Goal: Task Accomplishment & Management: Manage account settings

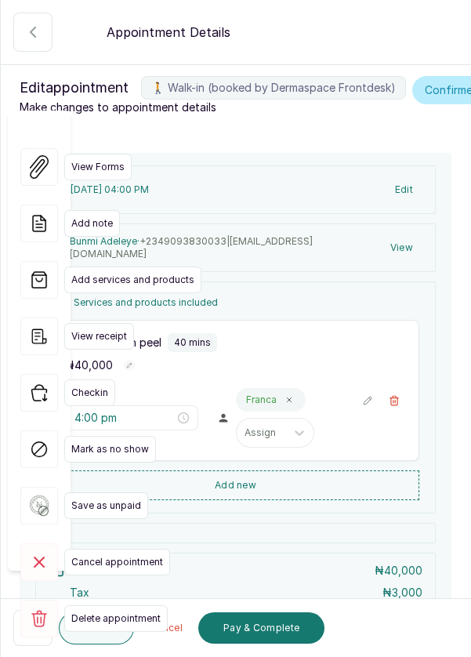
scroll to position [393, 0]
click at [22, 627] on button "🚶 Walk-in (booked by Dermaspace Frontdesk)" at bounding box center [32, 628] width 39 height 36
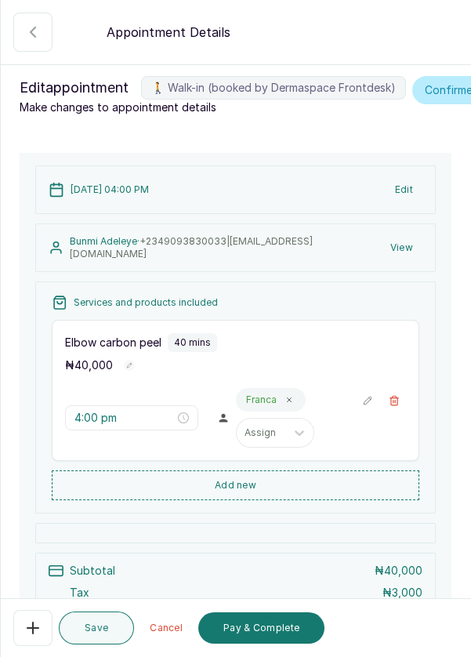
click at [27, 35] on icon "button" at bounding box center [33, 32] width 19 height 19
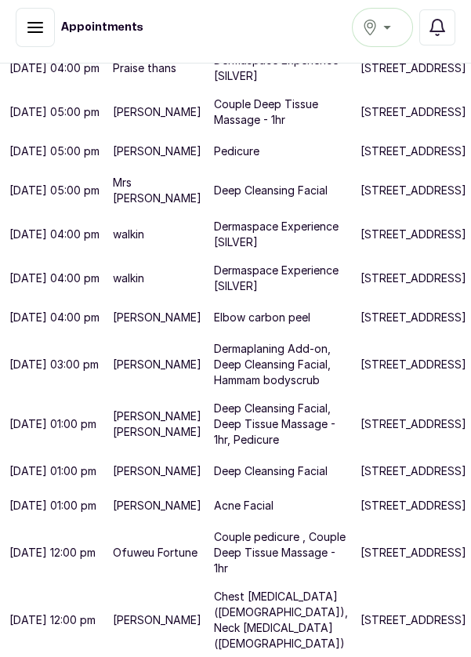
scroll to position [772, 0]
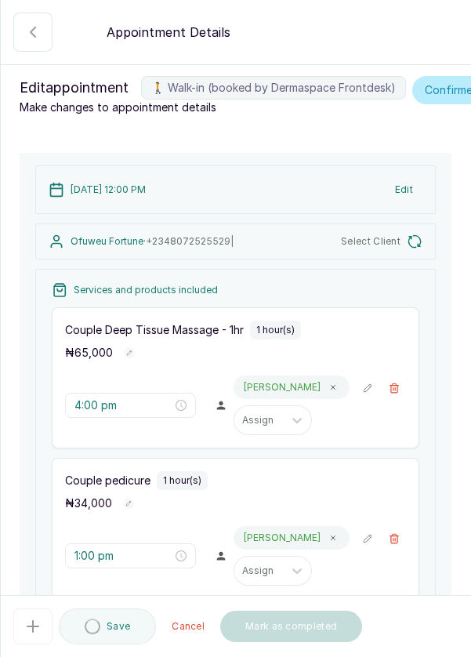
type input "12:00 pm"
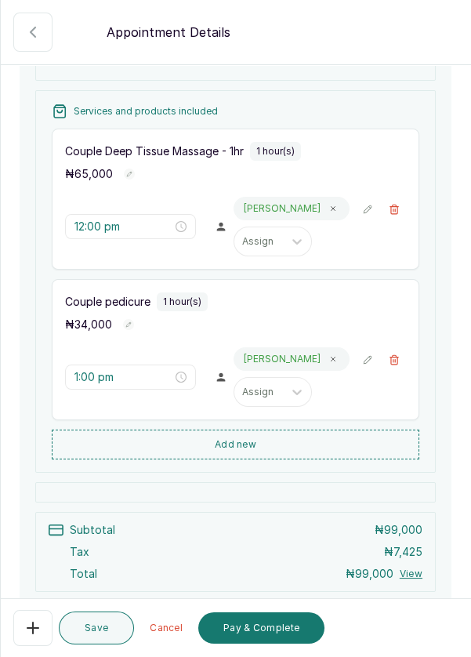
scroll to position [310, 0]
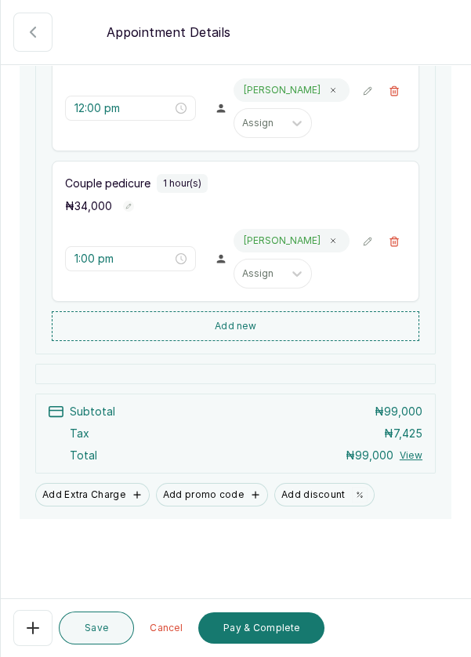
click at [37, 638] on icon "button" at bounding box center [33, 628] width 19 height 19
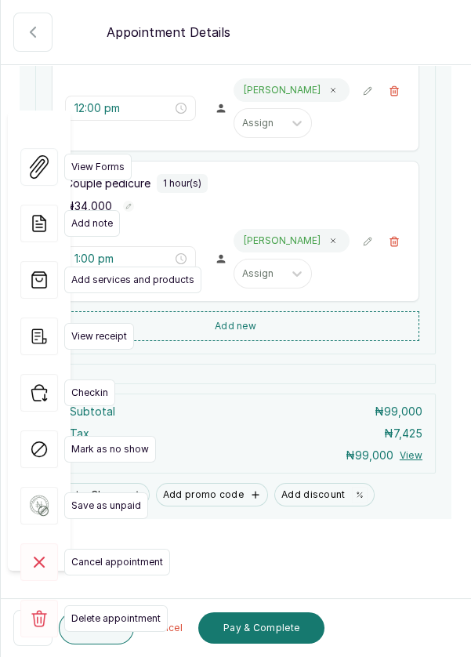
click at [34, 374] on icon "button" at bounding box center [39, 393] width 38 height 38
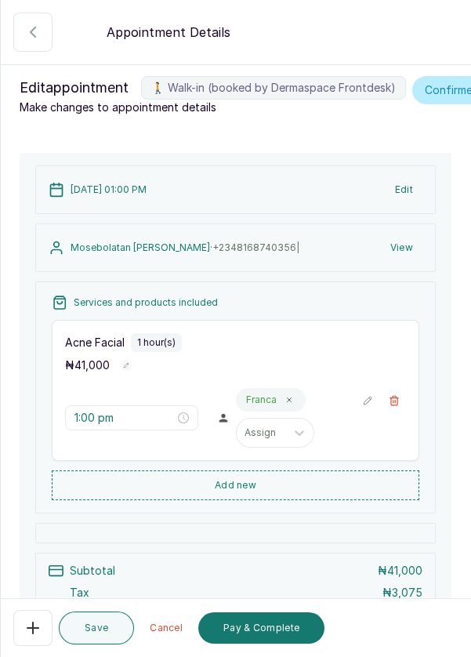
click at [21, 27] on button "🚶 Walk-in (booked by Dermaspace Frontdesk)" at bounding box center [32, 32] width 39 height 39
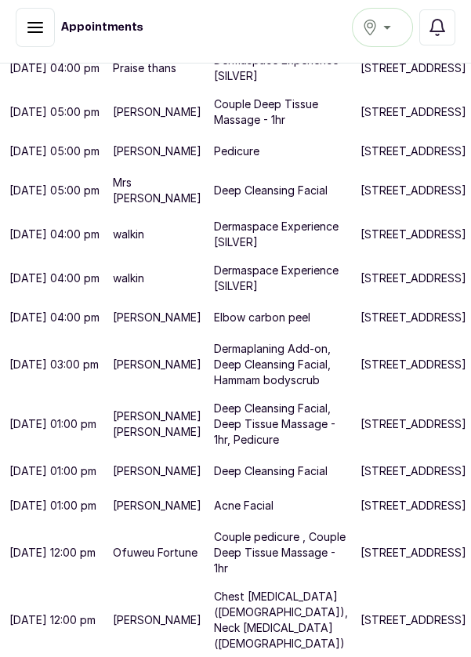
scroll to position [0, 0]
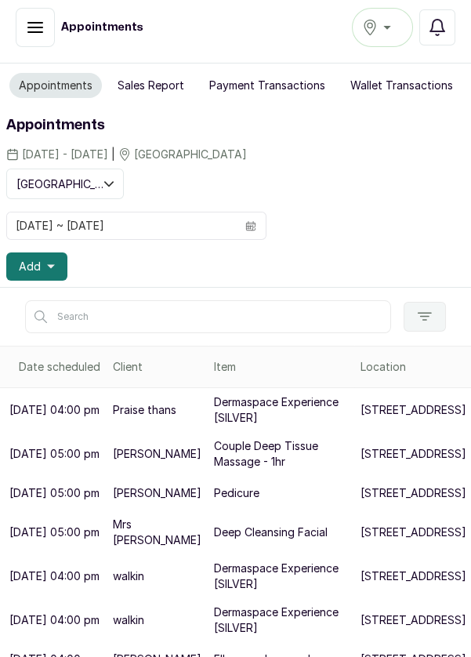
click at [49, 265] on icon "button" at bounding box center [51, 267] width 8 height 4
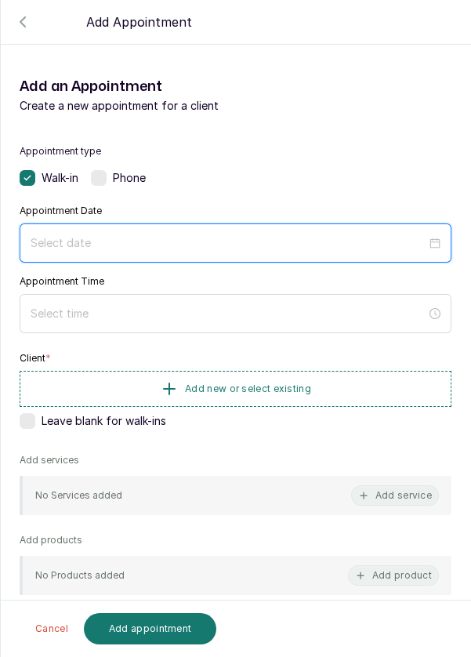
click at [139, 238] on input at bounding box center [229, 243] width 396 height 17
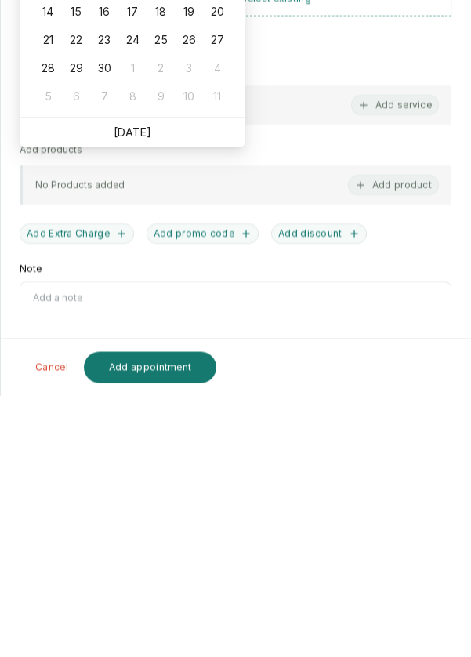
scroll to position [2, 0]
click at [136, 386] on link "Today" at bounding box center [133, 392] width 38 height 13
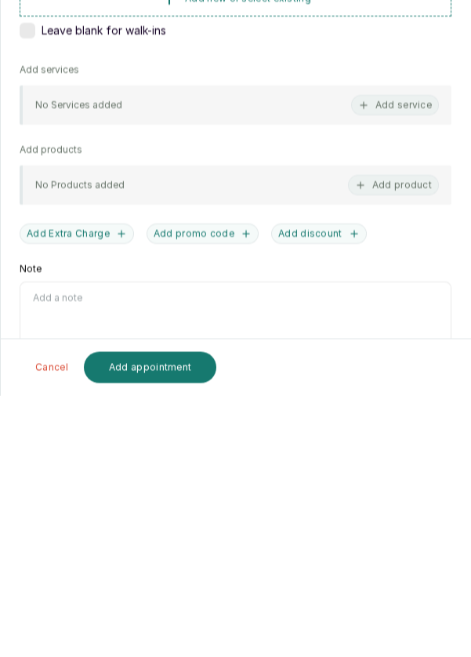
type input "[DATE]"
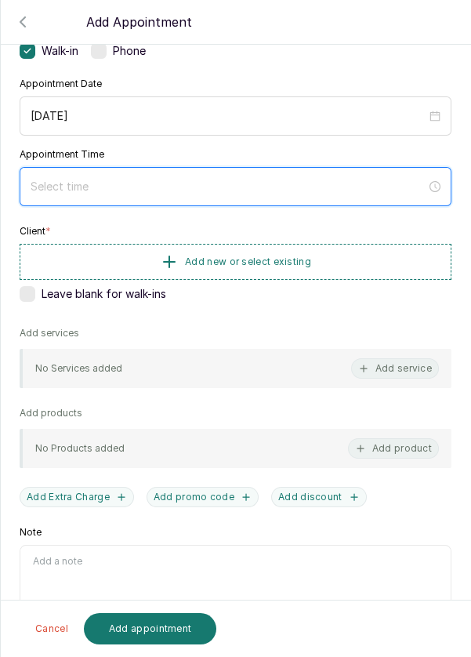
click at [209, 185] on input at bounding box center [229, 186] width 396 height 17
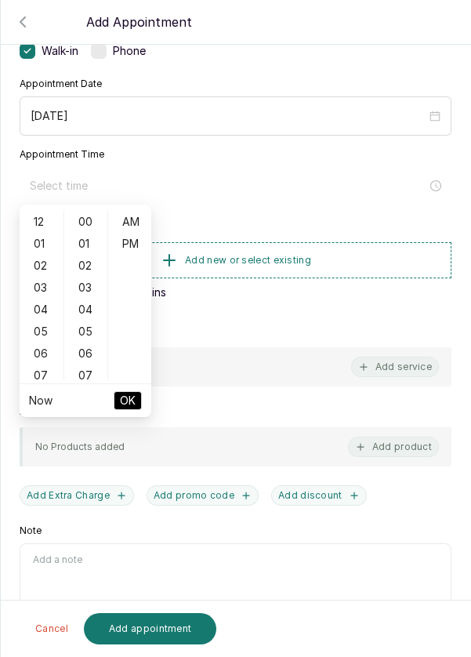
click at [31, 216] on div "12" at bounding box center [42, 222] width 38 height 22
click at [135, 241] on div "PM" at bounding box center [130, 244] width 38 height 22
type input "12:00 pm"
click at [129, 402] on span "OK" at bounding box center [128, 401] width 16 height 30
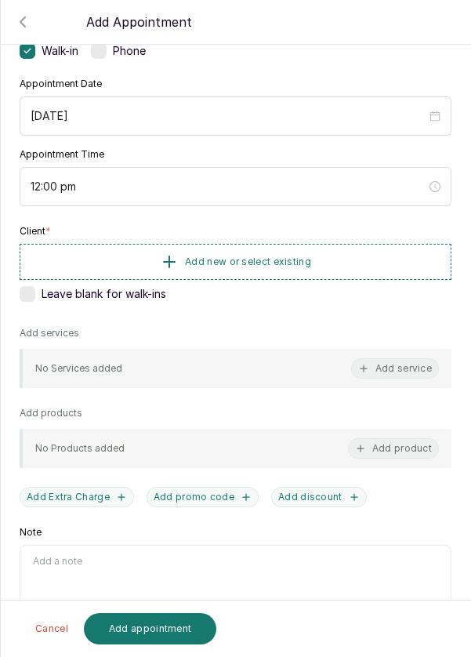
click at [337, 249] on button "Add new or select existing" at bounding box center [236, 262] width 432 height 36
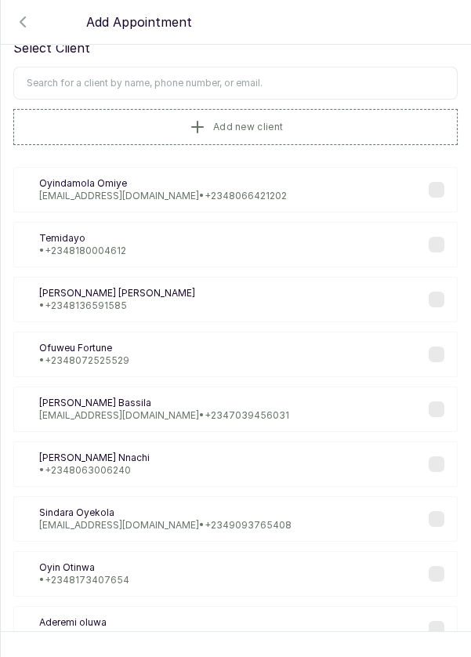
scroll to position [0, 0]
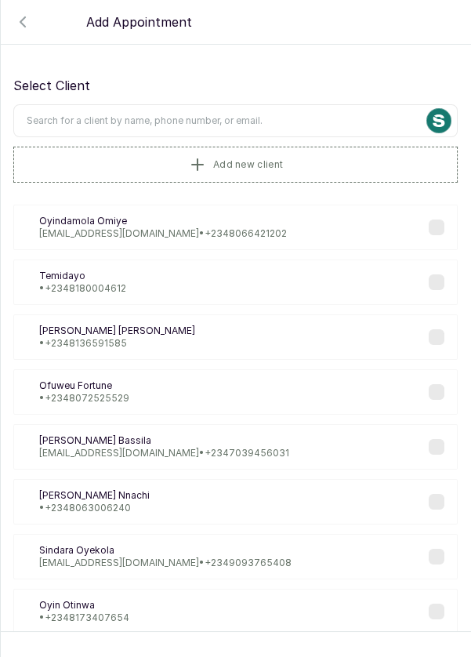
click at [279, 104] on input "text" at bounding box center [235, 120] width 445 height 33
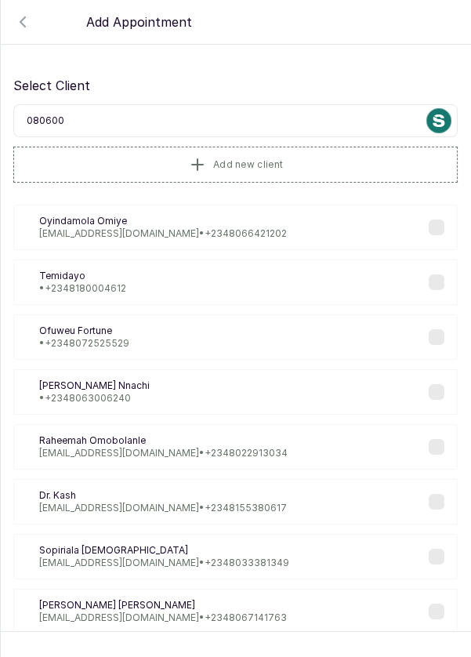
type input "0806000"
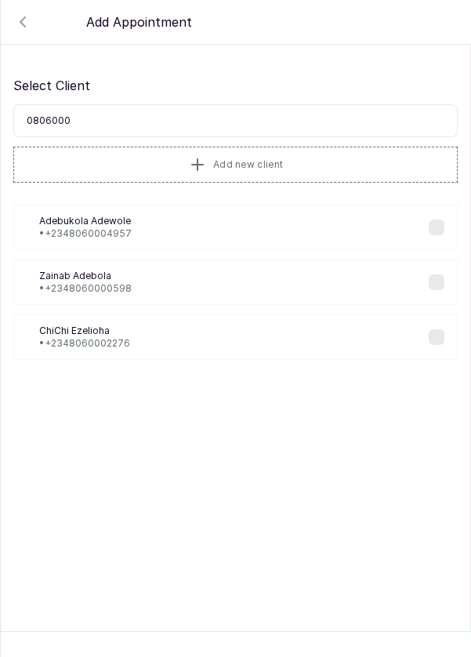
click at [128, 325] on p "ChiChi Ezelioha" at bounding box center [84, 331] width 91 height 13
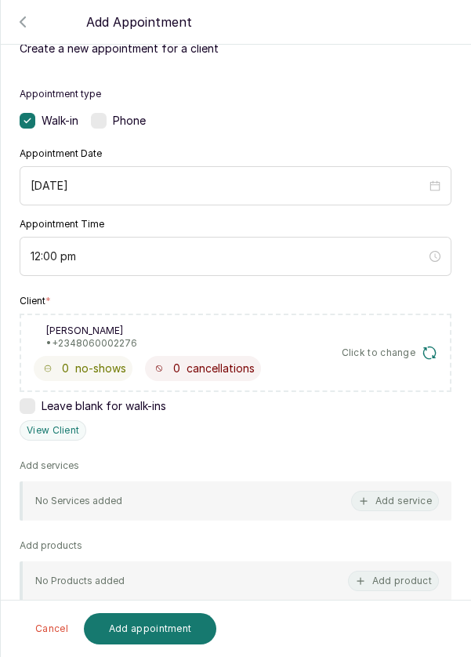
scroll to position [115, 0]
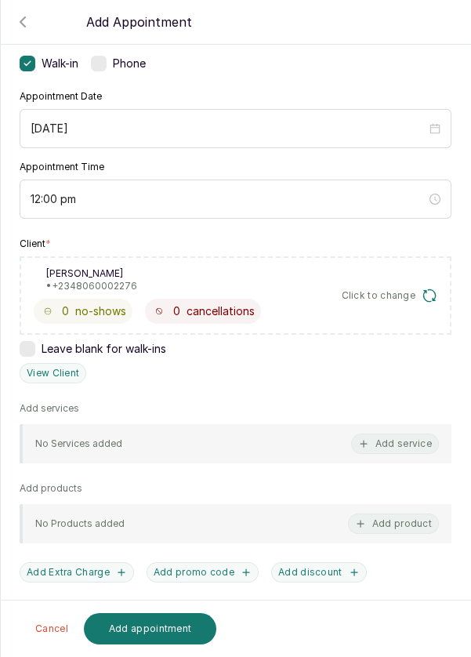
click at [399, 434] on button "Add service" at bounding box center [395, 444] width 88 height 20
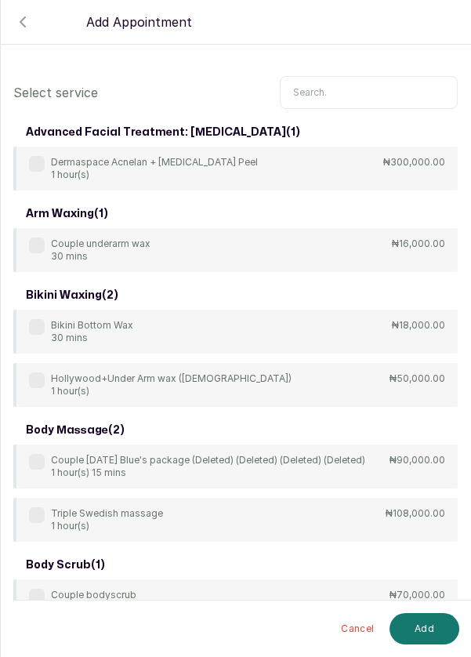
scroll to position [0, 0]
click at [352, 89] on input "text" at bounding box center [369, 92] width 178 height 33
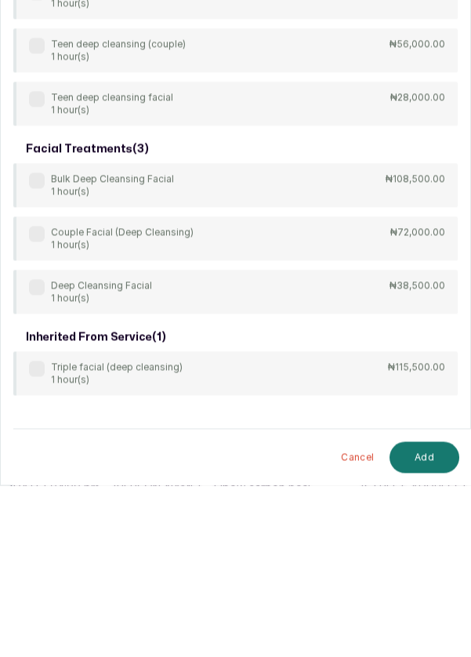
scroll to position [8, 0]
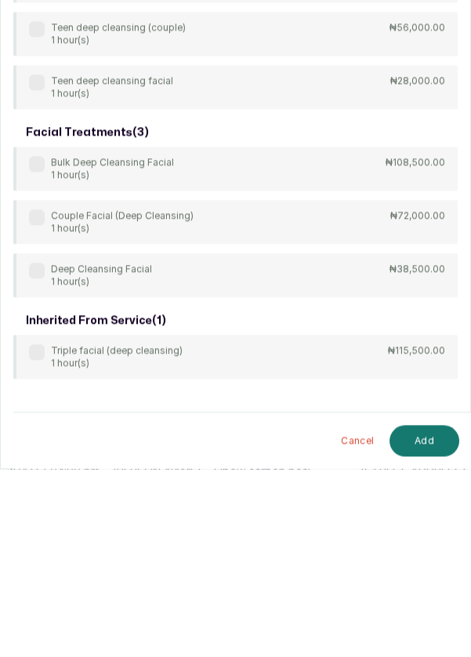
type input "Deep cleansin"
click at [37, 464] on label at bounding box center [37, 459] width 16 height 16
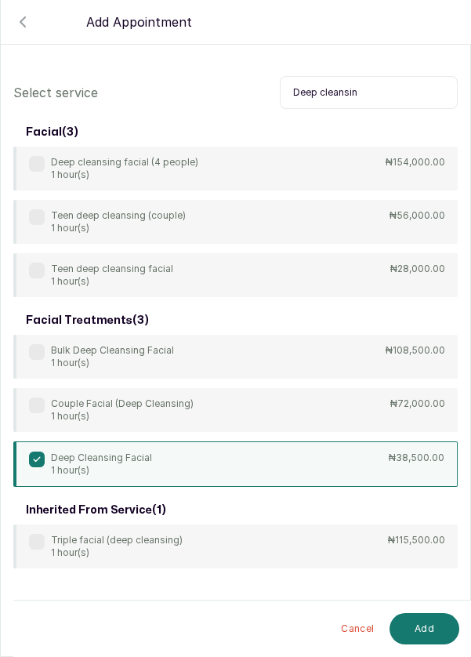
click at [428, 632] on button "Add" at bounding box center [425, 628] width 70 height 31
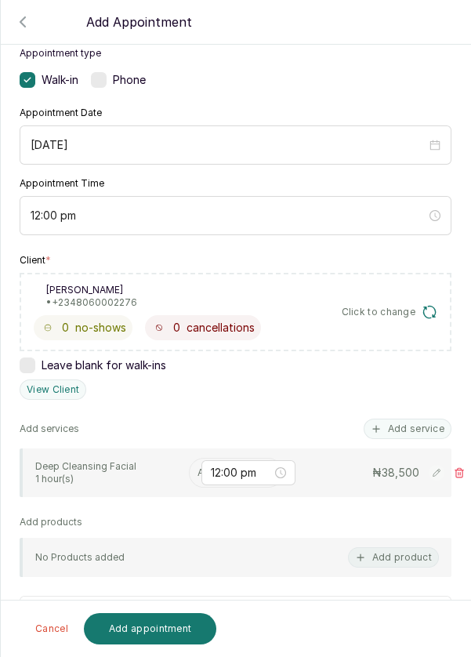
scroll to position [137, 0]
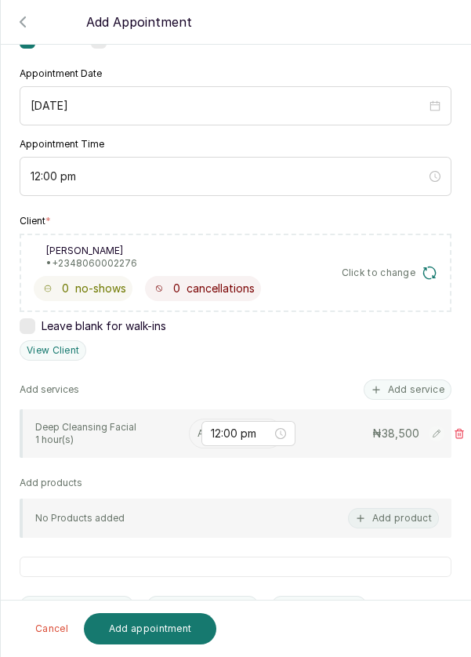
click at [198, 430] on input "text" at bounding box center [199, 433] width 2 height 11
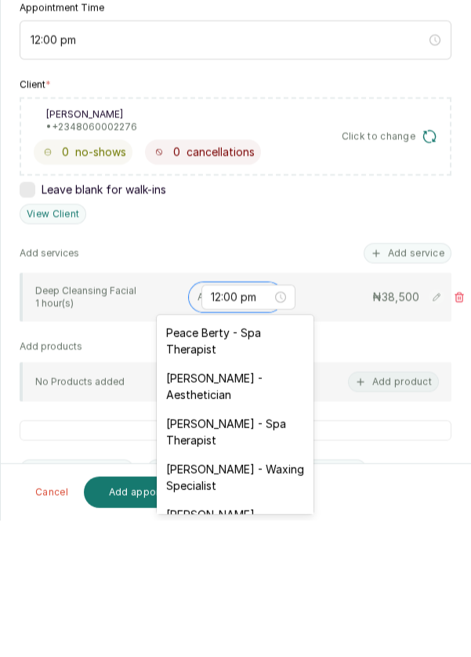
scroll to position [8, 0]
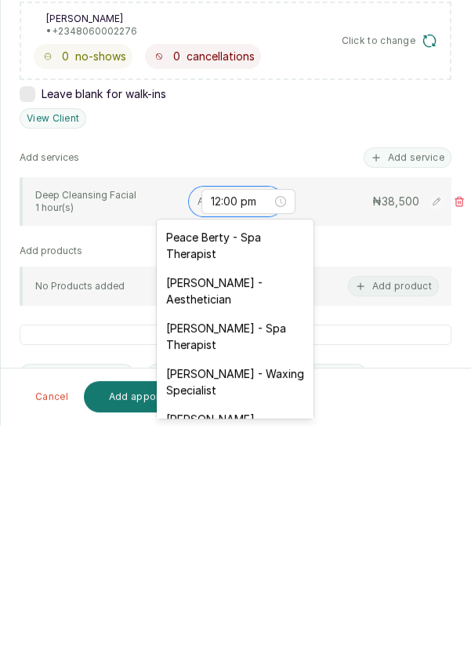
click at [238, 526] on div "Rosemary Amuche - Aesthetician" at bounding box center [235, 522] width 157 height 45
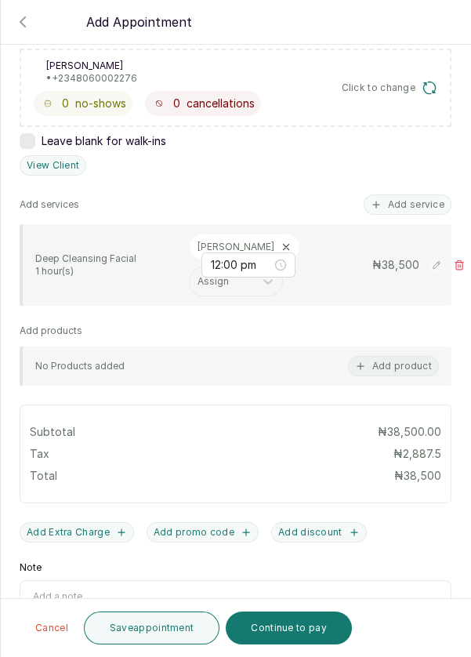
scroll to position [329, 0]
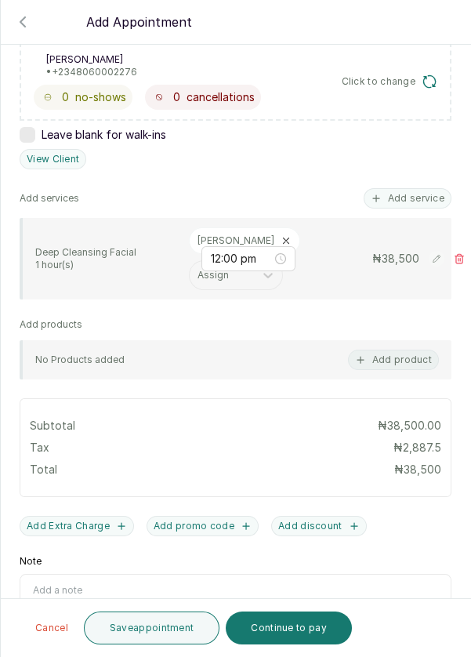
click at [156, 627] on button "Save appointment" at bounding box center [152, 628] width 136 height 33
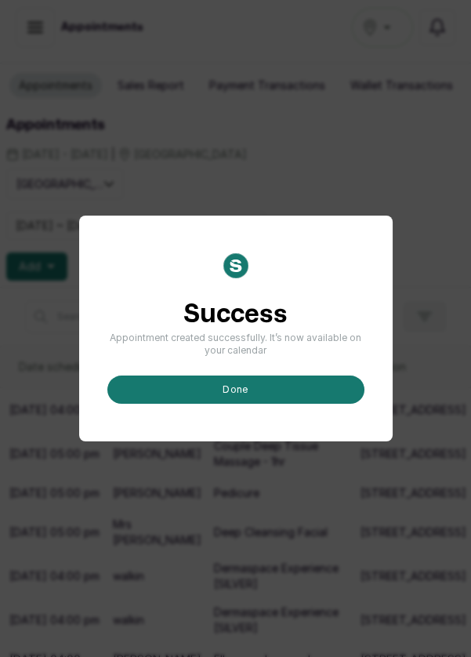
click at [265, 404] on button "done" at bounding box center [235, 390] width 257 height 28
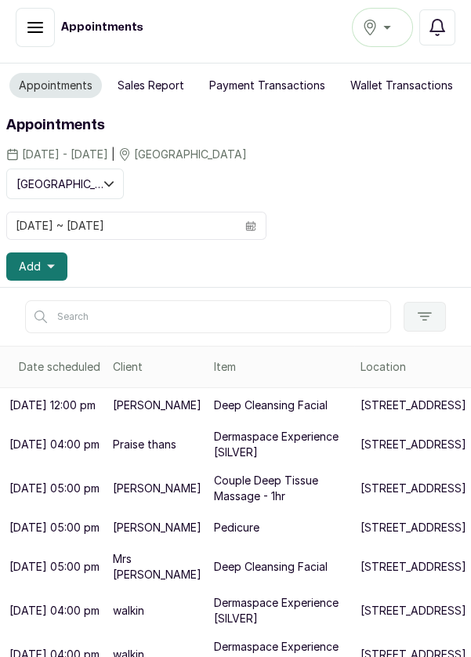
click at [361, 413] on p "[STREET_ADDRESS]" at bounding box center [414, 406] width 106 height 16
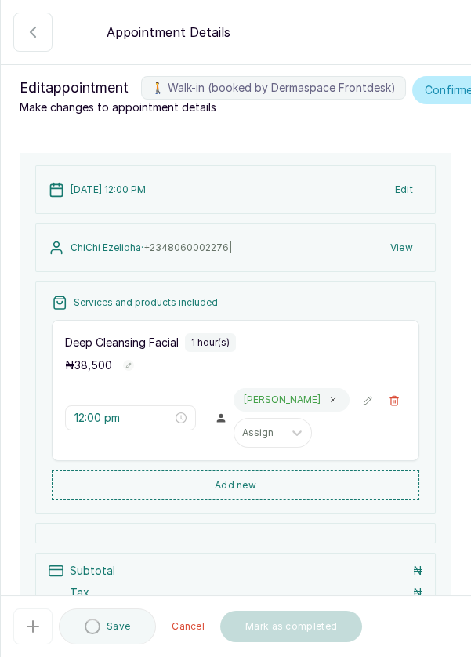
type input "12:00 pm"
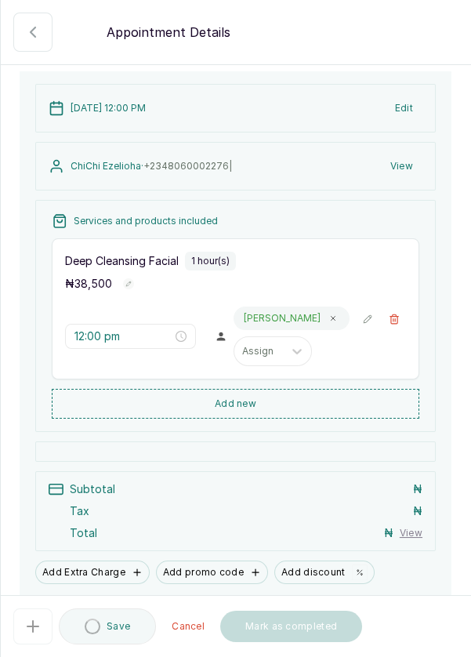
scroll to position [160, 0]
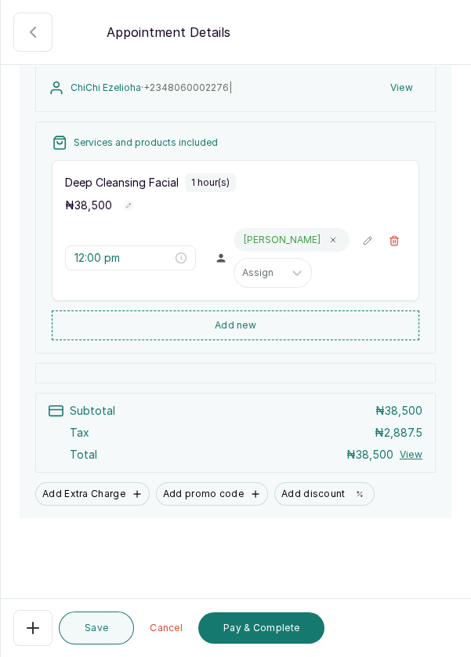
click at [271, 632] on button "Pay & Complete" at bounding box center [261, 628] width 126 height 31
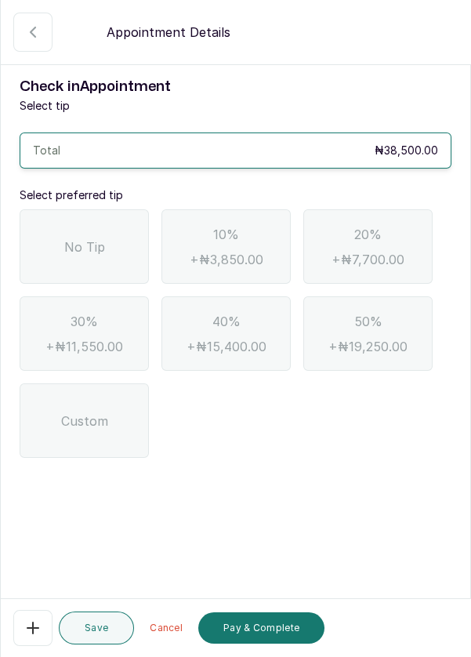
scroll to position [0, 0]
click at [79, 253] on span "No Tip" at bounding box center [84, 247] width 41 height 19
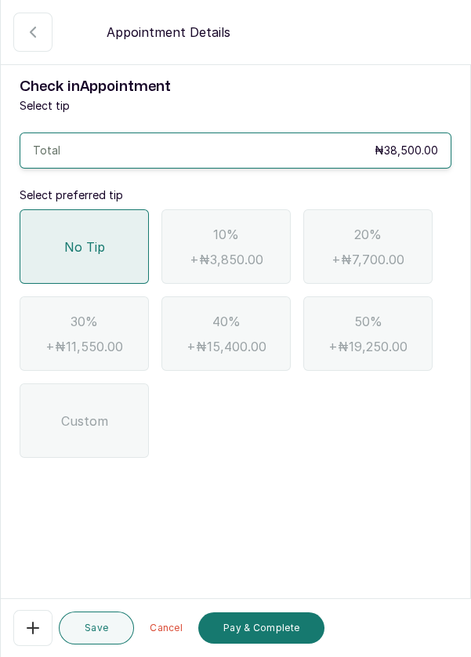
click at [264, 638] on button "Pay & Complete" at bounding box center [261, 628] width 126 height 31
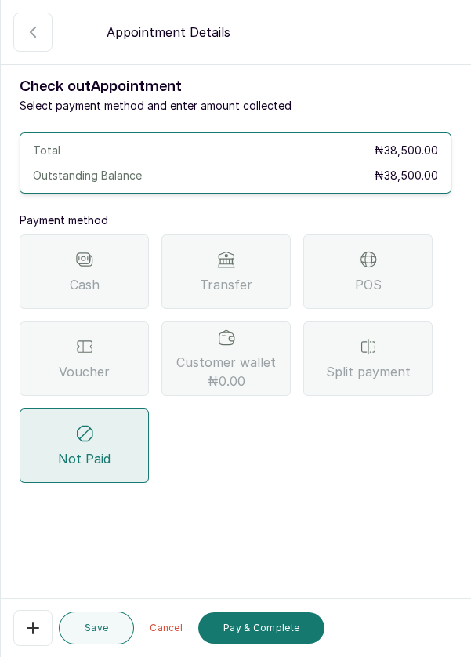
click at [393, 275] on div "POS" at bounding box center [368, 272] width 129 height 75
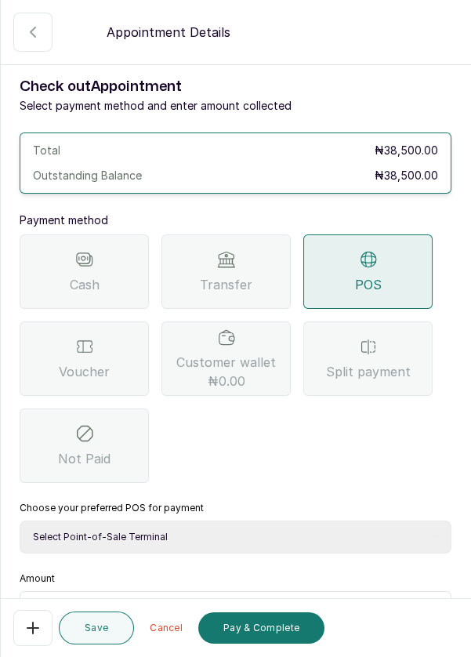
click at [198, 542] on select "Select Point-of-Sale Terminal Pos- Flutterwave Zenith Bank POS - Paga Paga POS …" at bounding box center [236, 537] width 432 height 33
select select "ea021b39-a6bc-4e4d-b5d1-02cb72451b32"
click at [20, 521] on select "Select Point-of-Sale Terminal Pos- Flutterwave Zenith Bank POS - Paga Paga POS …" at bounding box center [236, 537] width 432 height 33
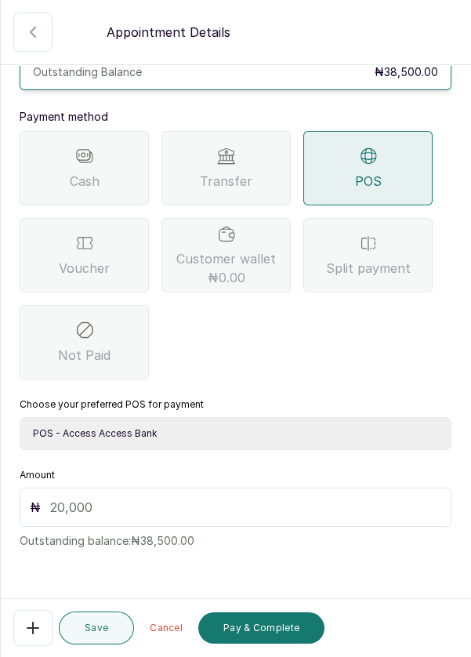
click at [89, 508] on input "text" at bounding box center [245, 507] width 391 height 19
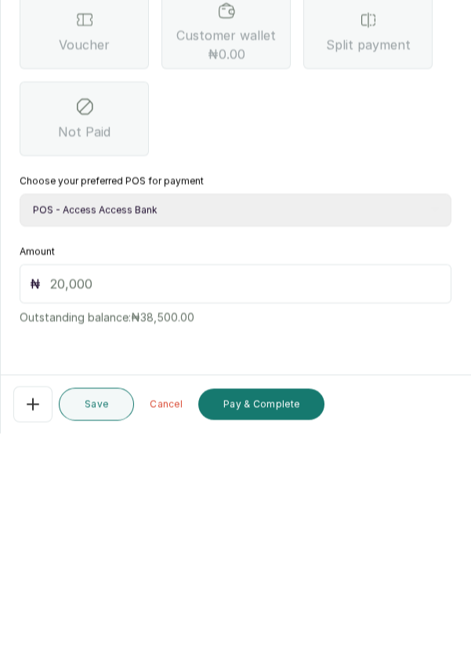
scroll to position [64, 0]
type input "385"
type input "38,500"
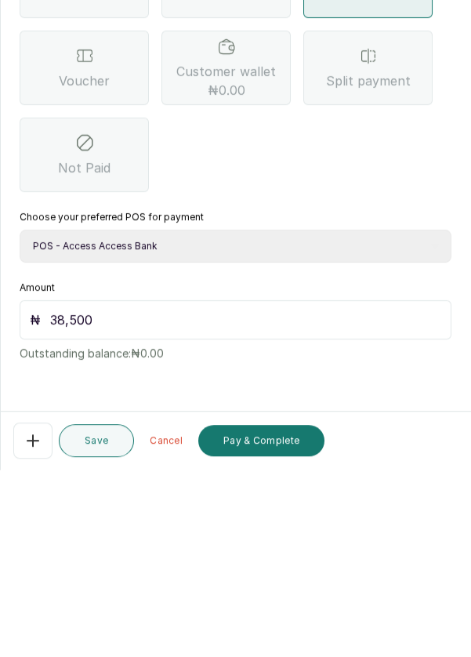
scroll to position [8, 0]
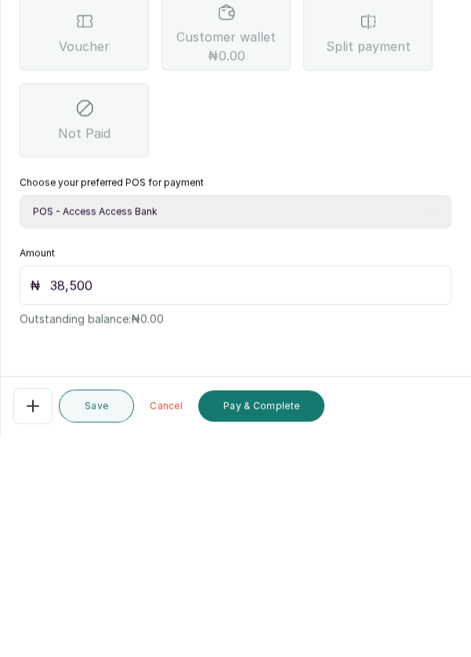
click at [282, 627] on button "Pay & Complete" at bounding box center [261, 628] width 126 height 31
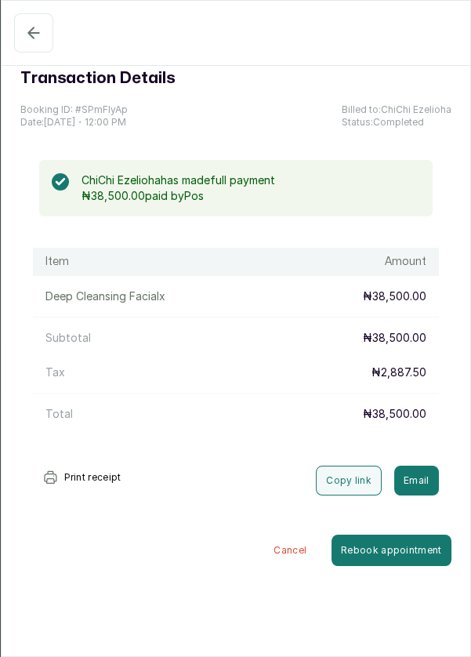
click at [20, 35] on button "Completed" at bounding box center [33, 32] width 39 height 39
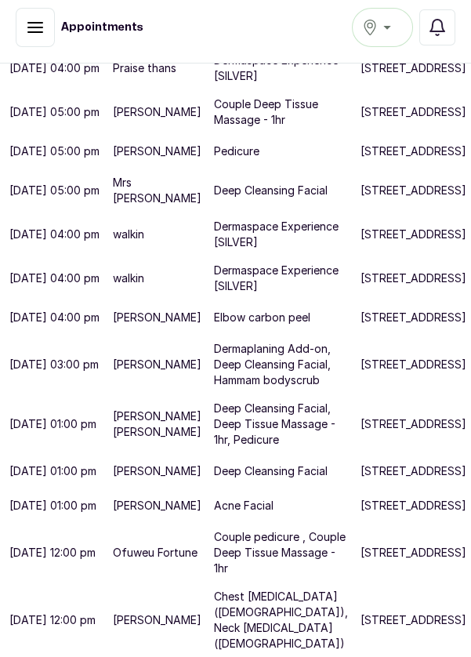
scroll to position [847, 0]
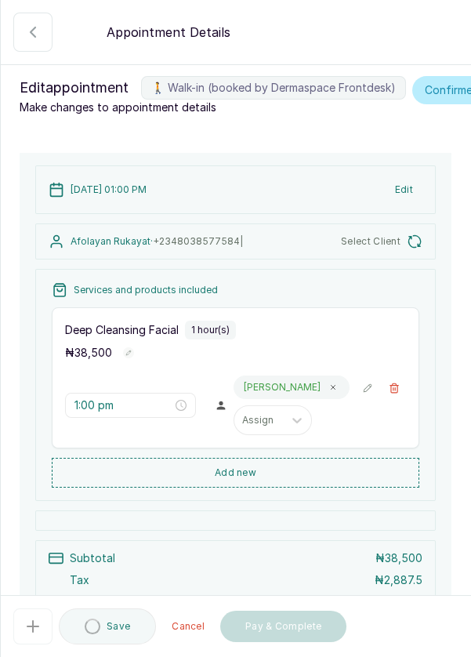
click at [315, 487] on button "Add new" at bounding box center [236, 473] width 368 height 30
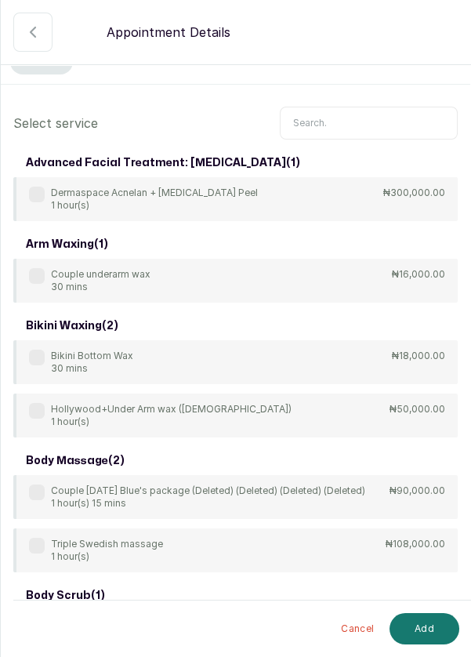
scroll to position [0, 0]
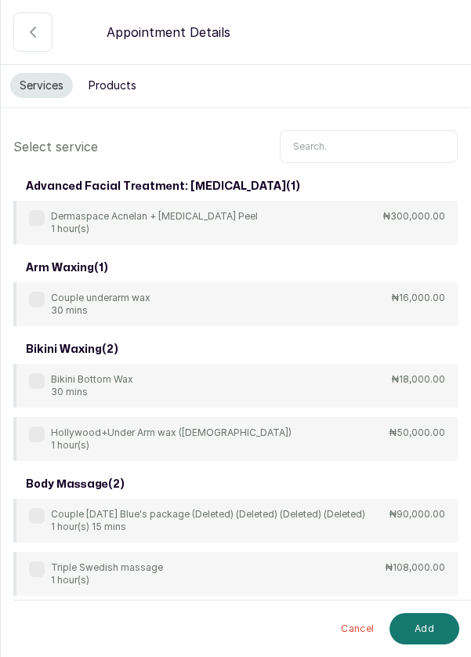
click at [347, 140] on input "text" at bounding box center [369, 146] width 178 height 33
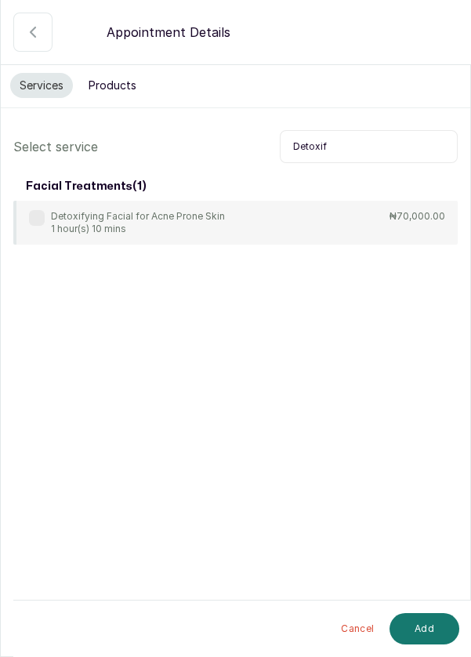
type input "Detoxif"
click at [38, 213] on label at bounding box center [37, 218] width 16 height 16
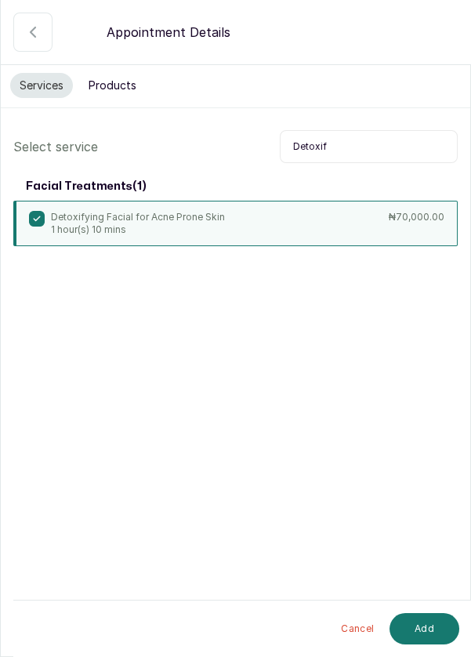
click at [431, 638] on button "Add" at bounding box center [425, 628] width 70 height 31
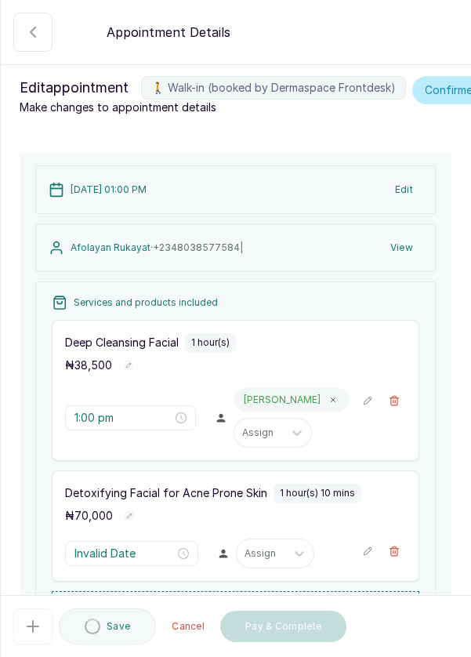
type input "2:00 pm"
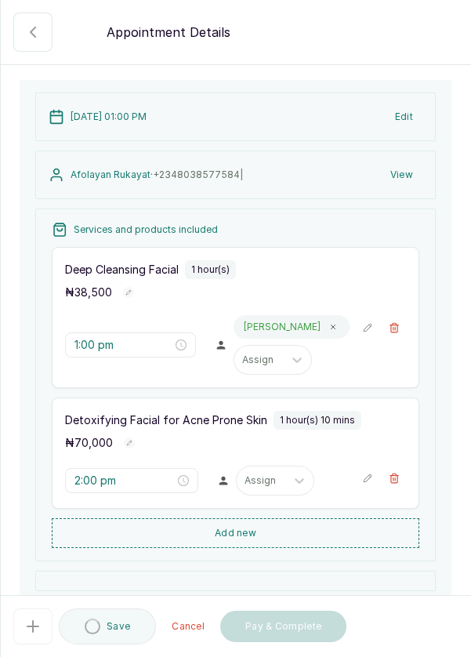
scroll to position [280, 0]
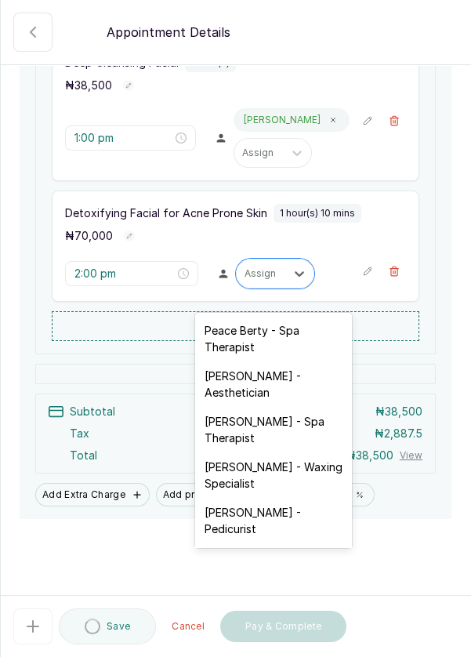
click at [293, 384] on div "Rosemary Amuche - Aesthetician" at bounding box center [273, 384] width 157 height 45
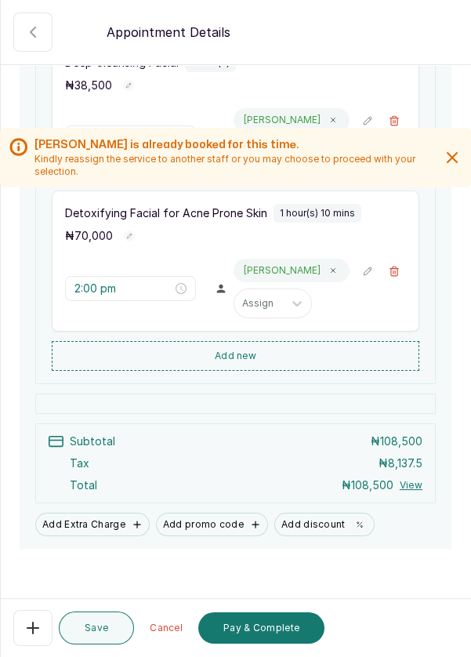
click at [402, 133] on button "🚶 Walk-in (booked by Dermaspace Frontdesk)" at bounding box center [395, 121] width 24 height 24
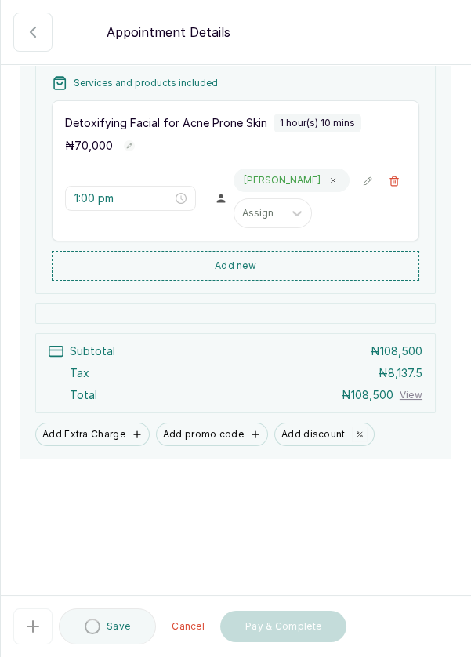
type input "2:00 pm"
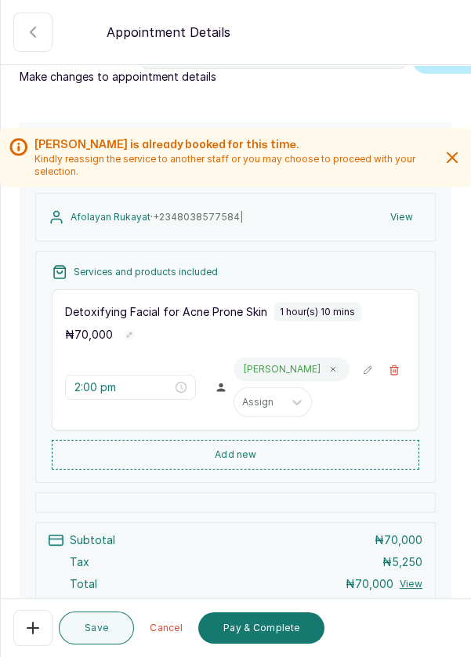
scroll to position [24, 0]
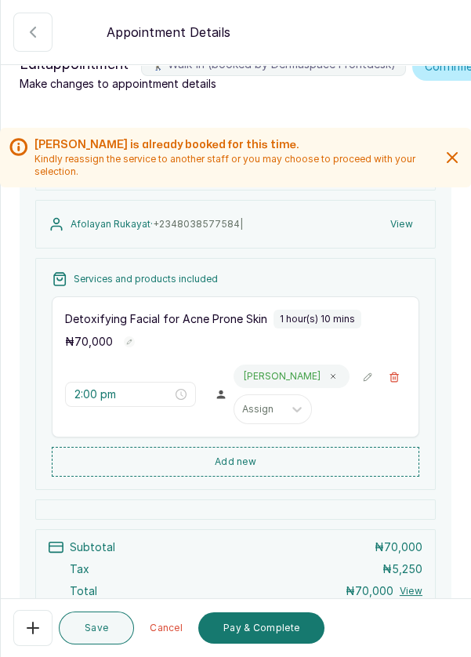
click at [287, 447] on button "Add new" at bounding box center [236, 462] width 368 height 30
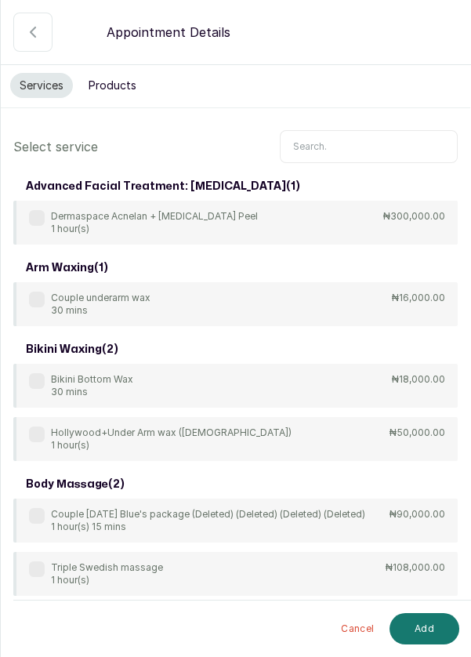
scroll to position [0, 0]
click at [118, 78] on button "Products" at bounding box center [112, 85] width 67 height 25
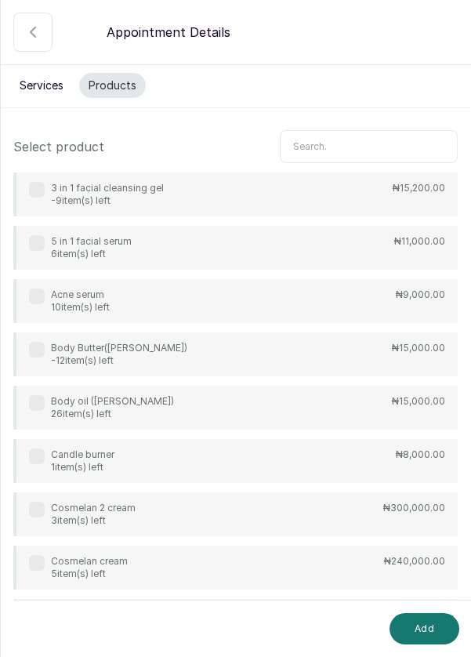
click at [337, 142] on input "text" at bounding box center [369, 146] width 178 height 33
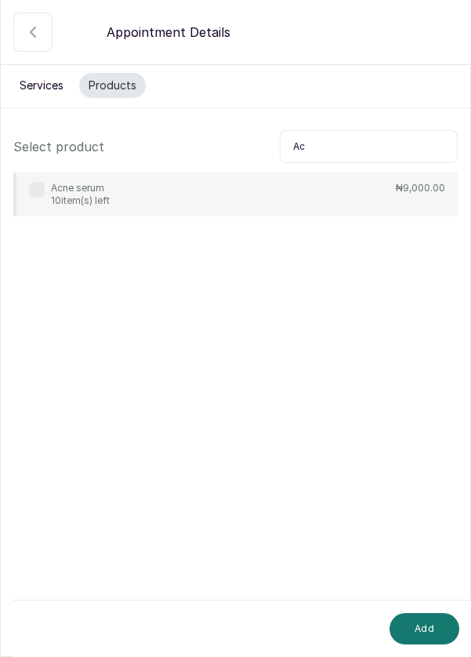
type input "A"
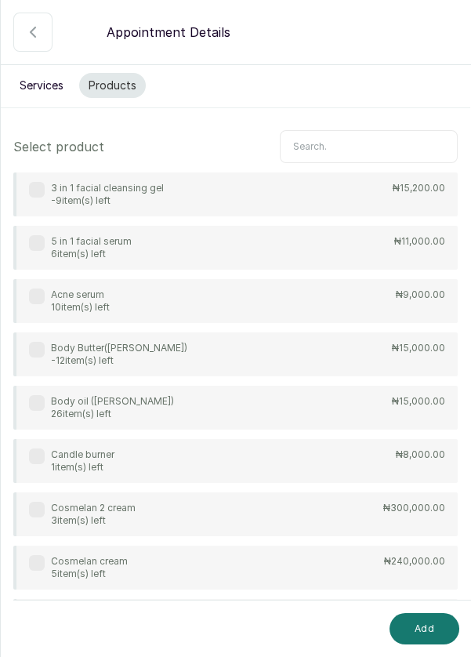
type input "A"
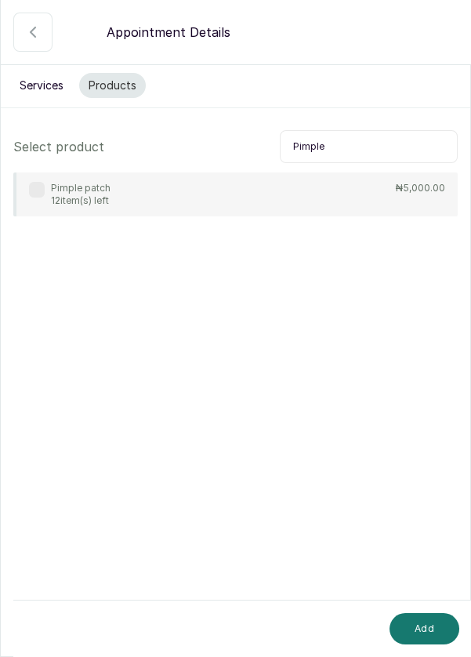
type input "Pimple"
click at [33, 186] on label at bounding box center [37, 190] width 16 height 16
click at [435, 634] on button "Add" at bounding box center [425, 628] width 70 height 31
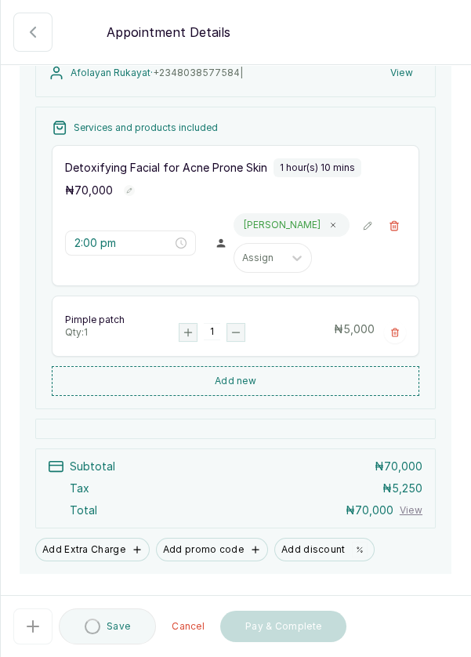
scroll to position [230, 0]
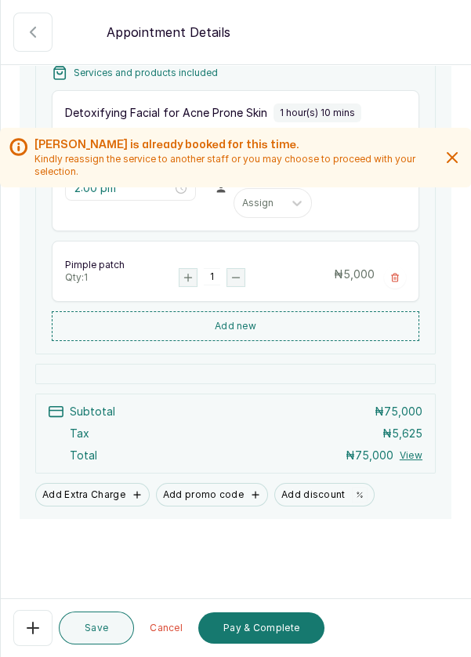
click at [267, 644] on button "Pay & Complete" at bounding box center [261, 628] width 126 height 31
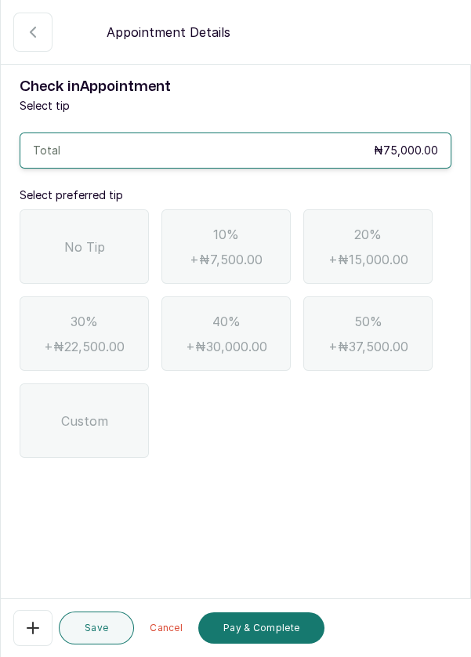
scroll to position [0, 0]
click at [81, 279] on div "No Tip" at bounding box center [84, 246] width 129 height 75
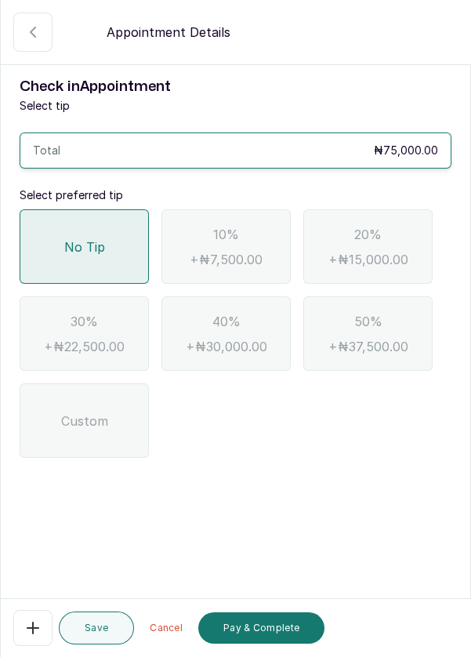
click at [277, 644] on button "Pay & Complete" at bounding box center [261, 628] width 126 height 31
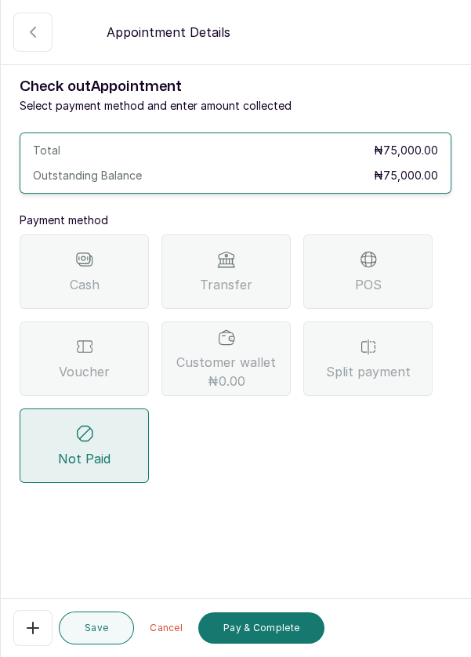
click at [373, 281] on span "POS" at bounding box center [368, 284] width 27 height 19
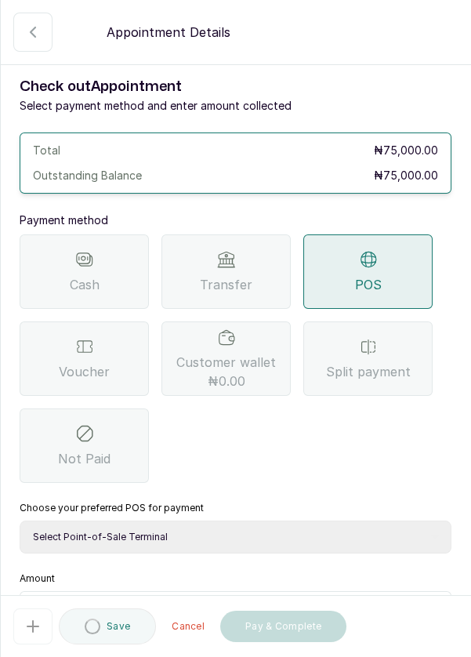
click at [187, 543] on select "Select Point-of-Sale Terminal Pos- Flutterwave Zenith Bank POS - Paga Paga POS …" at bounding box center [236, 537] width 432 height 33
select select "ea021b39-a6bc-4e4d-b5d1-02cb72451b32"
click at [20, 521] on select "Select Point-of-Sale Terminal Pos- Flutterwave Zenith Bank POS - Paga Paga POS …" at bounding box center [236, 537] width 432 height 33
click at [130, 606] on input "text" at bounding box center [245, 611] width 391 height 19
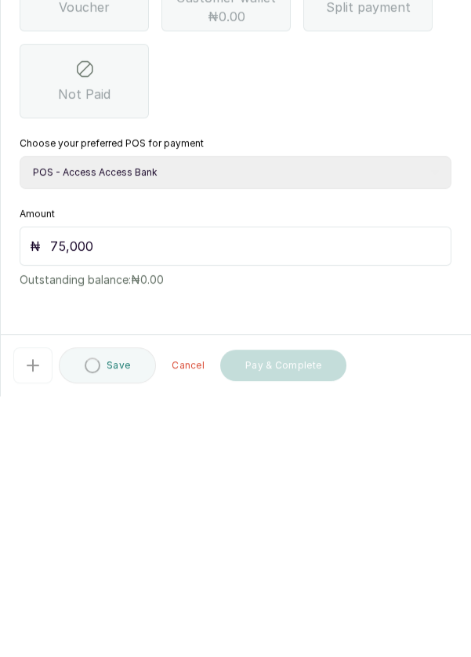
scroll to position [8, 0]
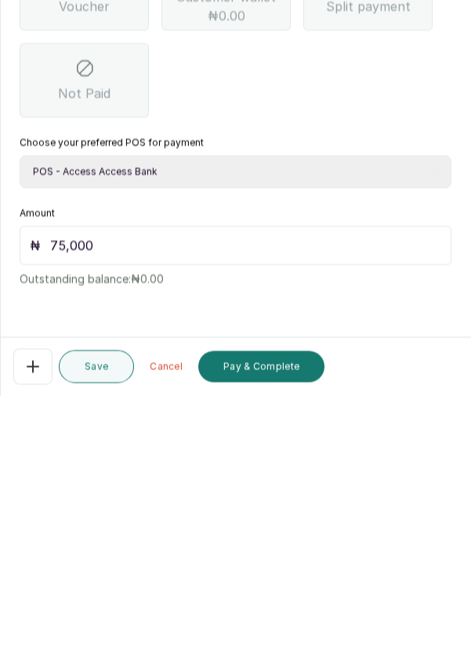
type input "75,000"
click at [279, 636] on button "Pay & Complete" at bounding box center [261, 628] width 126 height 31
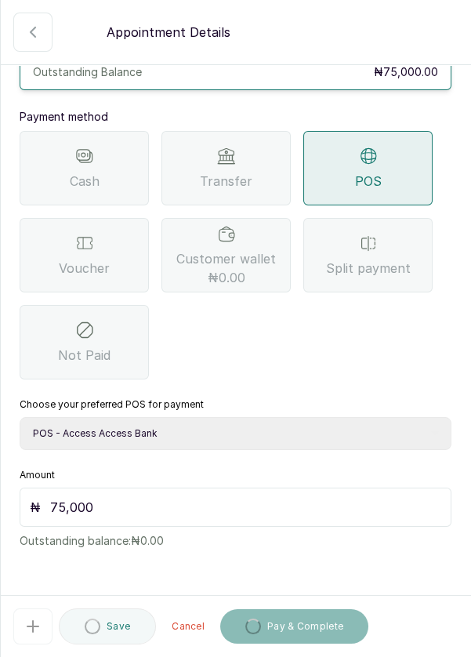
click at [445, 287] on div "Cash Transfer POS Voucher Customer wallet ₦0.00 Split payment Not Paid" at bounding box center [236, 255] width 432 height 249
click at [451, 269] on div "Cash Transfer POS Voucher Customer wallet ₦0.00 Split payment Not Paid" at bounding box center [236, 255] width 432 height 249
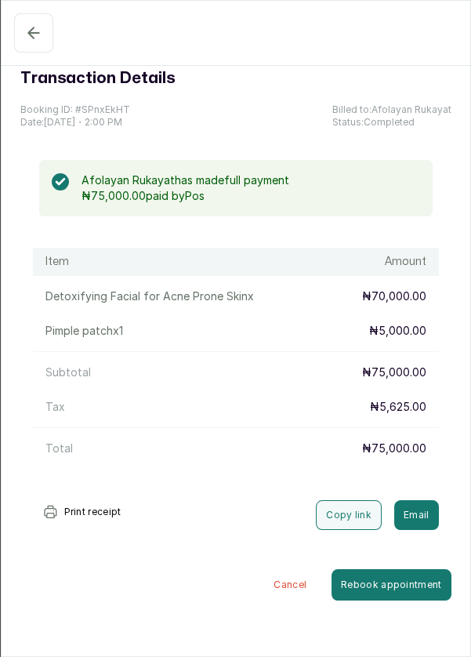
scroll to position [0, 0]
click at [24, 36] on icon "button" at bounding box center [33, 33] width 19 height 19
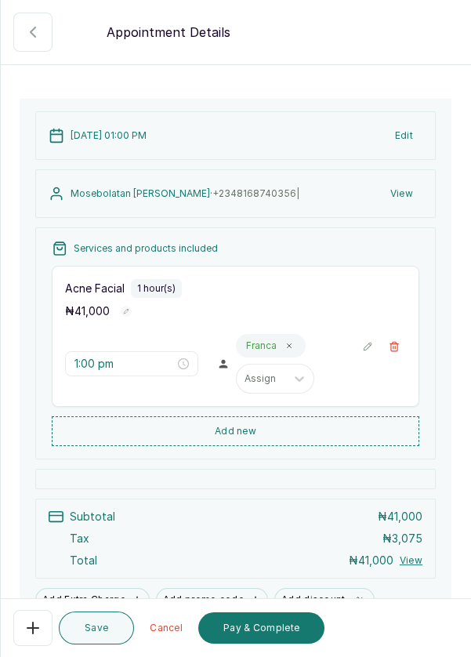
scroll to position [160, 0]
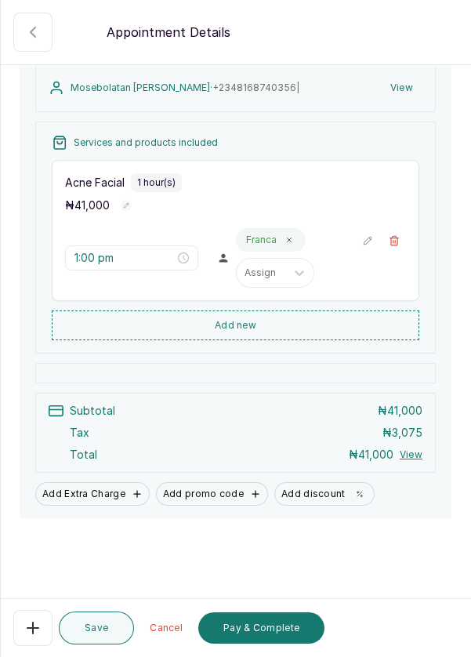
click at [83, 506] on button "Add Extra Charge" at bounding box center [92, 494] width 115 height 24
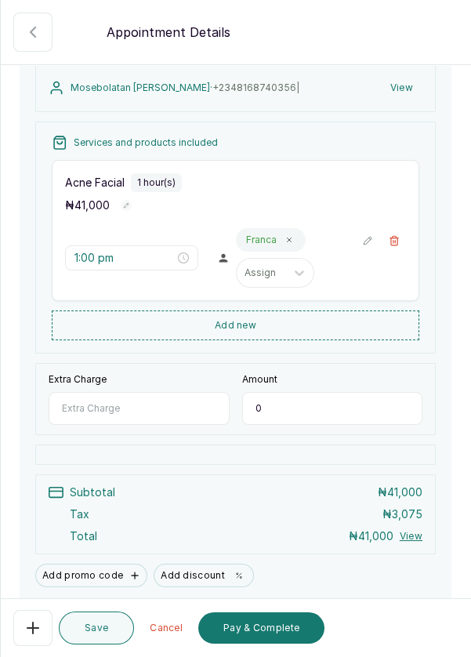
click at [143, 419] on input "Extra Charge" at bounding box center [139, 408] width 181 height 33
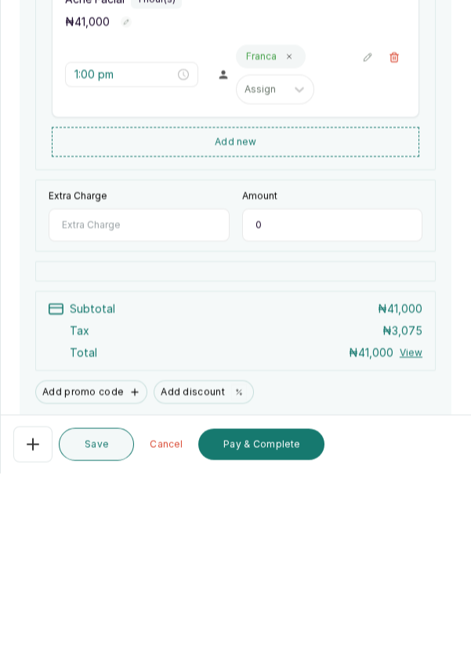
scroll to position [8, 0]
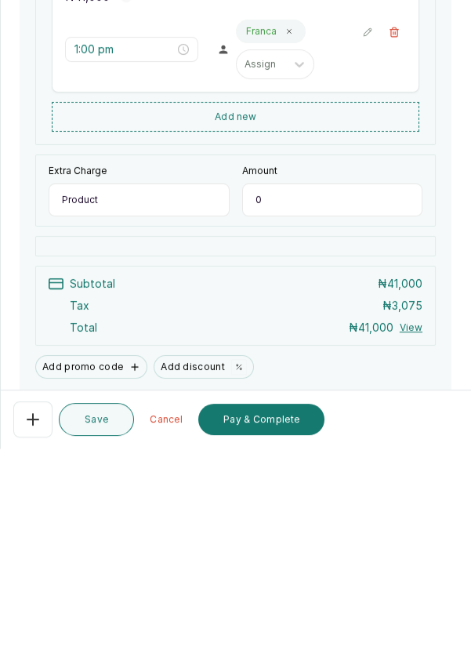
type input "Product"
click at [344, 424] on input "0" at bounding box center [332, 408] width 181 height 33
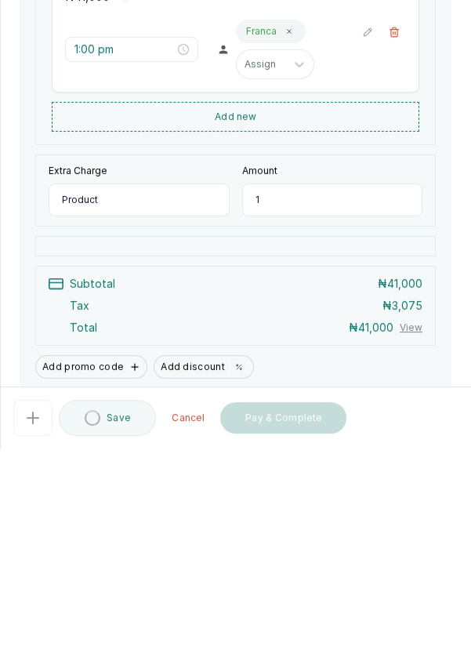
type input "16"
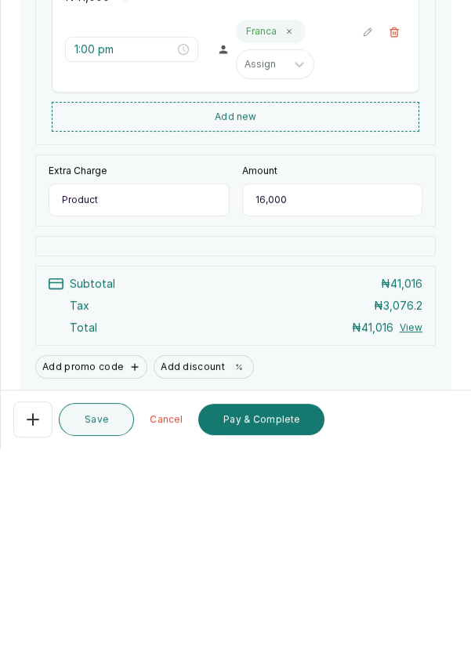
type input "16,000"
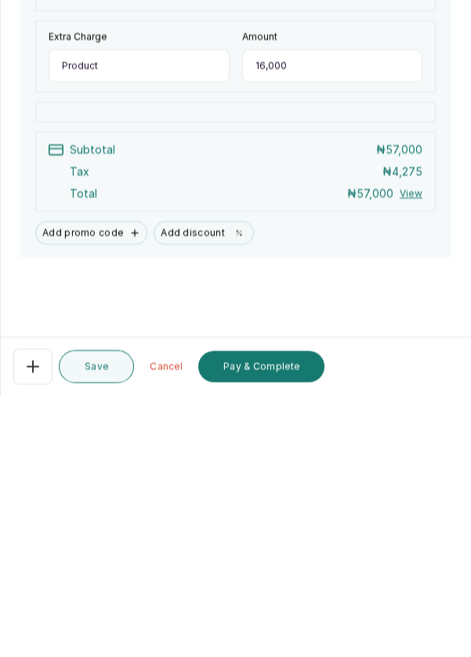
scroll to position [75, 0]
click at [283, 627] on button "Pay & Complete" at bounding box center [261, 628] width 126 height 31
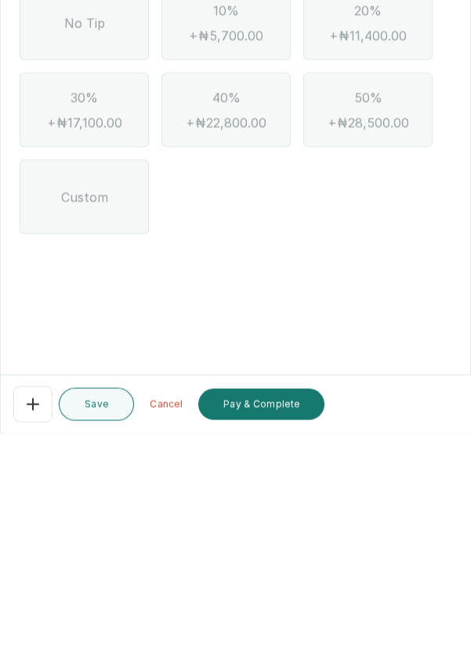
scroll to position [0, 0]
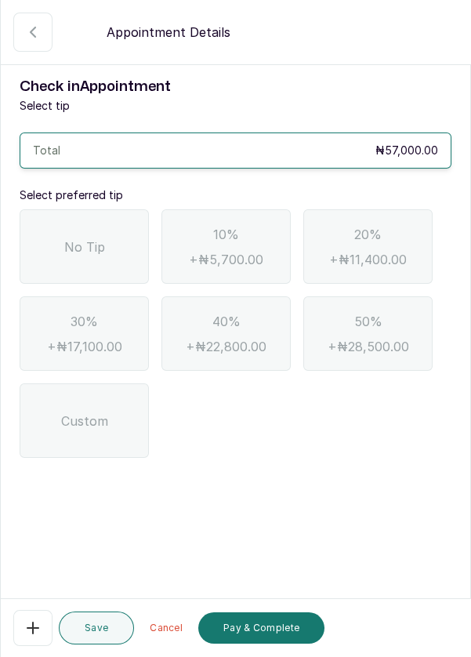
click at [93, 209] on div "No Tip" at bounding box center [84, 246] width 129 height 75
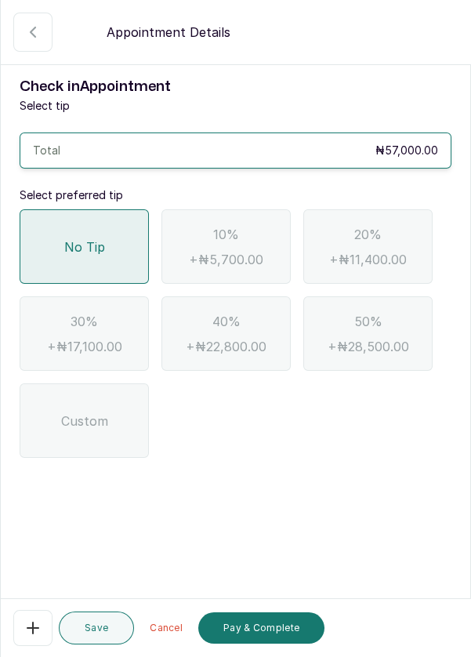
click at [269, 637] on button "Pay & Complete" at bounding box center [261, 628] width 126 height 31
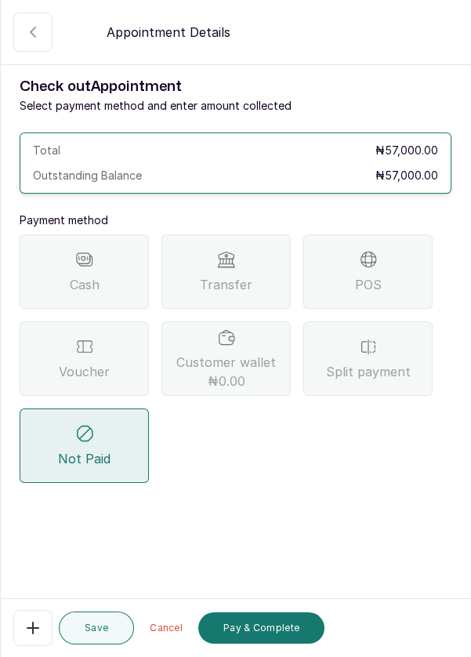
click at [412, 322] on div "Split payment" at bounding box center [368, 359] width 129 height 75
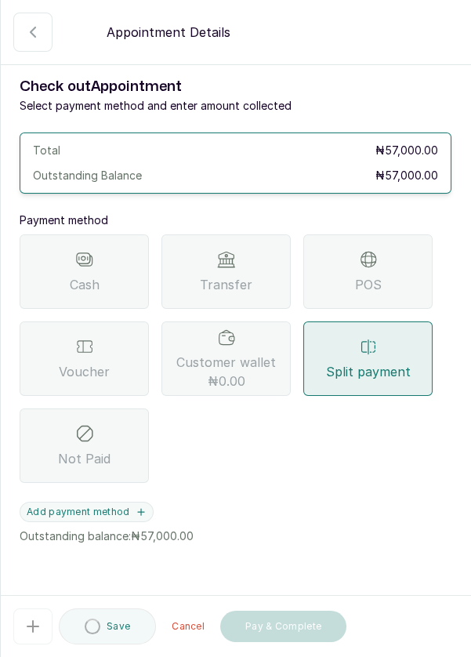
click at [93, 502] on button "Add payment method" at bounding box center [87, 512] width 134 height 20
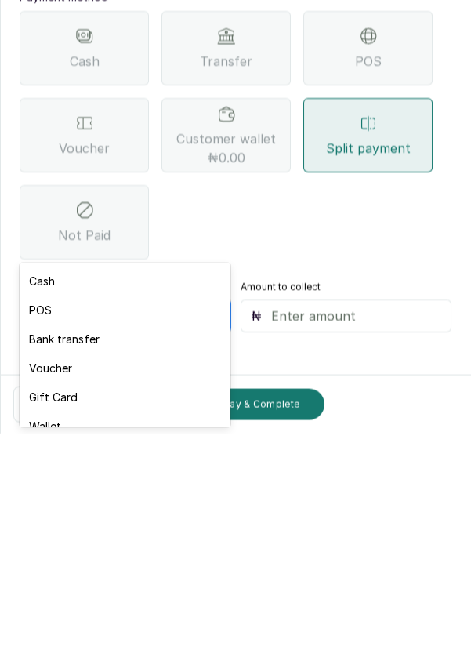
scroll to position [16, 0]
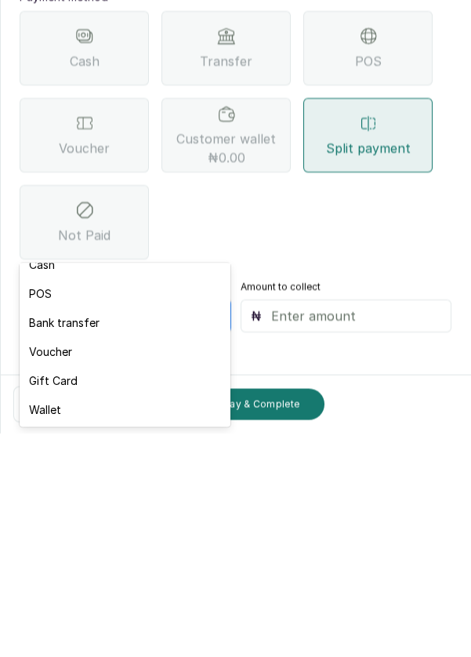
click at [101, 579] on div "Voucher" at bounding box center [125, 575] width 210 height 29
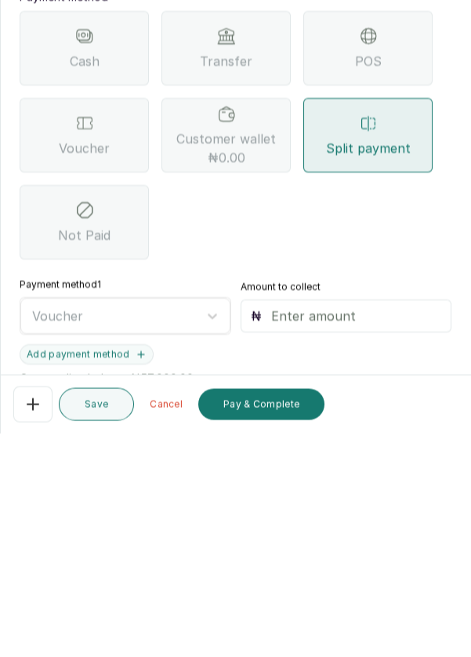
scroll to position [8, 0]
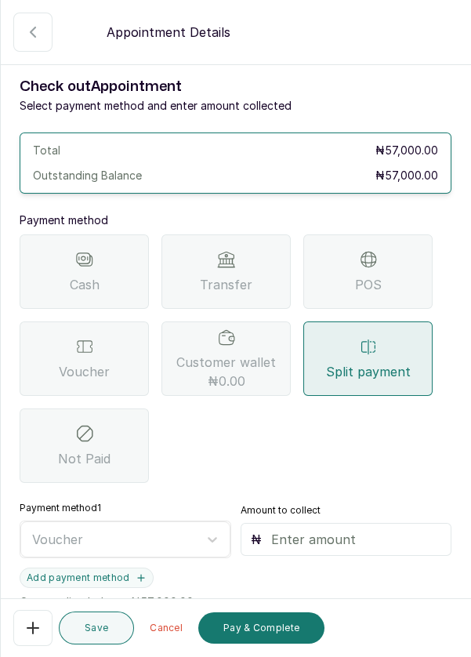
click at [313, 530] on input "text" at bounding box center [356, 539] width 171 height 19
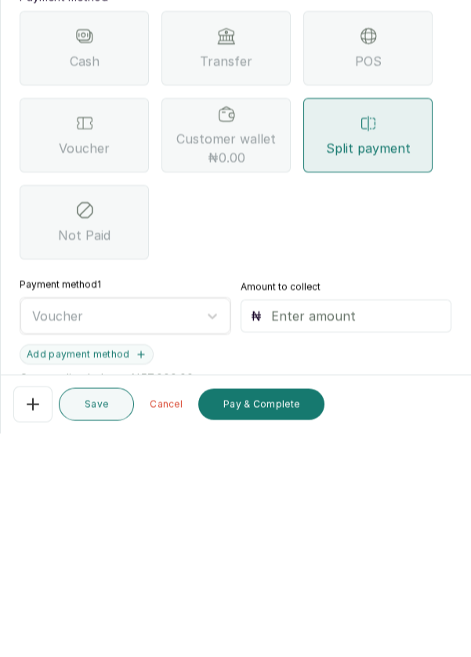
type input "1"
type input "10,000"
click at [89, 568] on button "Add payment method" at bounding box center [87, 578] width 134 height 20
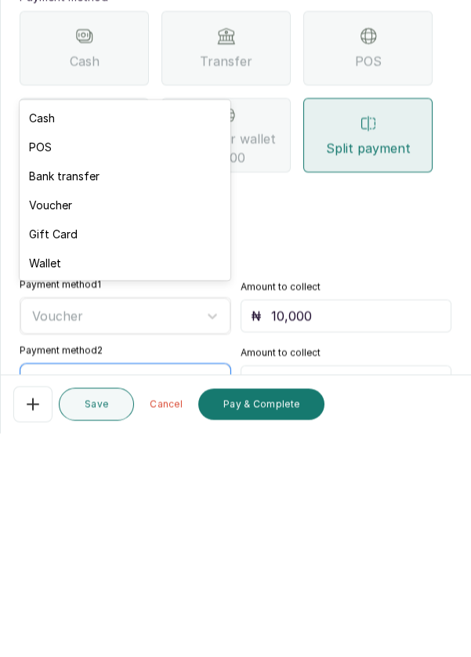
click at [94, 397] on div "Bank transfer" at bounding box center [125, 399] width 210 height 29
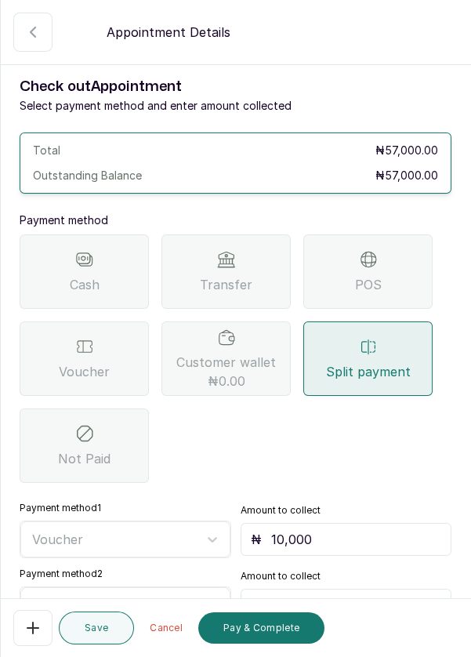
click at [336, 596] on input "text" at bounding box center [356, 605] width 171 height 19
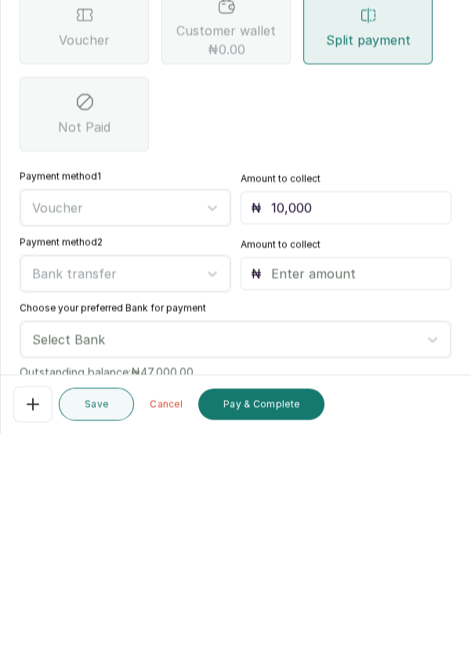
scroll to position [115, 0]
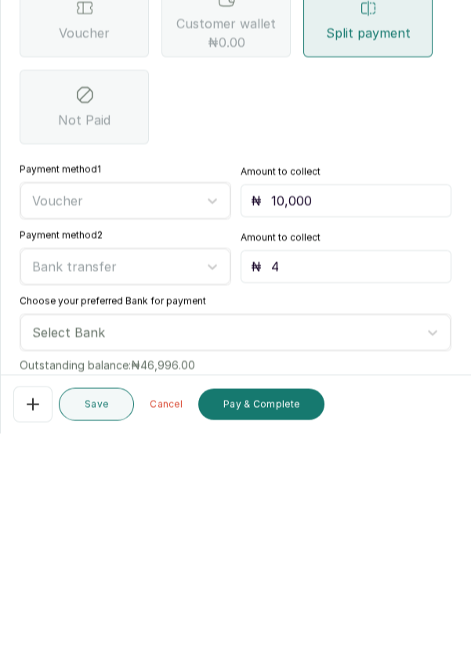
type input "47"
type input "47,000"
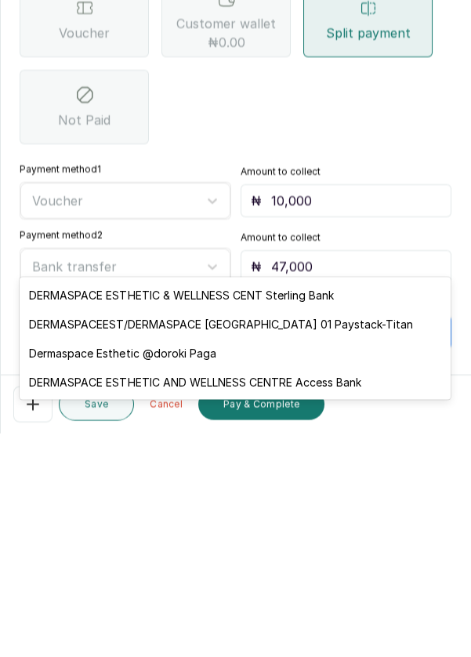
click at [374, 545] on div "DERMASPACEEST/DERMASPACE [GEOGRAPHIC_DATA] 01 Paystack-Titan" at bounding box center [235, 547] width 431 height 29
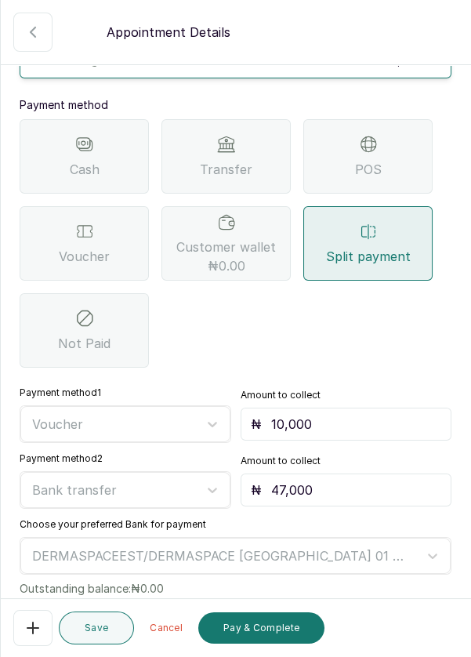
scroll to position [162, 0]
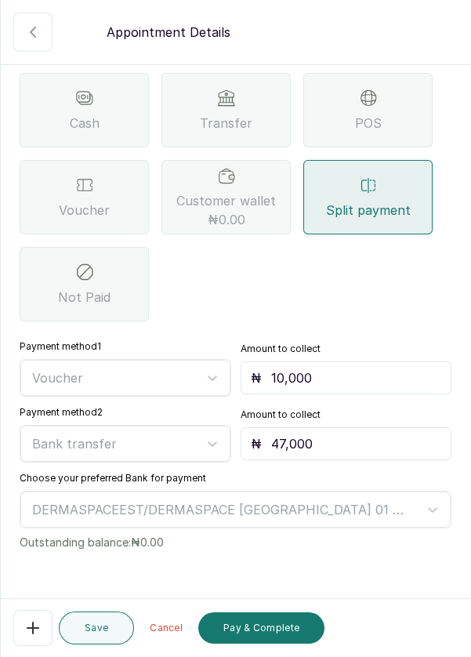
click at [266, 626] on button "Pay & Complete" at bounding box center [261, 628] width 126 height 31
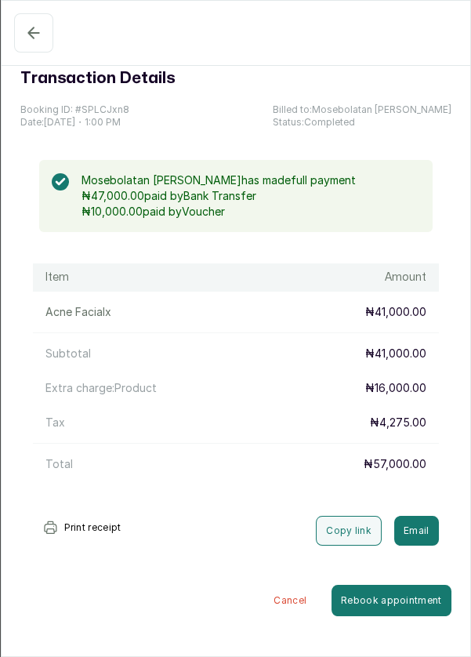
click at [19, 31] on button "Completed" at bounding box center [33, 32] width 39 height 39
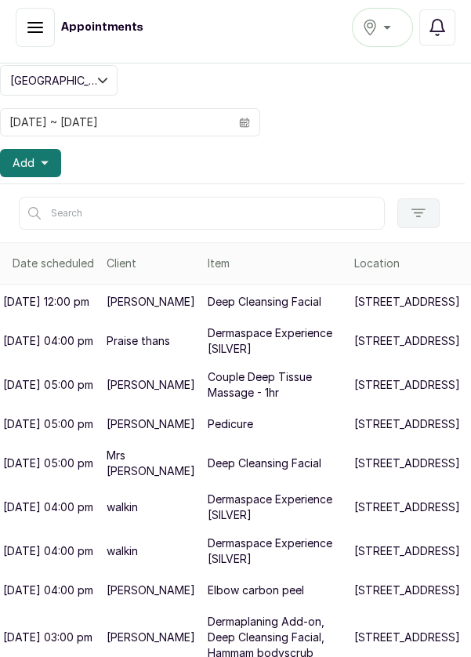
scroll to position [0, 6]
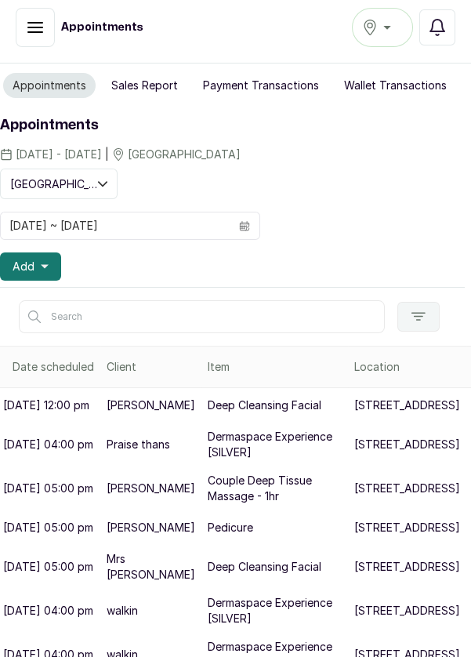
click at [49, 264] on button "Add" at bounding box center [30, 267] width 61 height 28
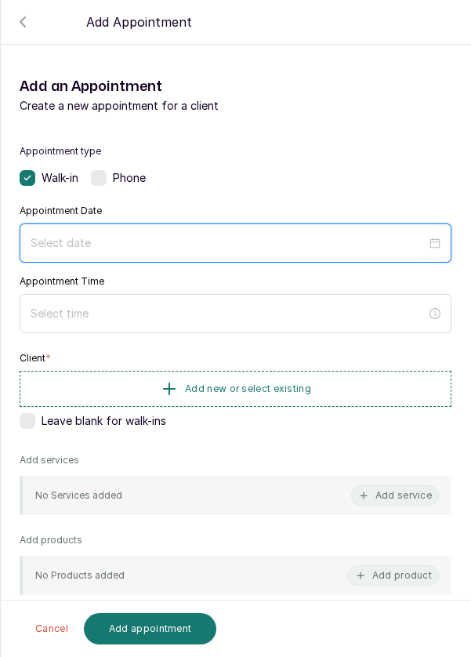
click at [144, 237] on input at bounding box center [229, 243] width 396 height 17
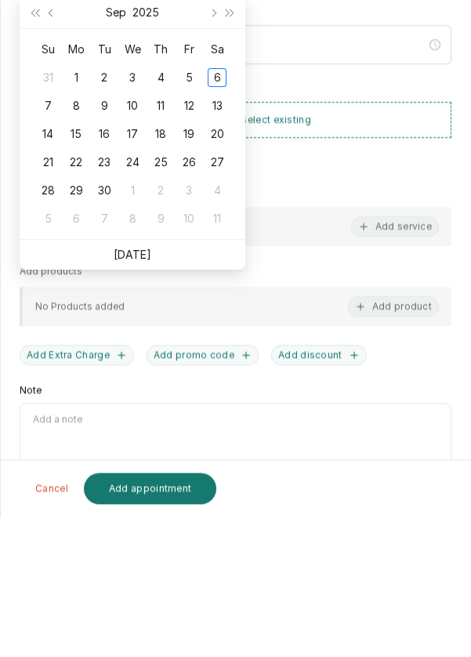
scroll to position [8, 0]
click at [144, 396] on link "Today" at bounding box center [133, 394] width 38 height 13
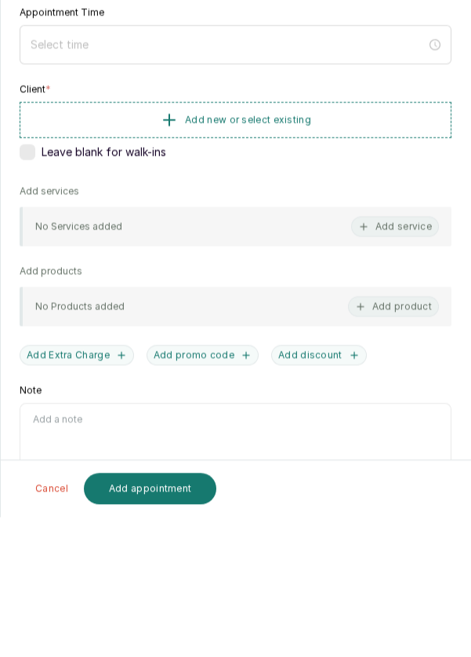
type input "[DATE]"
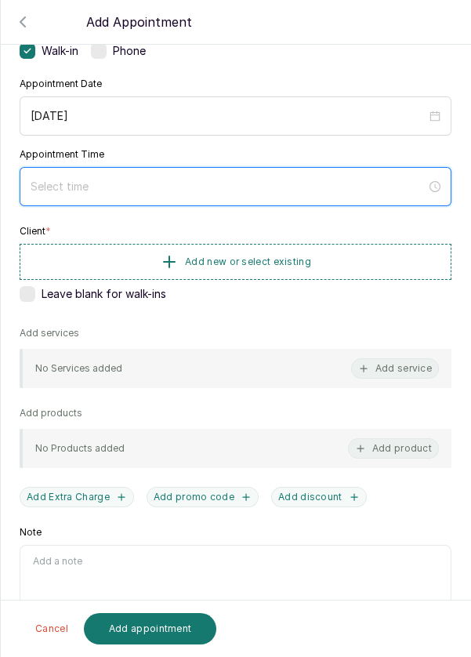
click at [131, 180] on input at bounding box center [229, 186] width 396 height 17
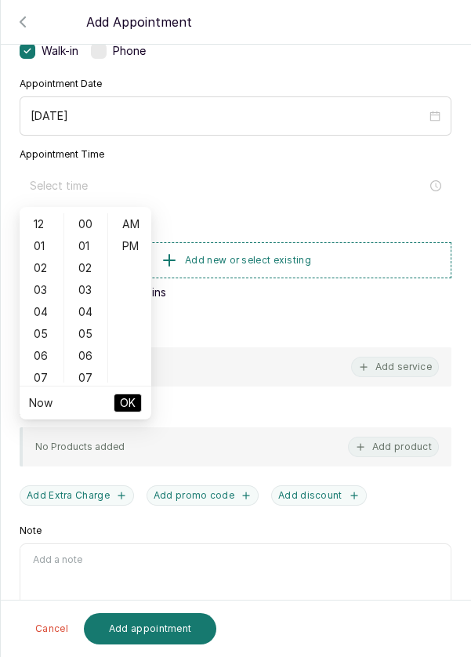
click at [38, 293] on div "03" at bounding box center [42, 290] width 38 height 22
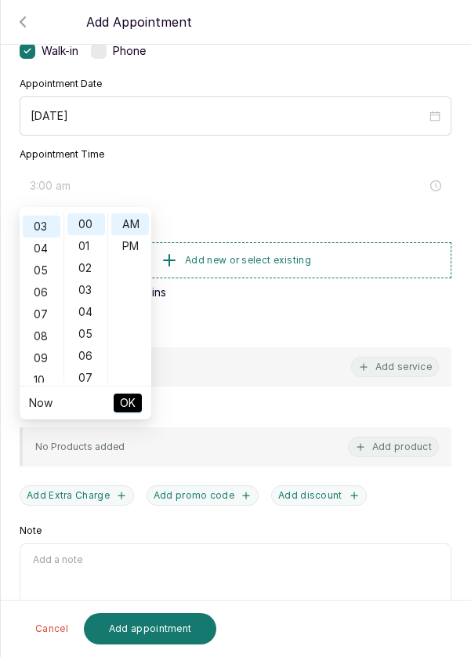
scroll to position [66, 0]
click at [137, 251] on div "PM" at bounding box center [130, 246] width 38 height 22
type input "3:00 pm"
click at [133, 412] on span "OK" at bounding box center [128, 403] width 16 height 30
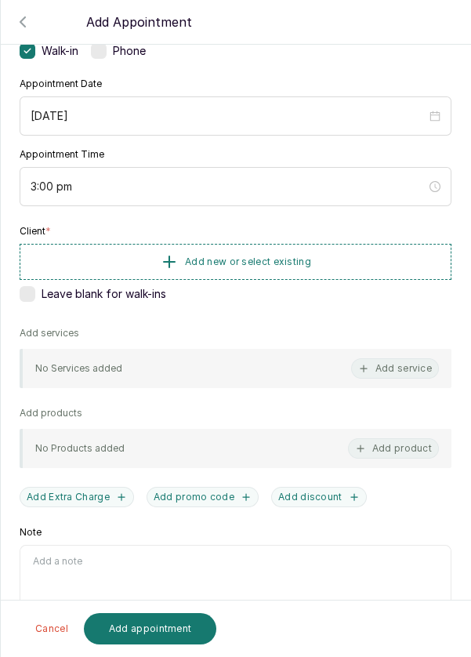
click at [340, 263] on button "Add new or select existing" at bounding box center [236, 262] width 432 height 36
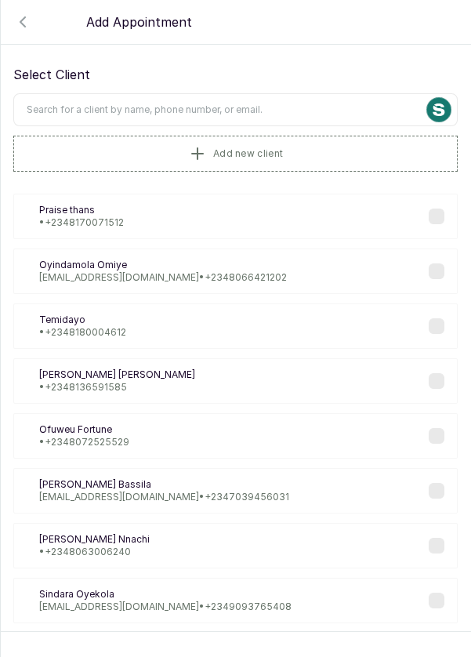
scroll to position [6, 0]
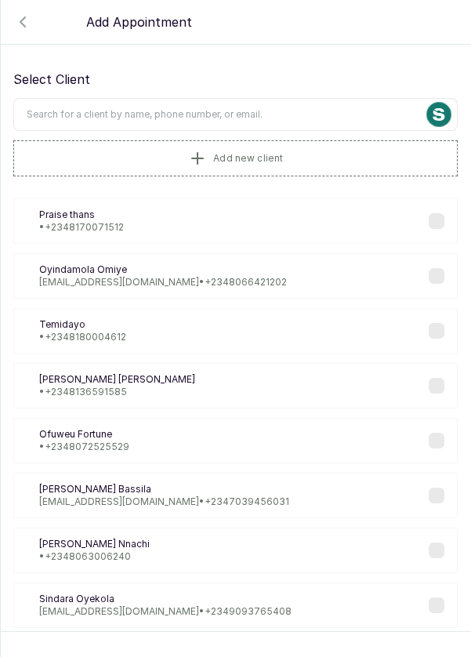
click at [278, 111] on input "text" at bounding box center [235, 114] width 445 height 33
click at [289, 118] on input "text" at bounding box center [235, 114] width 445 height 33
click at [302, 157] on button "Add new client" at bounding box center [235, 158] width 445 height 36
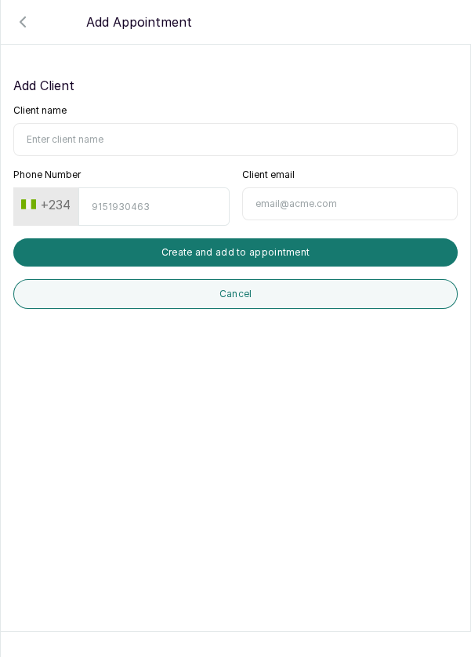
scroll to position [0, 0]
click at [125, 133] on input "Client name" at bounding box center [235, 139] width 445 height 33
type input "[PERSON_NAME]"
click at [162, 201] on input "Phone Number" at bounding box center [153, 206] width 151 height 38
type input "8165830782"
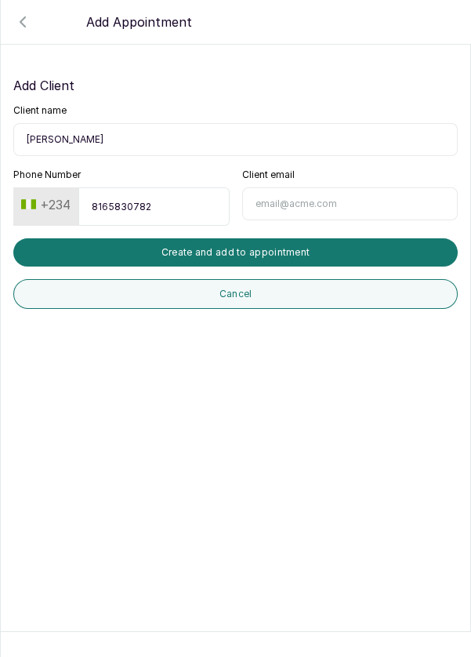
click at [281, 253] on button "Create and add to appointment" at bounding box center [235, 252] width 445 height 28
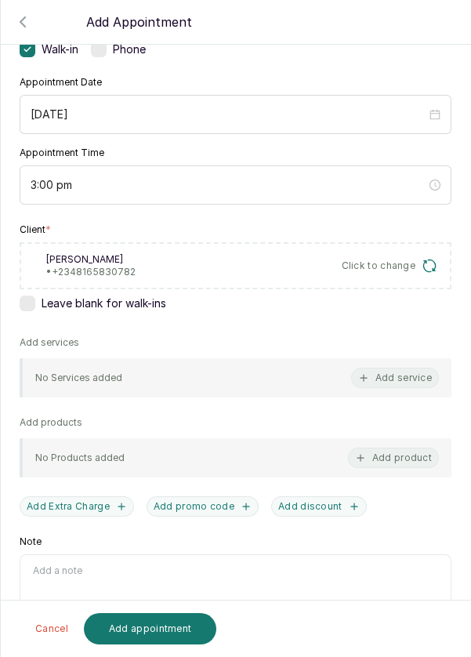
scroll to position [129, 0]
click at [411, 379] on button "Add service" at bounding box center [395, 377] width 88 height 20
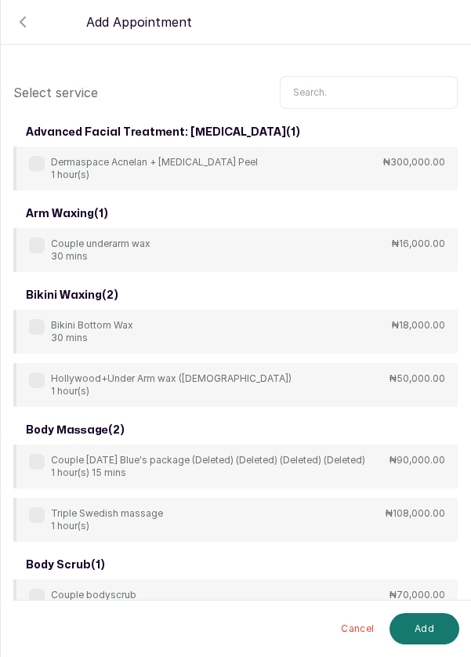
scroll to position [0, 0]
click at [333, 92] on input "text" at bounding box center [369, 92] width 178 height 33
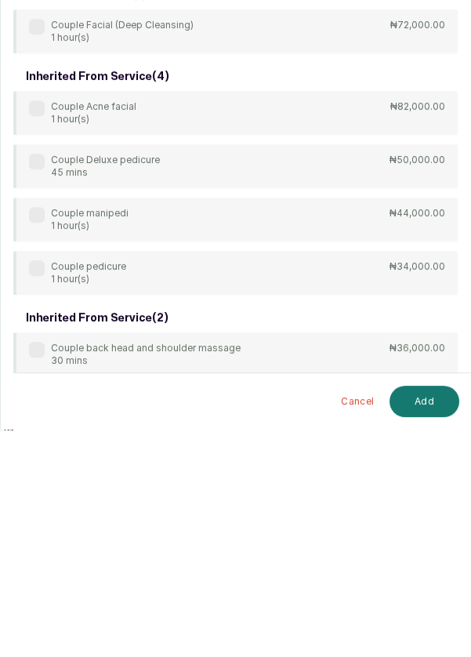
scroll to position [8, 0]
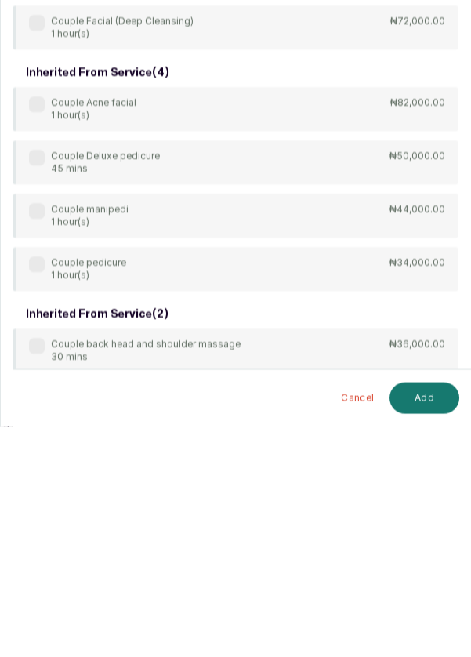
type input "Couple"
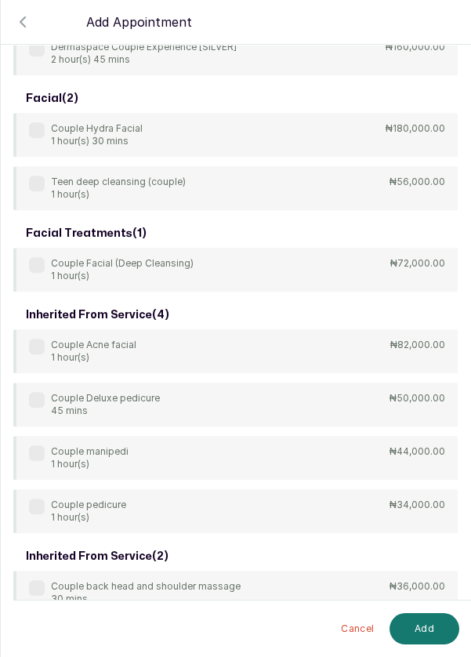
scroll to position [1287, 0]
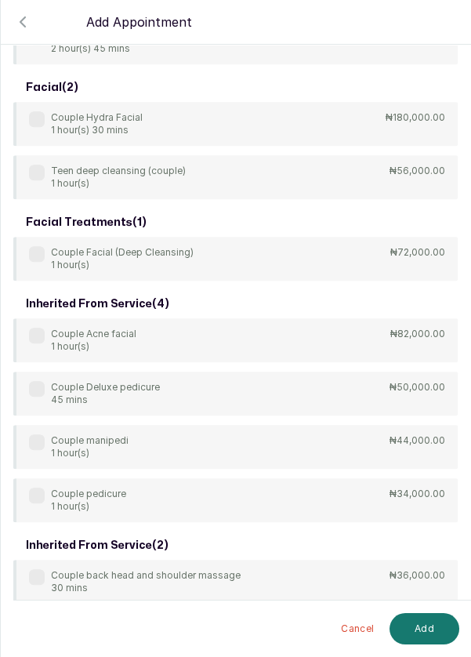
click at [29, 497] on label at bounding box center [37, 496] width 16 height 16
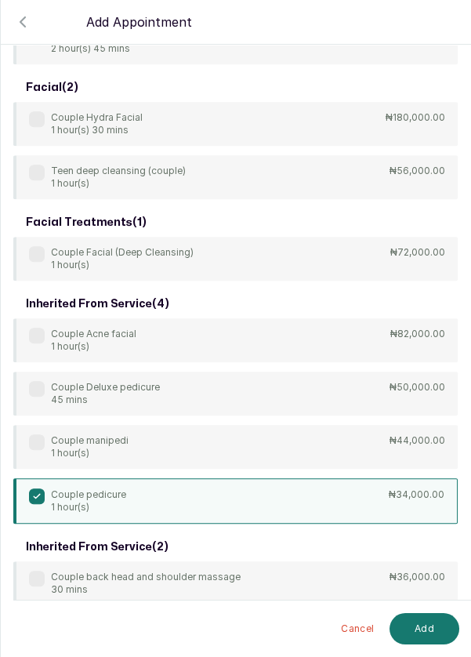
click at [424, 635] on button "Add" at bounding box center [425, 628] width 70 height 31
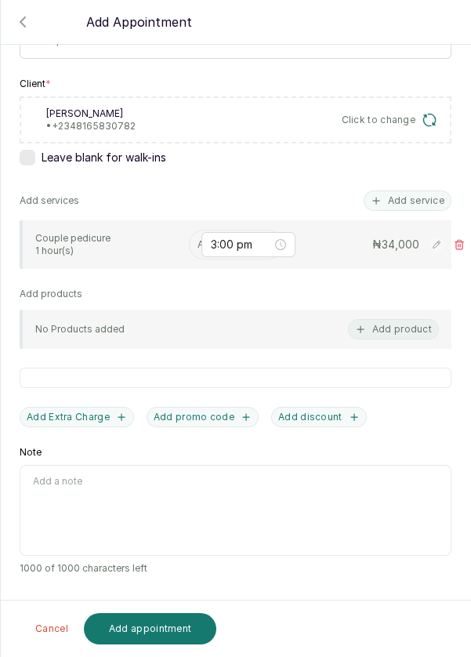
scroll to position [195, 0]
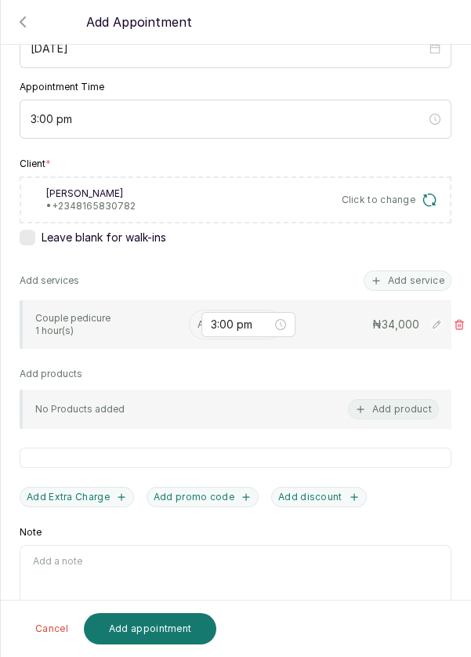
click at [198, 324] on input "text" at bounding box center [199, 324] width 2 height 11
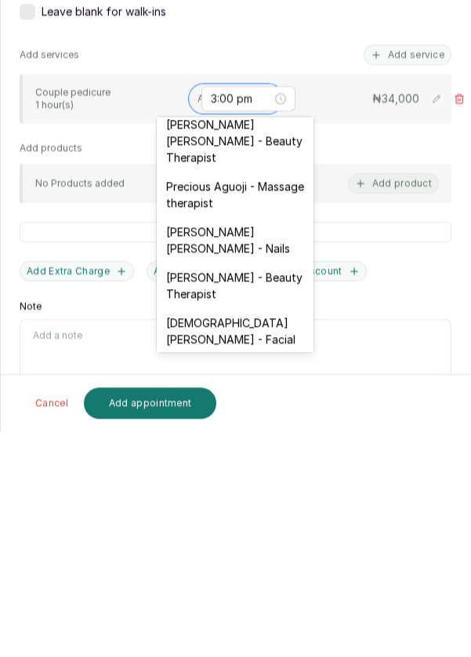
scroll to position [8, 0]
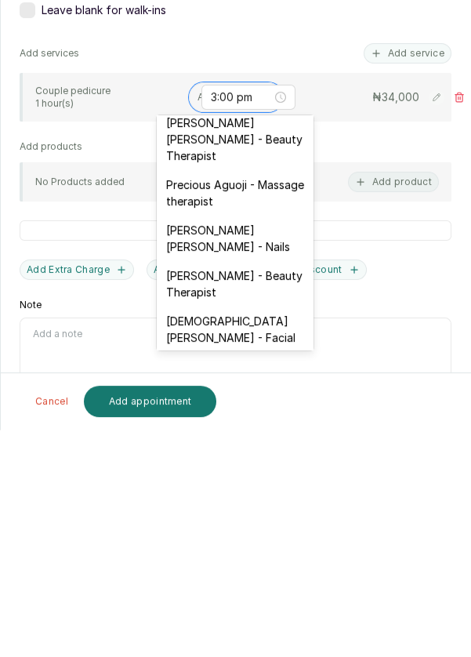
click at [246, 443] on div "Temitope Abdul Kareem - Nails" at bounding box center [235, 465] width 157 height 45
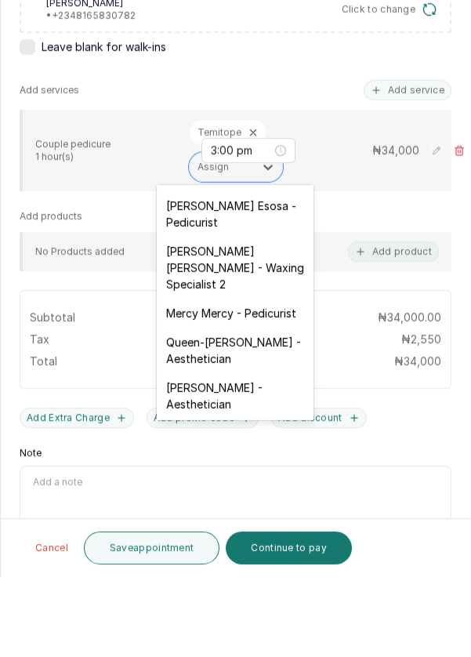
scroll to position [209, 0]
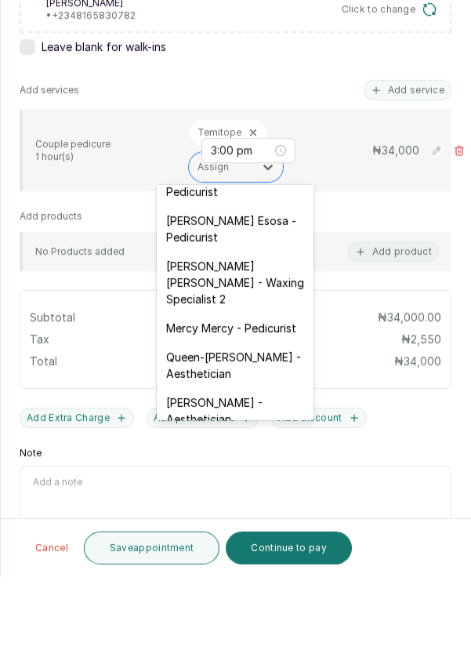
click at [261, 347] on div "Mary Archibong Edet - Waxing Specialist 2" at bounding box center [235, 363] width 157 height 62
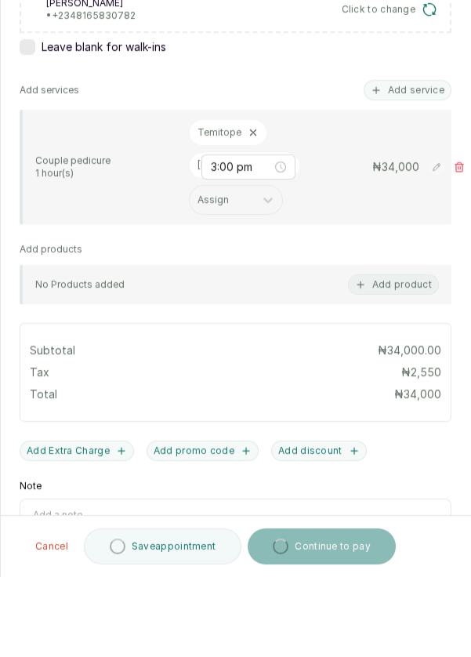
scroll to position [8, 0]
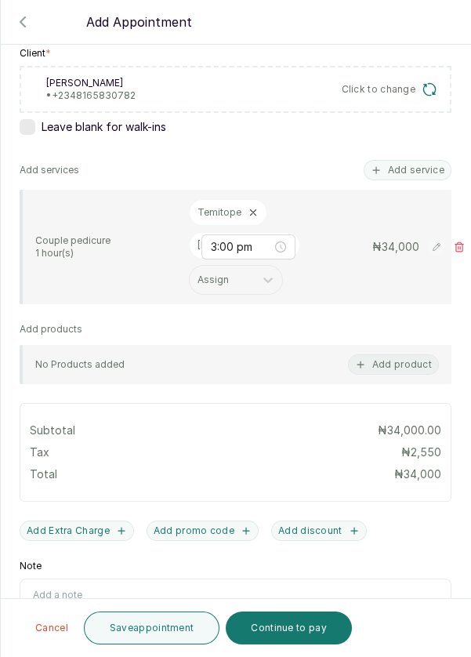
click at [162, 638] on button "Save appointment" at bounding box center [152, 628] width 136 height 33
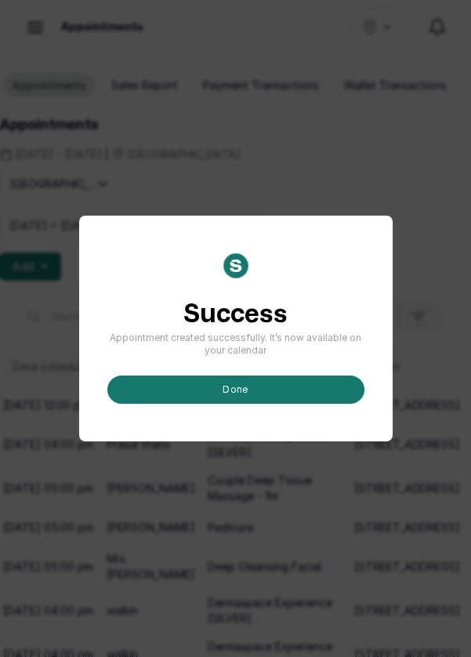
click at [248, 404] on button "done" at bounding box center [235, 390] width 257 height 28
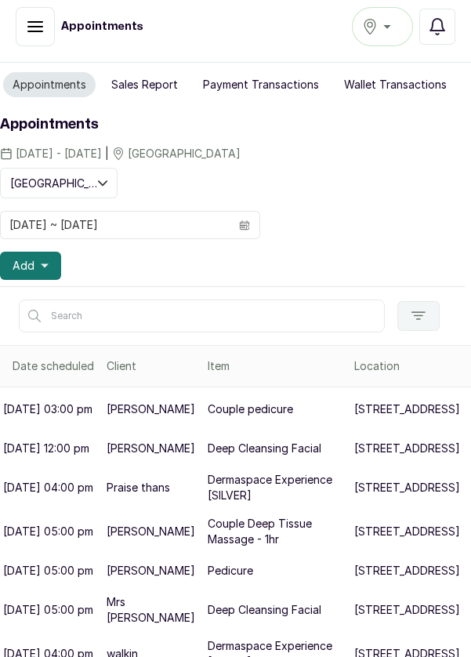
scroll to position [32, 0]
click at [37, 252] on button "Add" at bounding box center [30, 266] width 61 height 28
click at [49, 252] on button "Add" at bounding box center [30, 266] width 61 height 28
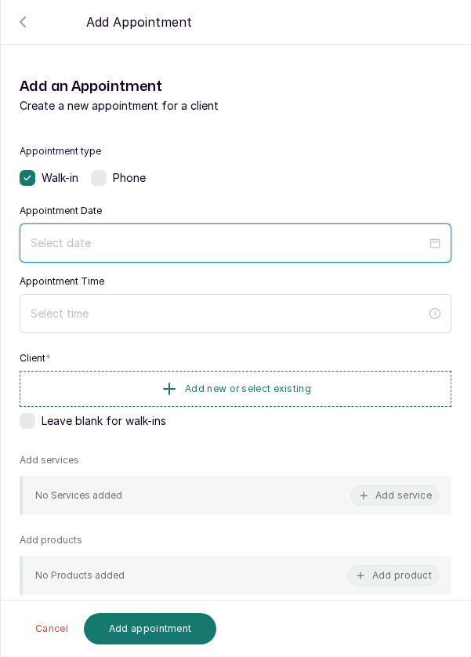
click at [113, 244] on input at bounding box center [229, 243] width 396 height 17
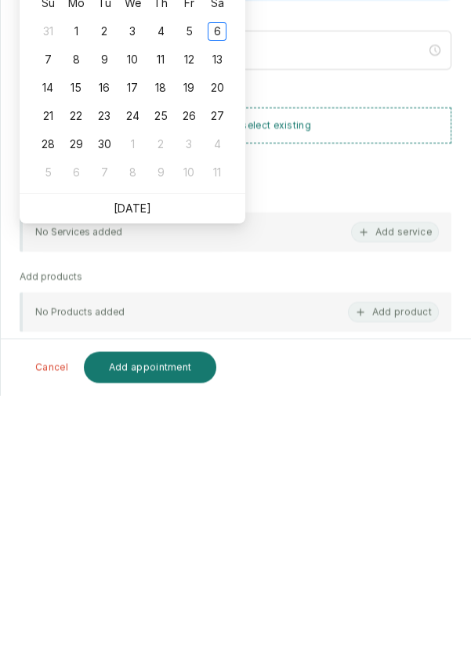
scroll to position [2, 0]
click at [134, 462] on link "Today" at bounding box center [133, 468] width 38 height 13
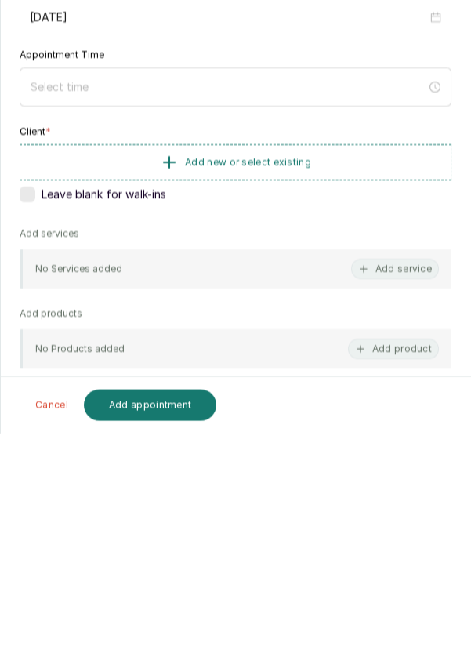
type input "[DATE]"
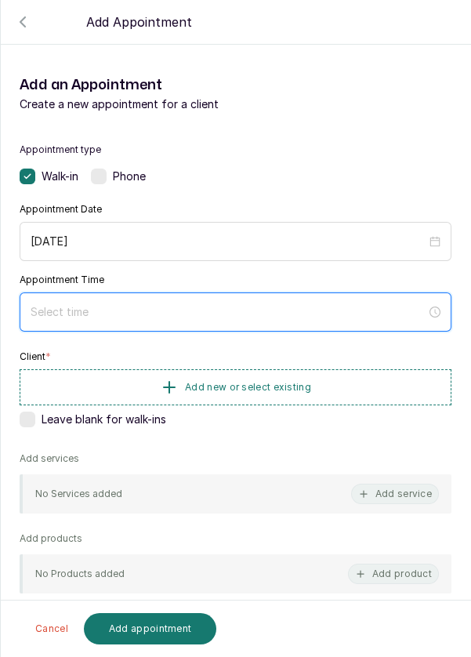
click at [215, 304] on input at bounding box center [229, 312] width 396 height 17
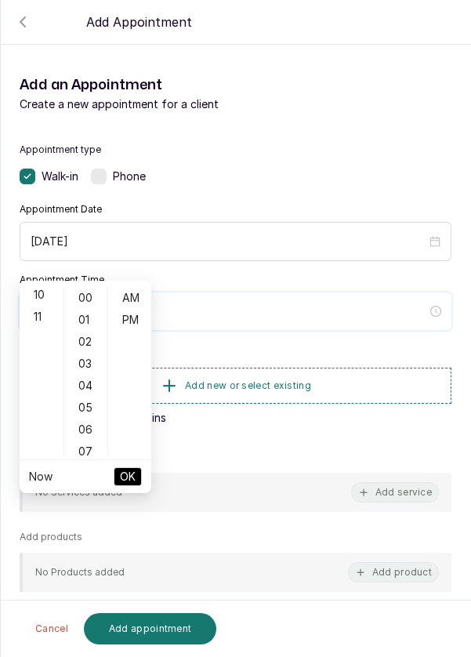
scroll to position [241, 0]
click at [36, 288] on div "11" at bounding box center [42, 299] width 38 height 22
type input "11:00 am"
click at [130, 462] on span "OK" at bounding box center [128, 477] width 16 height 30
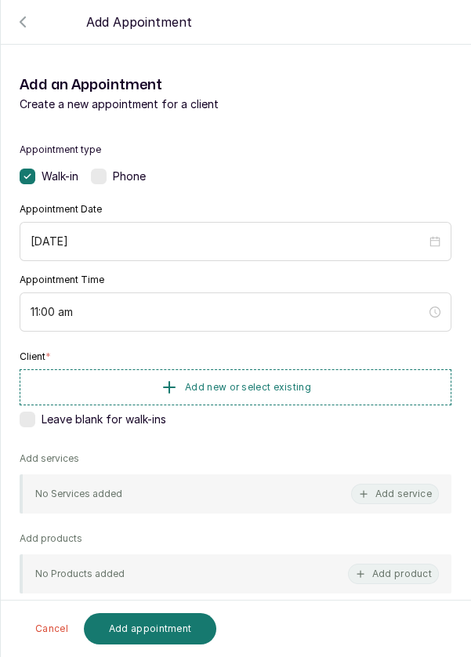
click at [322, 369] on button "Add new or select existing" at bounding box center [236, 387] width 432 height 36
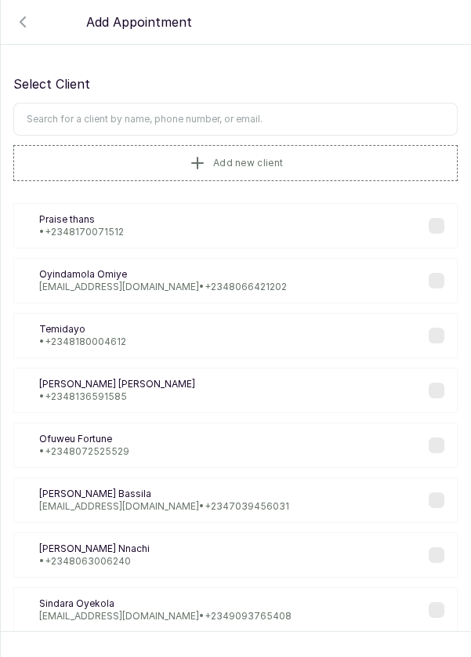
scroll to position [0, 0]
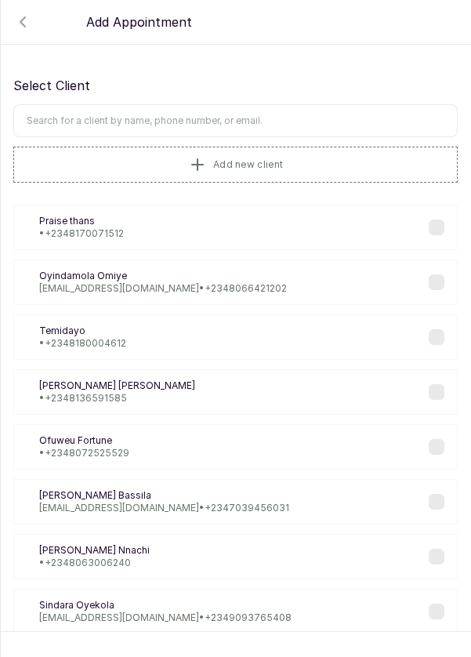
click at [288, 104] on input "text" at bounding box center [235, 120] width 445 height 33
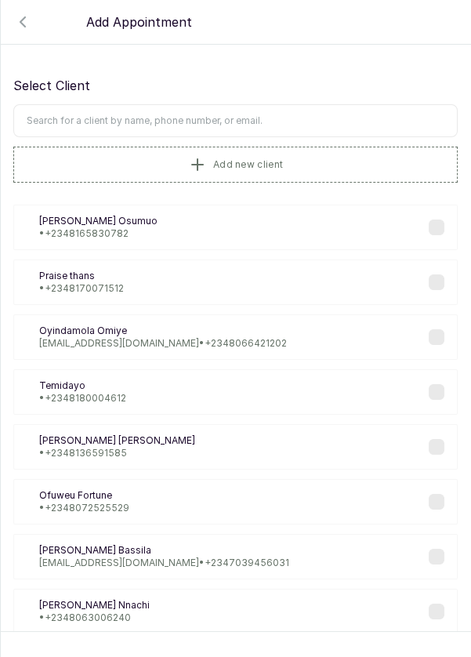
type input "L"
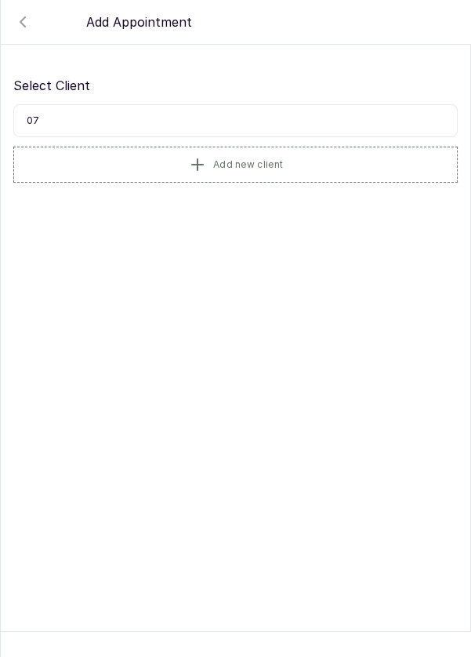
type input "0"
click at [299, 147] on button "Add new client" at bounding box center [235, 165] width 445 height 36
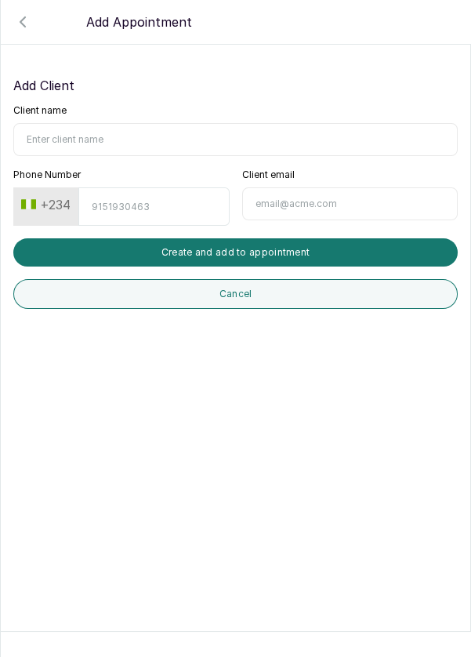
click at [142, 123] on input "Client name" at bounding box center [235, 139] width 445 height 33
type input "[PERSON_NAME]"
click at [157, 191] on input "Phone Number" at bounding box center [153, 206] width 151 height 38
type input "7067615541"
click at [293, 238] on button "Create and add to appointment" at bounding box center [235, 252] width 445 height 28
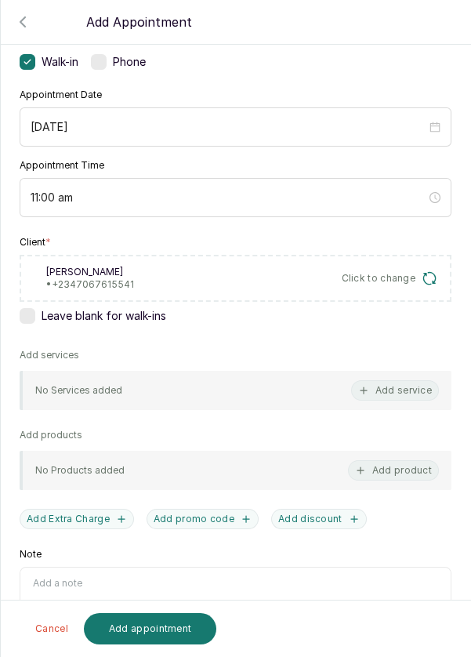
scroll to position [127, 0]
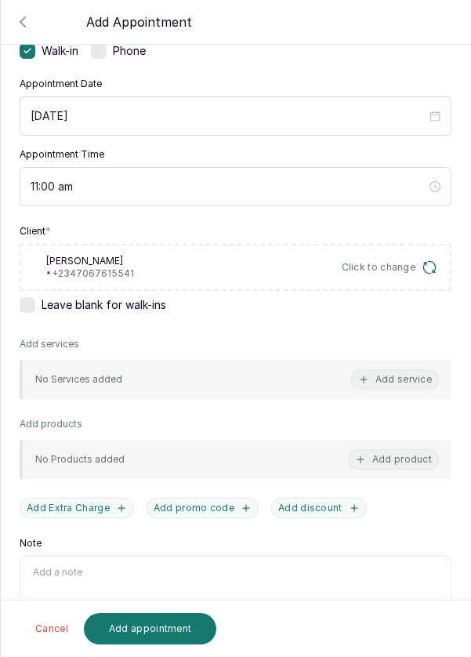
click at [409, 369] on button "Add service" at bounding box center [395, 379] width 88 height 20
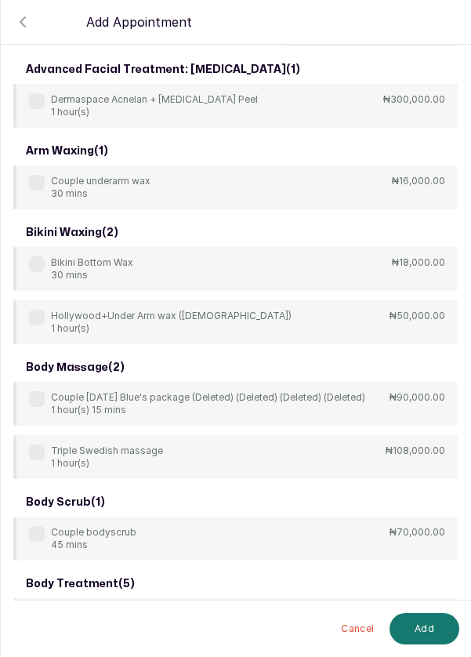
scroll to position [0, 0]
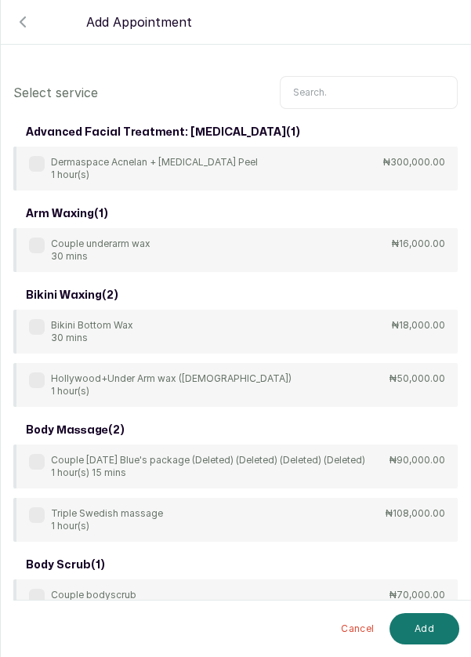
click at [333, 87] on input "text" at bounding box center [369, 92] width 178 height 33
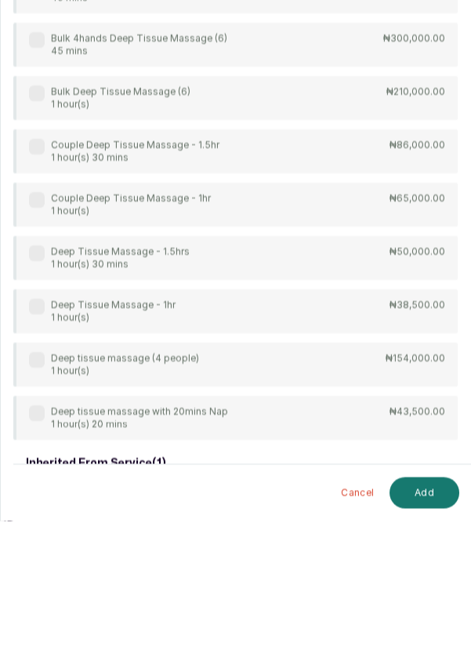
scroll to position [32, 0]
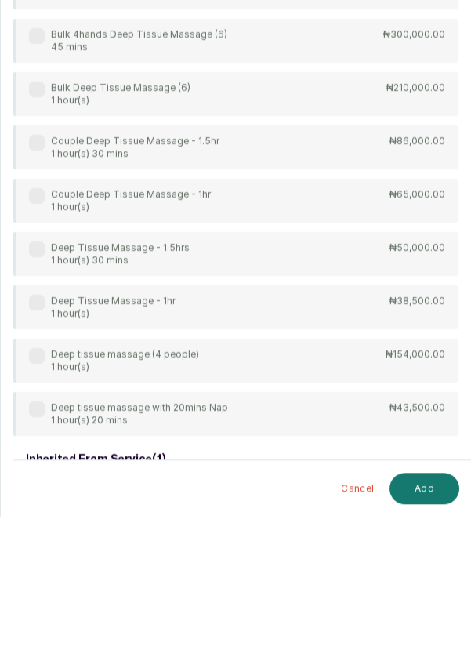
type input "Deep tissu"
click at [41, 442] on label at bounding box center [37, 443] width 16 height 16
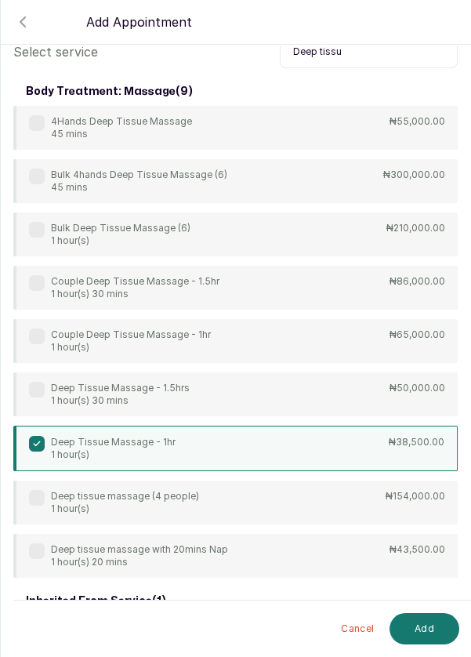
click at [435, 627] on button "Add" at bounding box center [425, 628] width 70 height 31
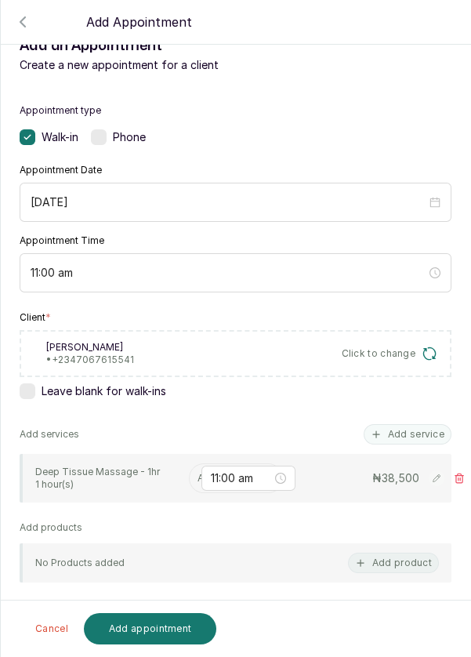
click at [198, 473] on input "text" at bounding box center [199, 478] width 2 height 11
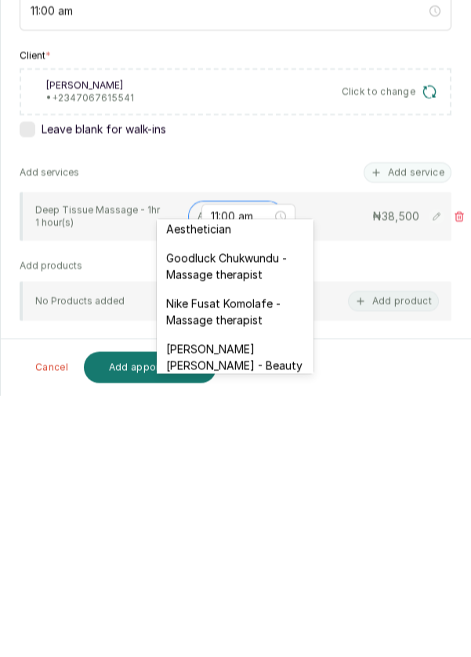
scroll to position [541, 0]
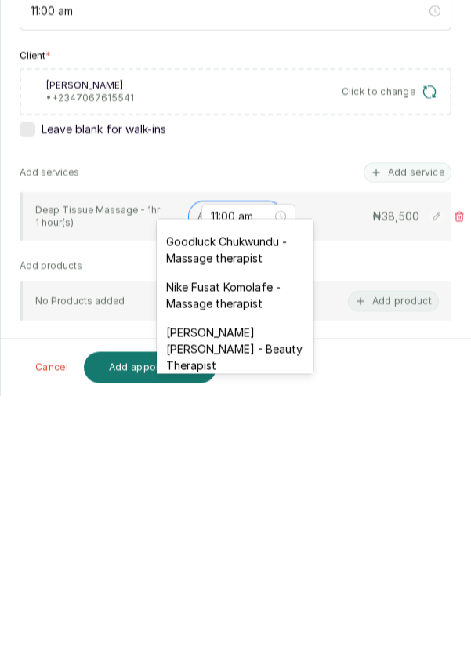
click at [254, 582] on div "Edna Kelvin - Beauty Therapist" at bounding box center [235, 611] width 157 height 62
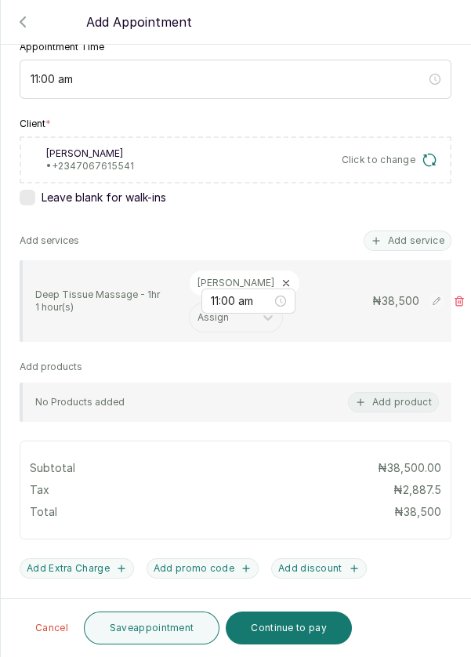
scroll to position [305, 0]
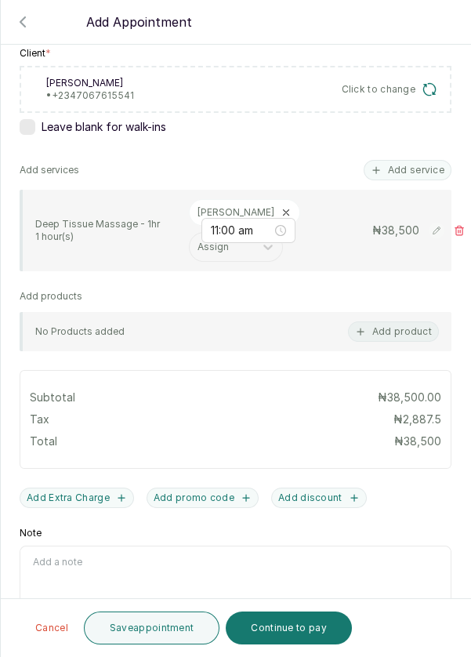
click at [151, 632] on button "Save appointment" at bounding box center [152, 628] width 136 height 33
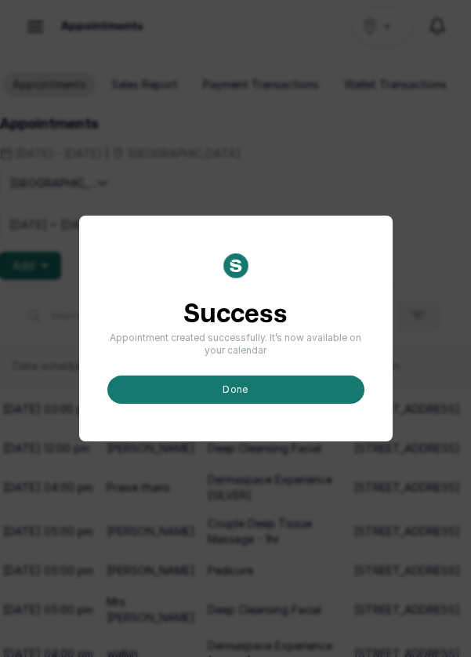
click at [261, 404] on button "done" at bounding box center [235, 390] width 257 height 28
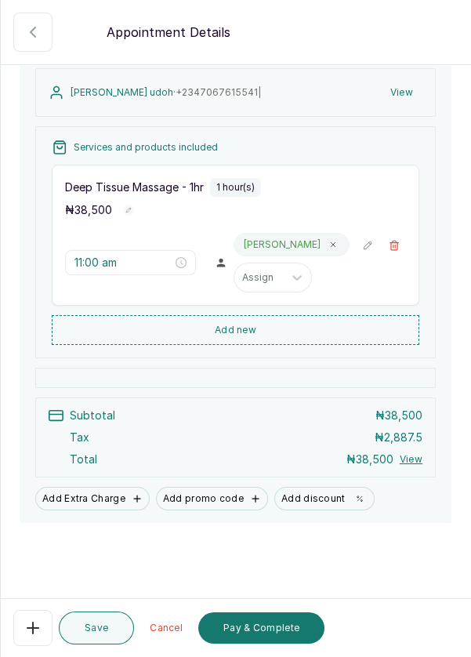
scroll to position [160, 0]
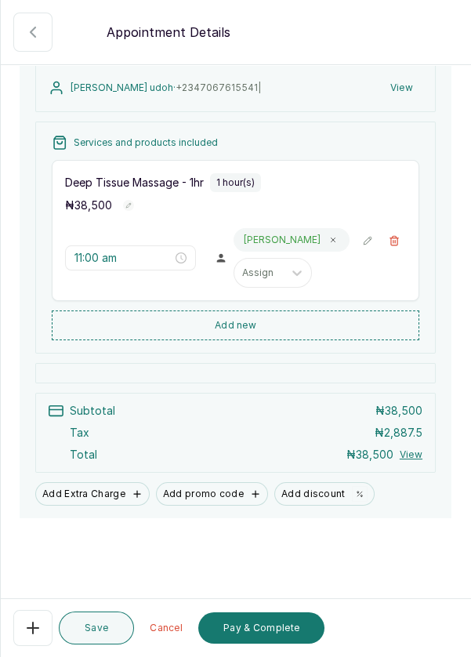
click at [267, 637] on button "Pay & Complete" at bounding box center [261, 628] width 126 height 31
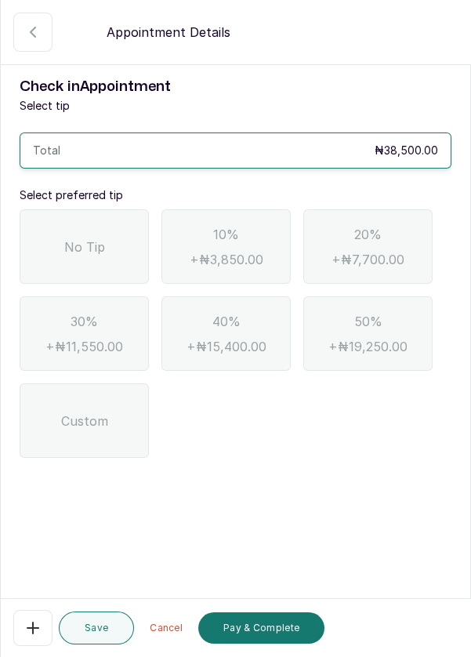
scroll to position [0, 0]
click at [70, 265] on div "No Tip" at bounding box center [84, 246] width 129 height 75
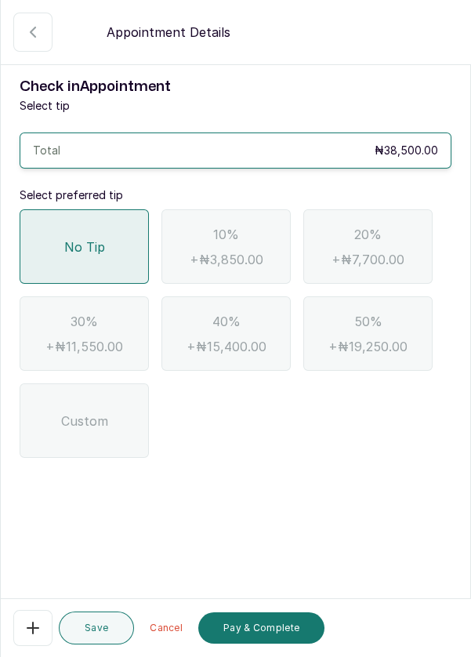
click at [262, 637] on button "Pay & Complete" at bounding box center [261, 628] width 126 height 31
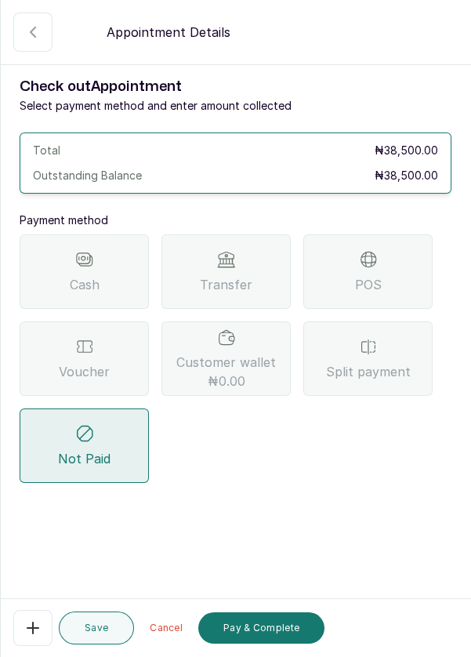
click at [92, 366] on span "Voucher" at bounding box center [84, 371] width 51 height 19
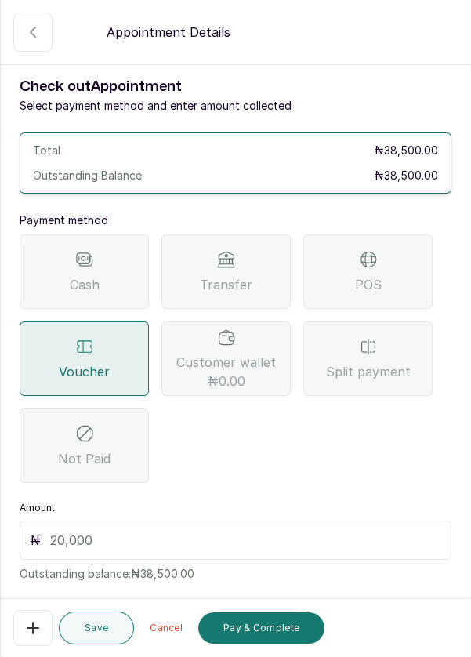
click at [125, 540] on input "text" at bounding box center [245, 540] width 391 height 19
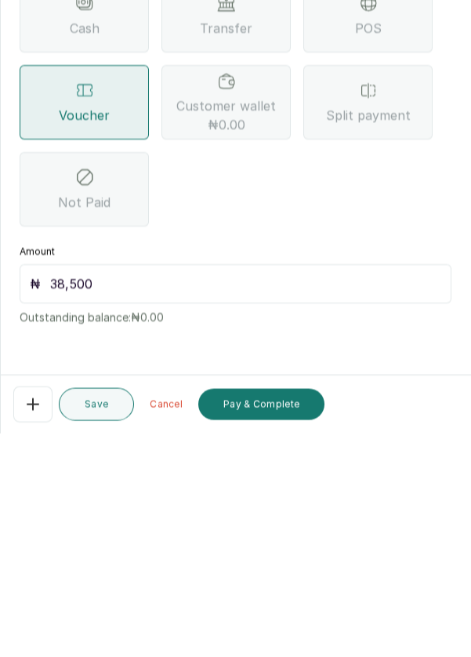
scroll to position [32, 0]
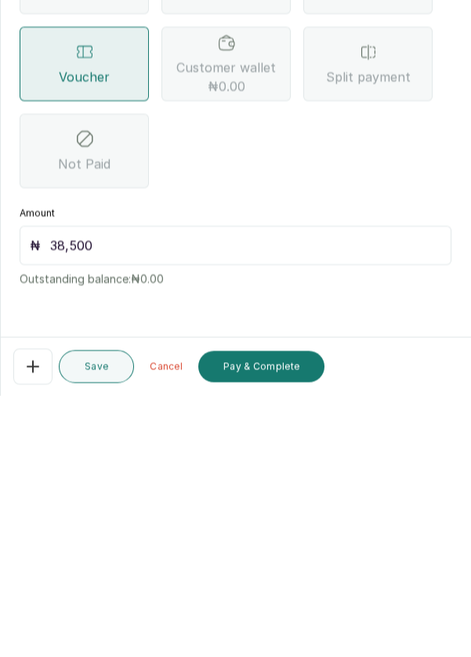
type input "38,500"
click at [288, 635] on button "Pay & Complete" at bounding box center [261, 628] width 126 height 31
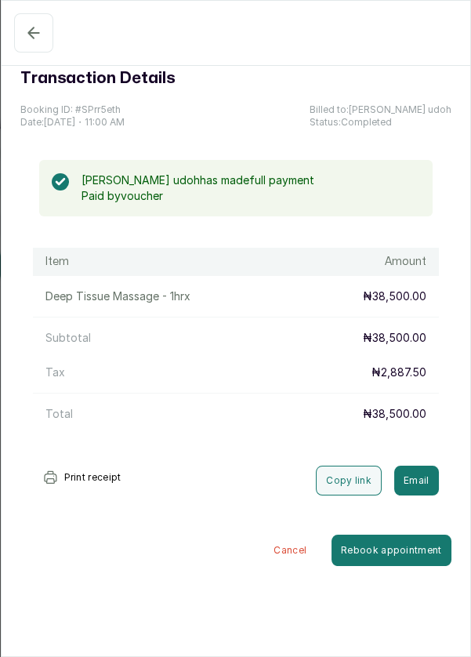
click at [24, 31] on icon "button" at bounding box center [33, 33] width 19 height 19
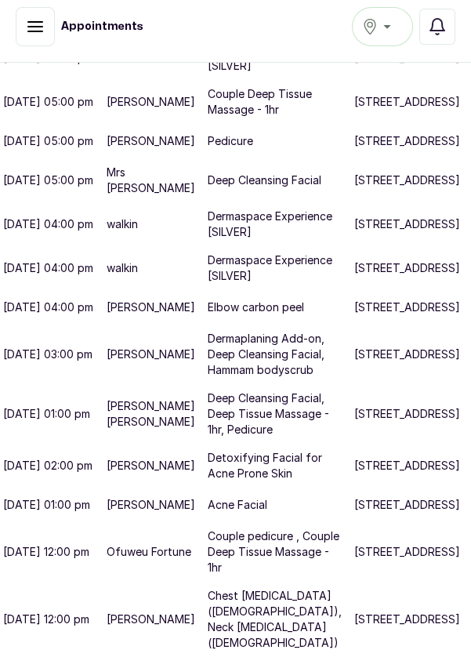
scroll to position [997, 6]
click at [355, 550] on p "[STREET_ADDRESS]" at bounding box center [408, 552] width 106 height 16
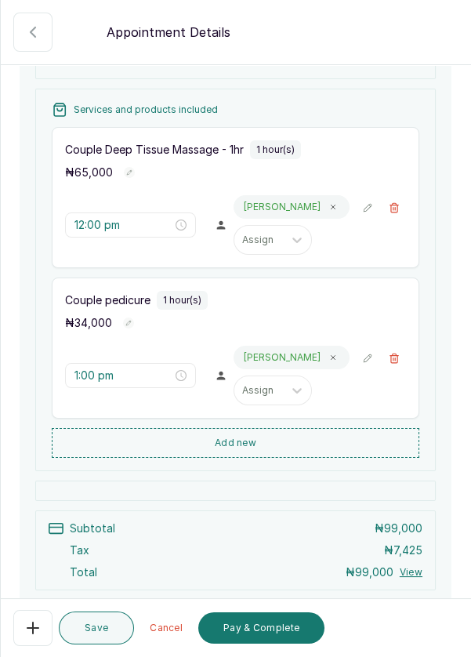
scroll to position [310, 0]
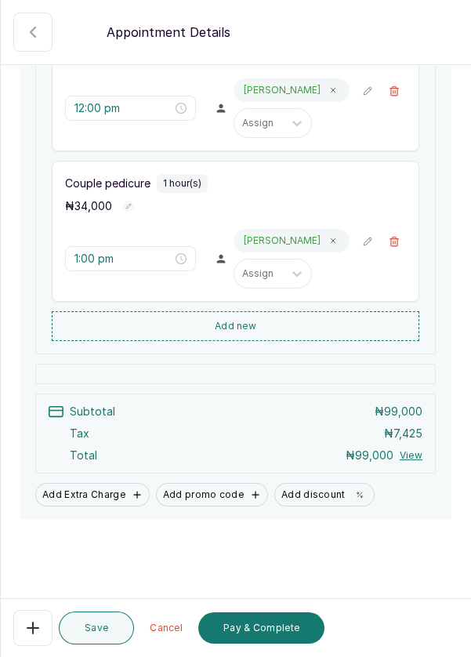
click at [109, 638] on button "Save" at bounding box center [96, 628] width 75 height 33
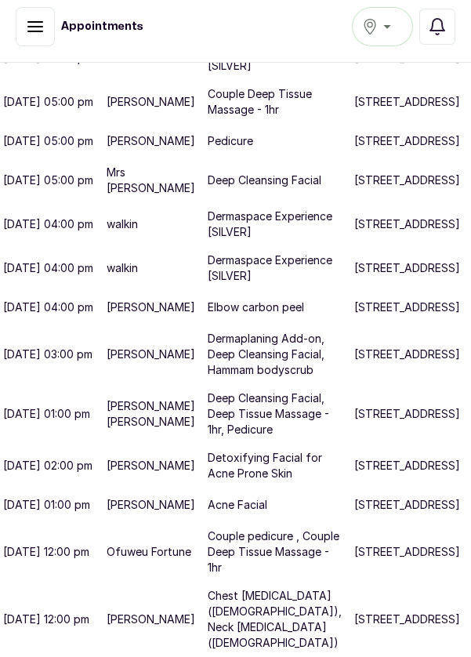
scroll to position [998, 6]
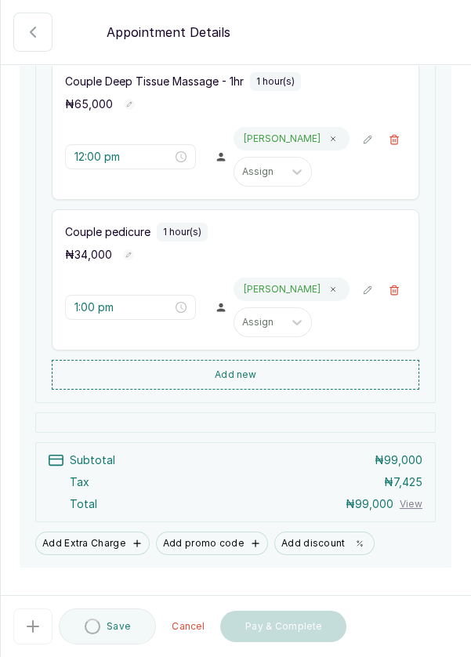
scroll to position [269, 0]
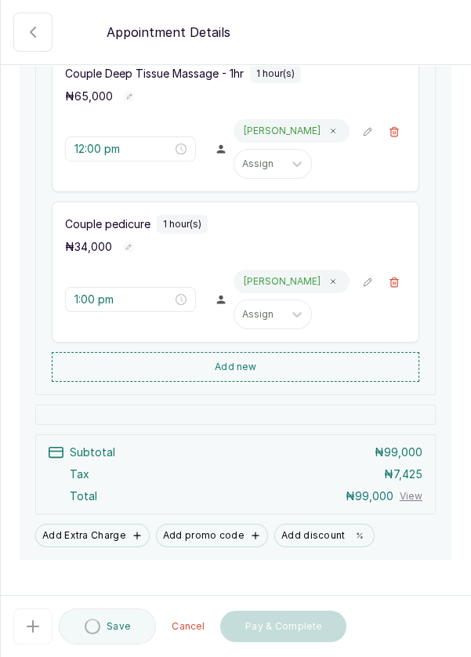
click at [27, 24] on icon "button" at bounding box center [33, 32] width 19 height 19
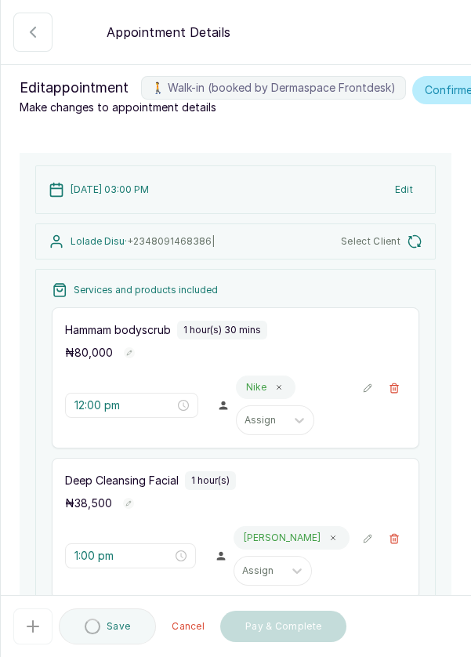
type input "3:00 pm"
type input "4:30 pm"
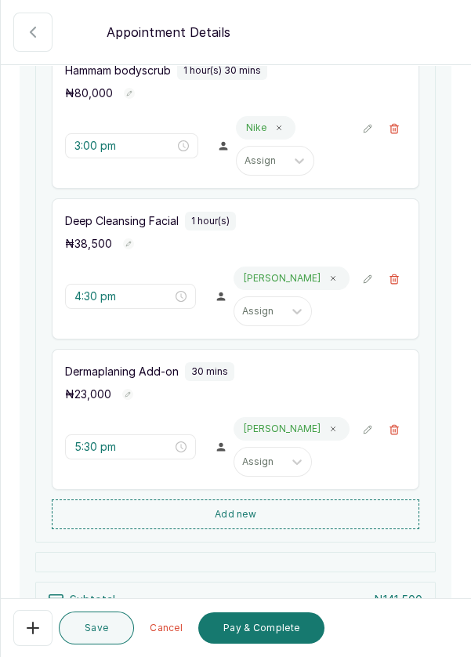
scroll to position [282, 0]
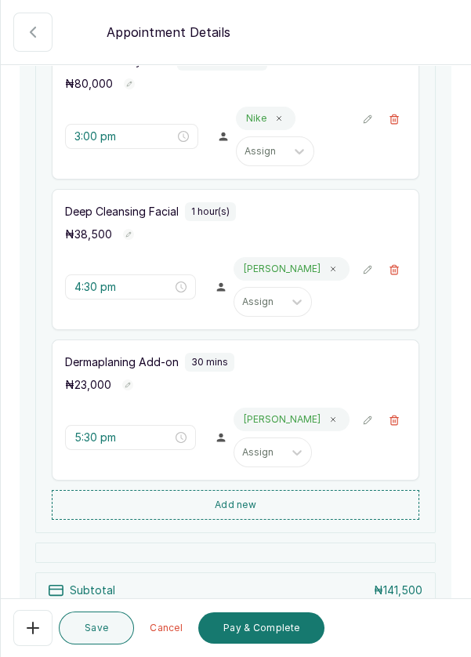
click at [28, 624] on icon "button" at bounding box center [33, 628] width 19 height 19
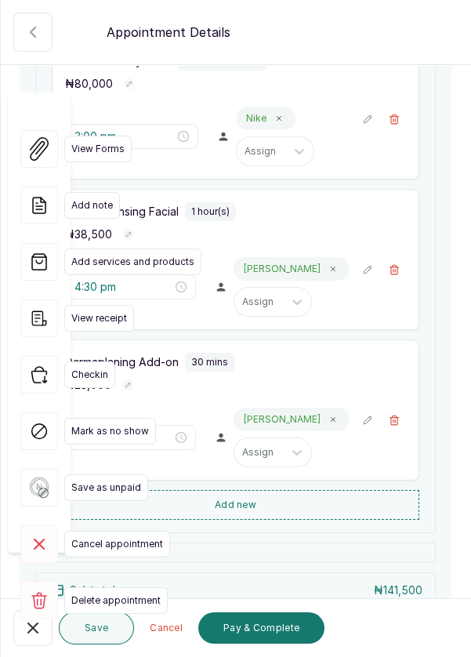
click at [48, 356] on icon "button" at bounding box center [39, 375] width 38 height 38
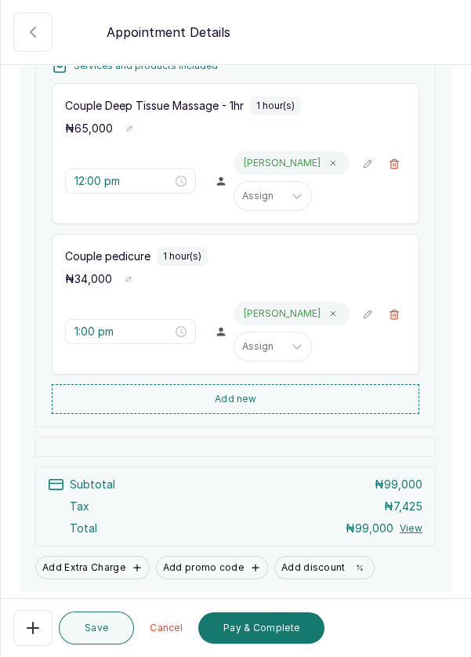
scroll to position [310, 0]
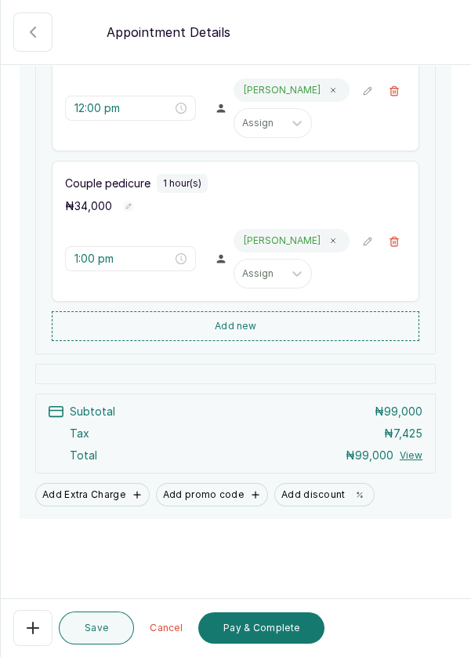
click at [275, 633] on button "Pay & Complete" at bounding box center [261, 628] width 126 height 31
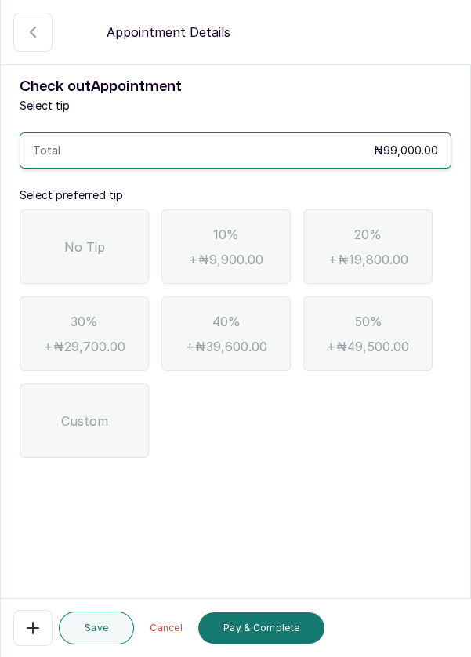
scroll to position [0, 0]
click at [72, 246] on span "No Tip" at bounding box center [84, 247] width 41 height 19
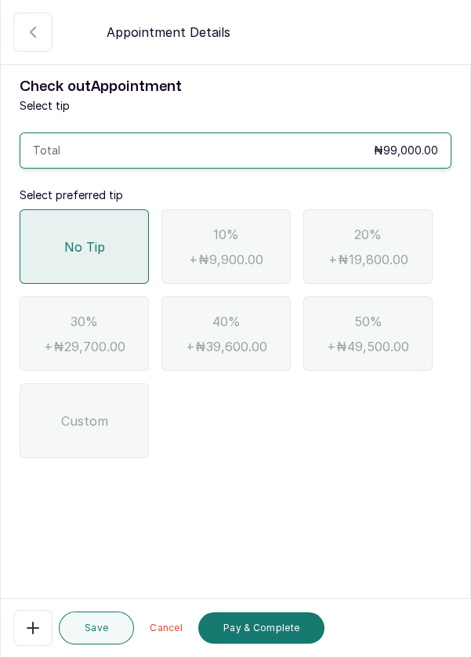
click at [276, 633] on button "Pay & Complete" at bounding box center [261, 628] width 126 height 31
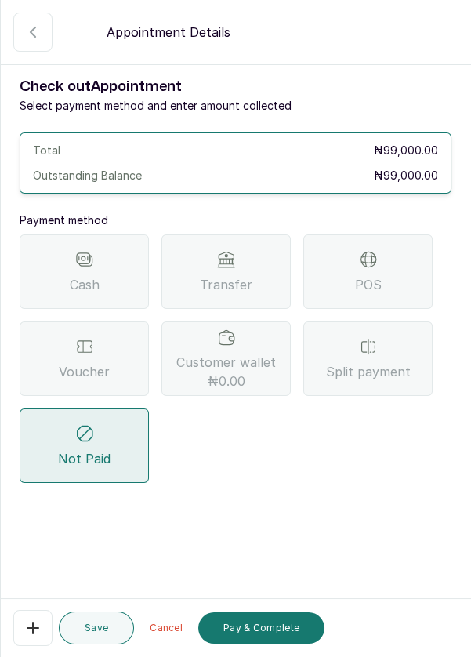
click at [384, 364] on span "Split payment" at bounding box center [368, 371] width 85 height 19
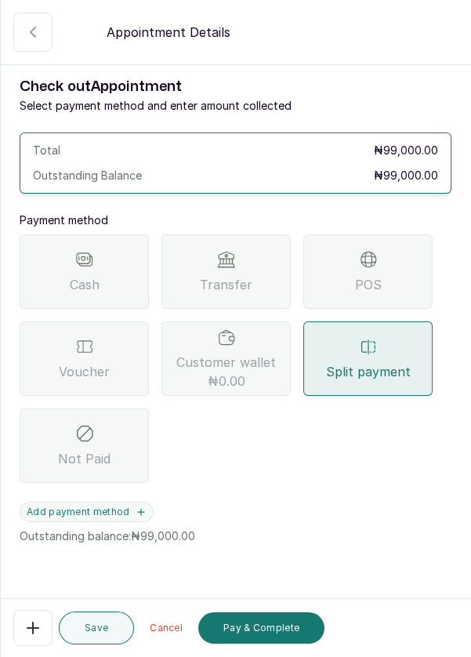
click at [145, 518] on button "Add payment method" at bounding box center [87, 512] width 134 height 20
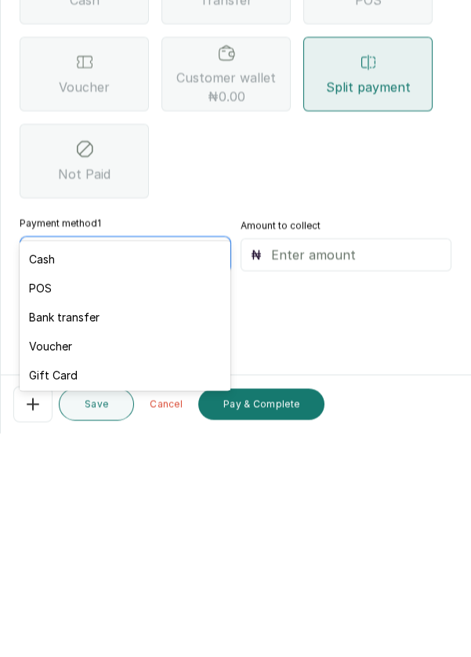
scroll to position [36, 0]
click at [51, 573] on div "Voucher" at bounding box center [125, 569] width 210 height 29
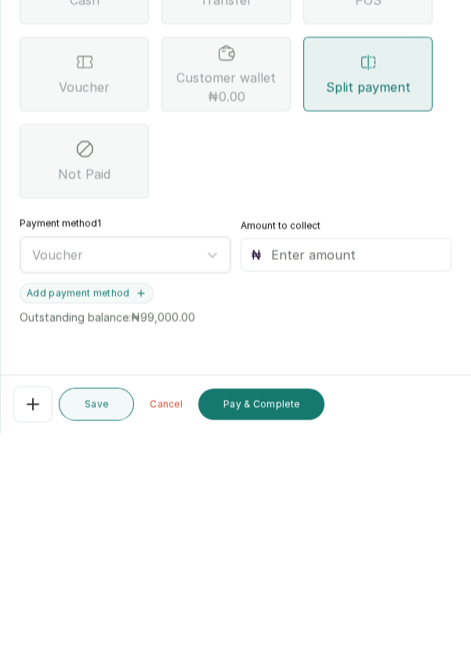
scroll to position [32, 0]
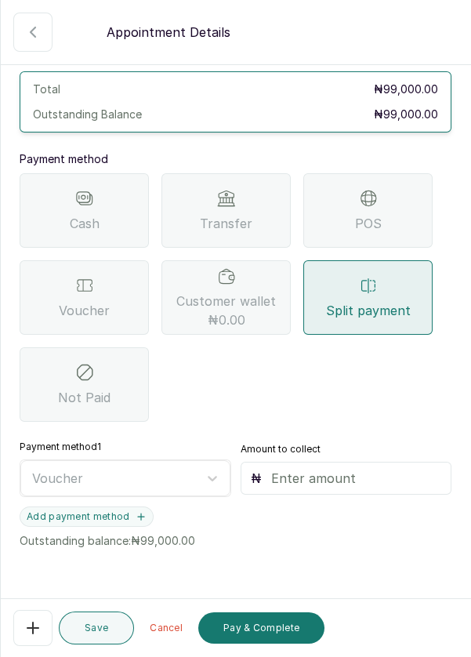
click at [355, 469] on input "text" at bounding box center [356, 478] width 171 height 19
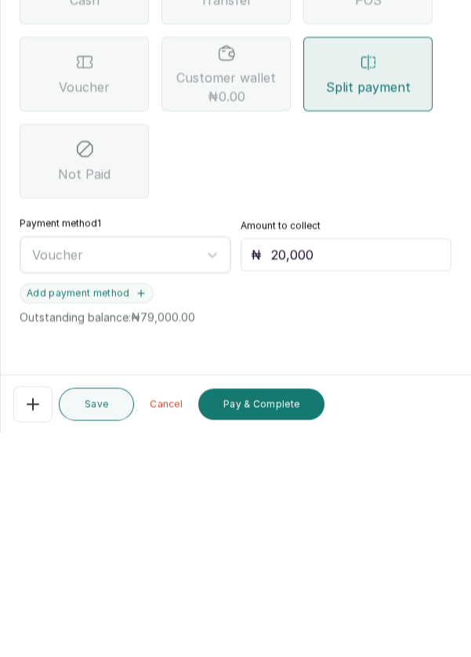
type input "20,000"
click at [137, 507] on button "Add payment method" at bounding box center [87, 517] width 134 height 20
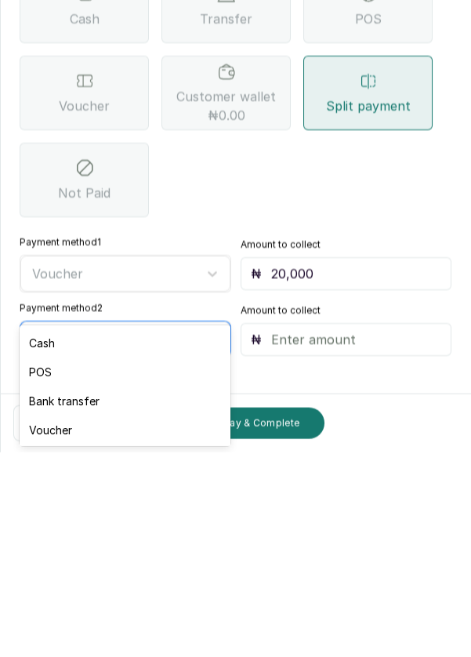
scroll to position [75, 0]
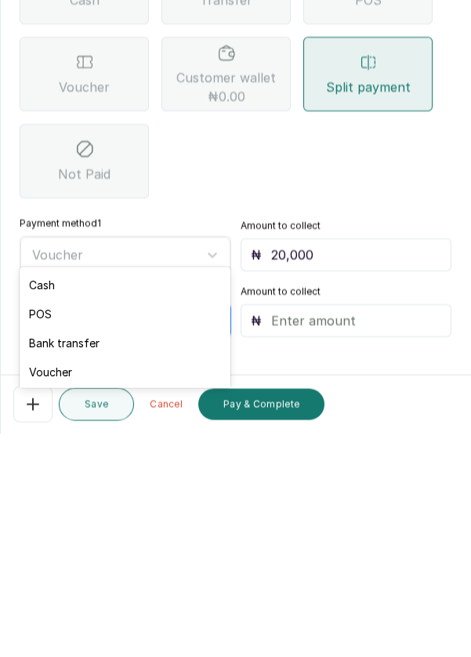
click at [47, 536] on div "POS" at bounding box center [125, 537] width 210 height 29
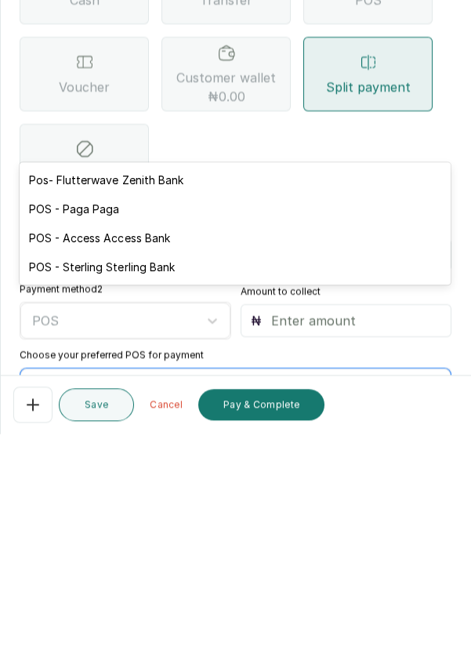
scroll to position [32, 0]
click at [167, 458] on div "POS - Access Access Bank" at bounding box center [235, 461] width 431 height 29
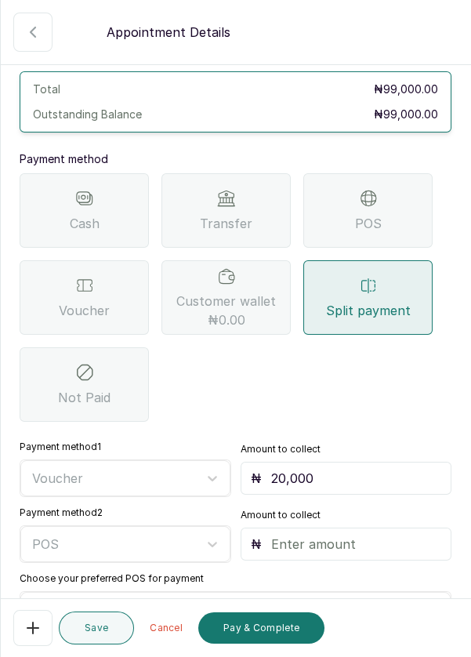
click at [201, 629] on p "Outstanding balance: ₦79,000.00" at bounding box center [236, 640] width 432 height 22
click at [200, 629] on p "Outstanding balance: ₦79,000.00" at bounding box center [236, 640] width 432 height 22
click at [359, 535] on input "text" at bounding box center [356, 544] width 171 height 19
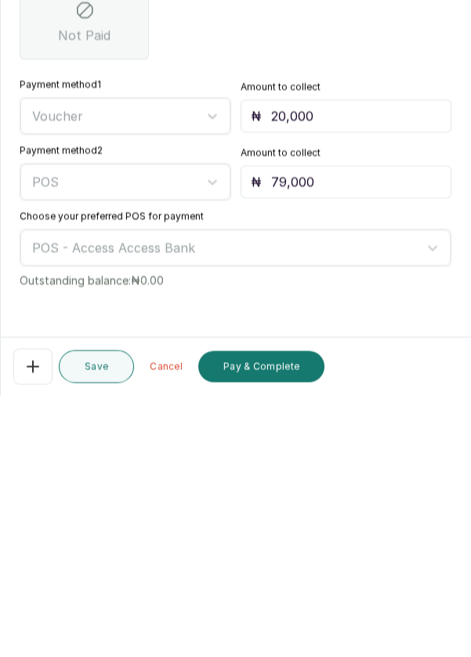
type input "79,000"
click at [268, 637] on button "Pay & Complete" at bounding box center [261, 628] width 126 height 31
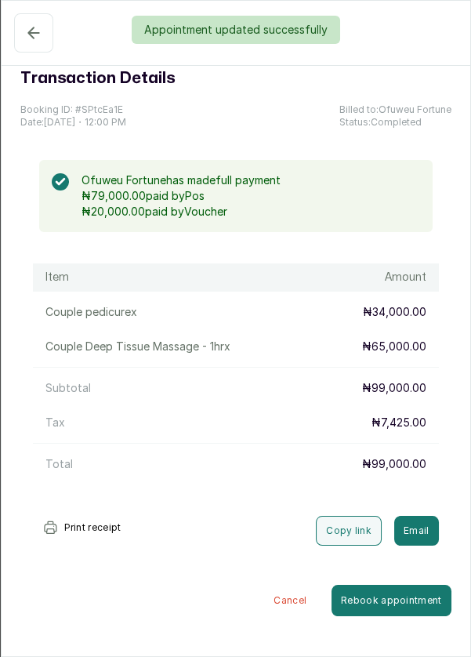
click at [31, 35] on div "Appointment updated successfully" at bounding box center [235, 30] width 471 height 28
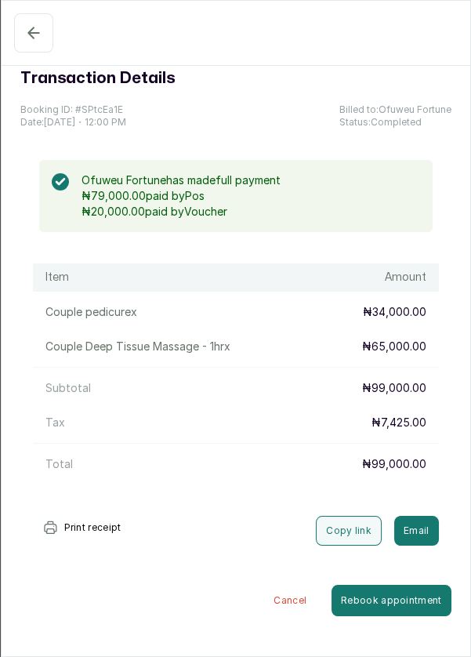
click at [35, 37] on icon "button" at bounding box center [33, 33] width 19 height 19
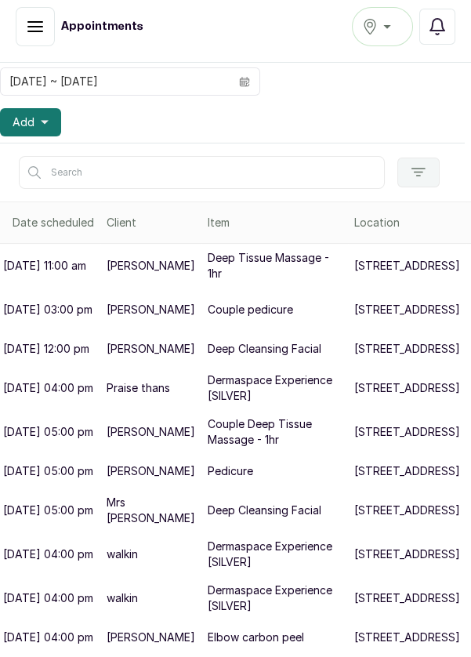
scroll to position [135, 6]
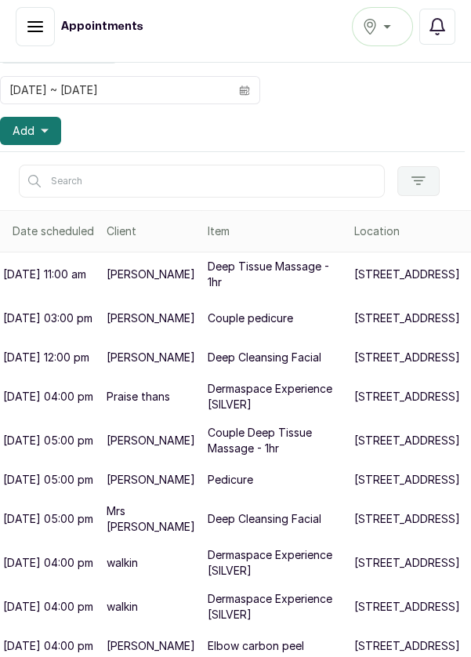
click at [47, 127] on icon "button" at bounding box center [45, 131] width 8 height 8
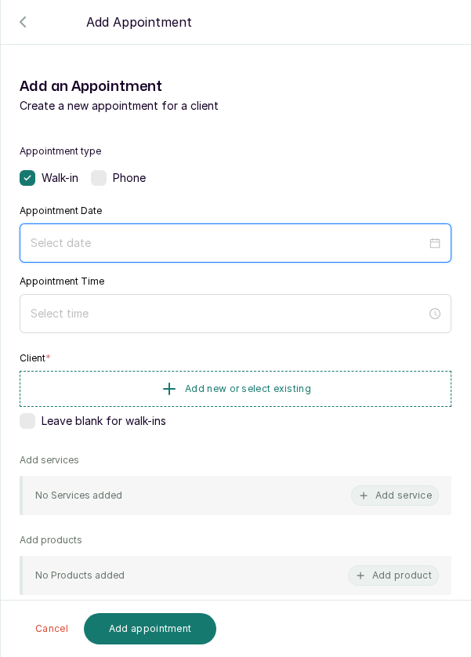
click at [307, 235] on input at bounding box center [229, 243] width 396 height 17
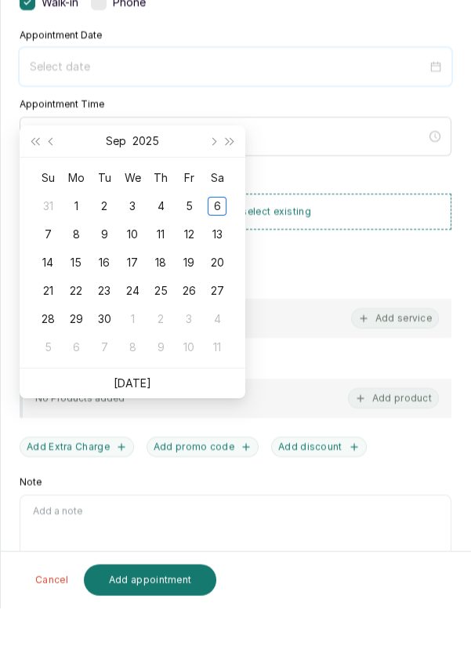
scroll to position [45, 0]
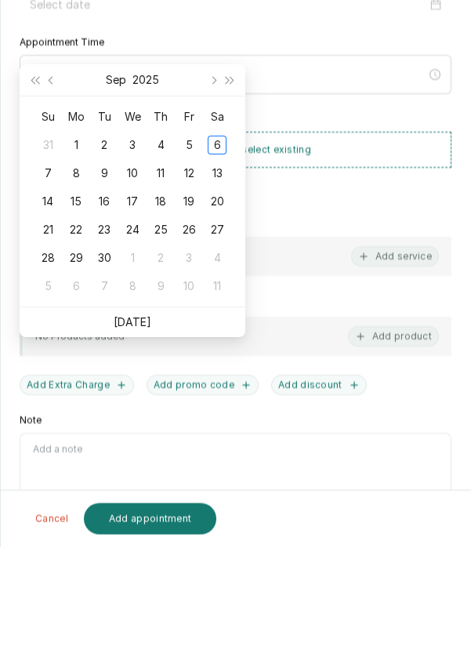
click at [147, 425] on link "Today" at bounding box center [133, 431] width 38 height 13
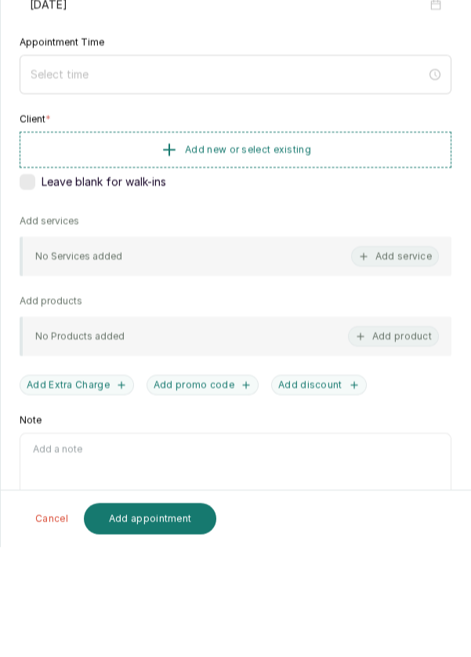
type input "[DATE]"
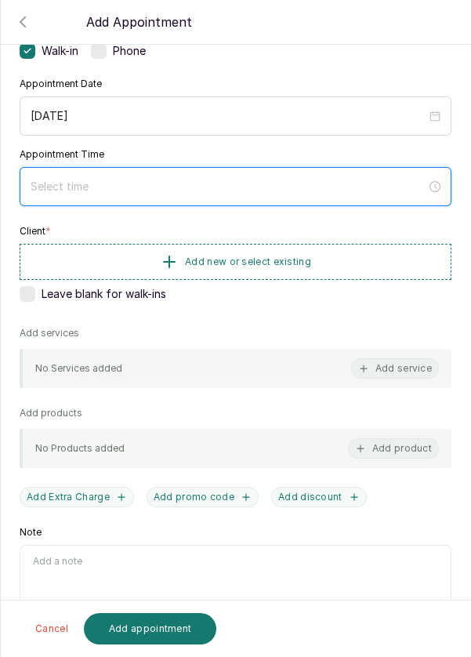
click at [228, 180] on input at bounding box center [229, 186] width 396 height 17
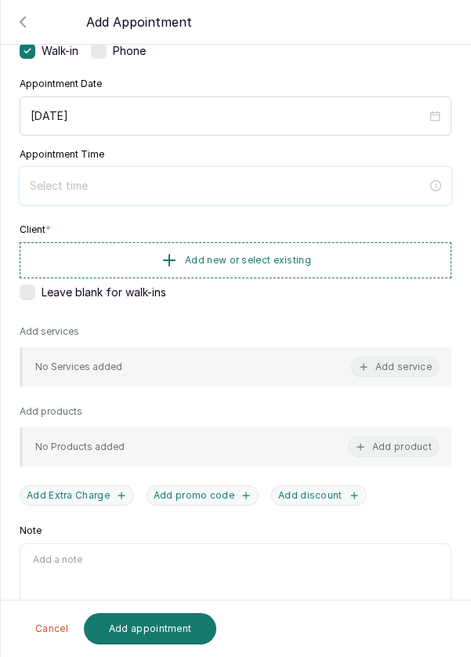
click at [162, 191] on input at bounding box center [229, 185] width 398 height 17
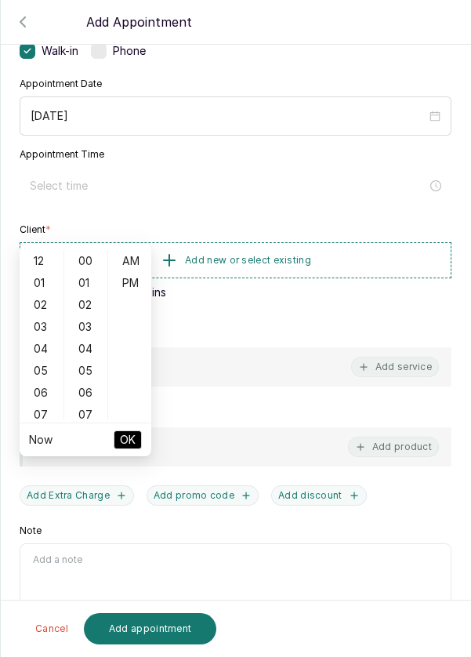
click at [42, 316] on div "03" at bounding box center [42, 327] width 38 height 22
click at [135, 272] on div "PM" at bounding box center [130, 283] width 38 height 22
type input "3:00 pm"
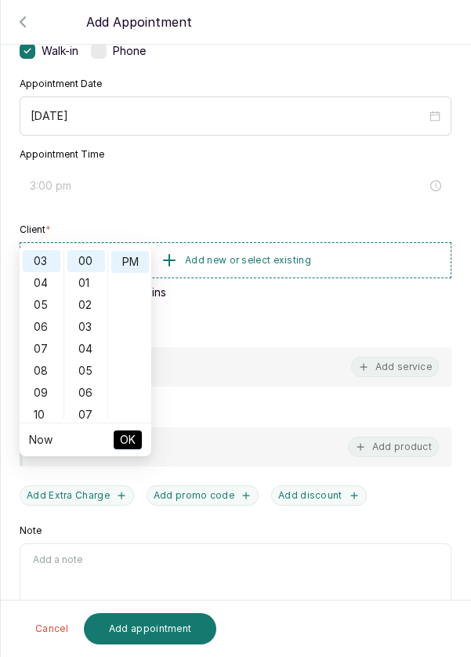
click at [129, 425] on span "OK" at bounding box center [128, 440] width 16 height 30
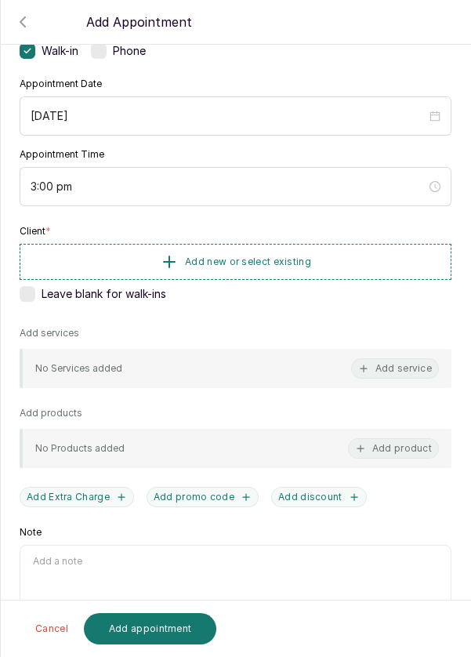
click at [340, 246] on button "Add new or select existing" at bounding box center [236, 262] width 432 height 36
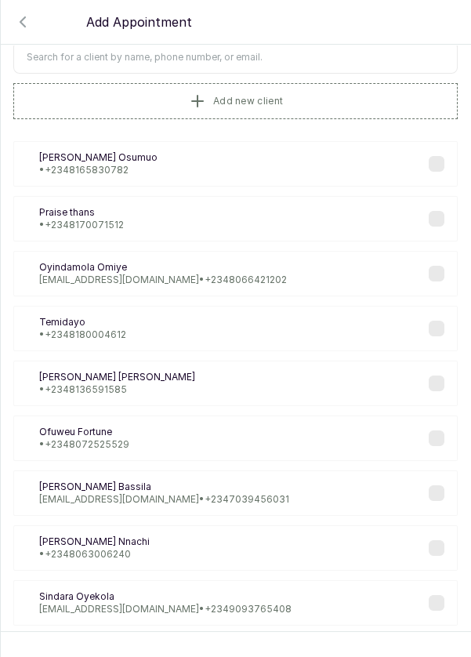
scroll to position [0, 0]
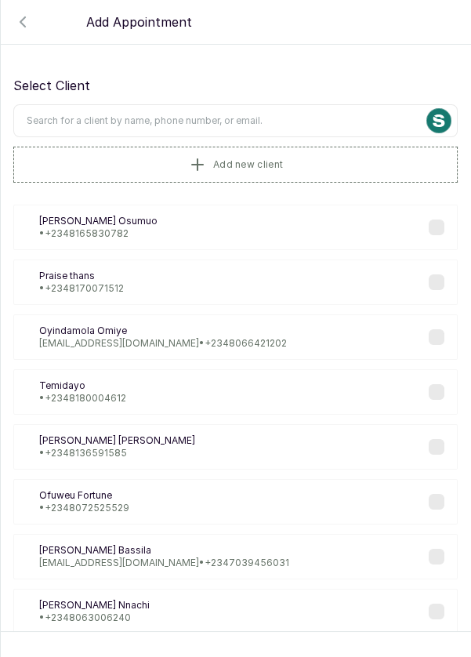
click at [192, 115] on input "text" at bounding box center [235, 120] width 445 height 33
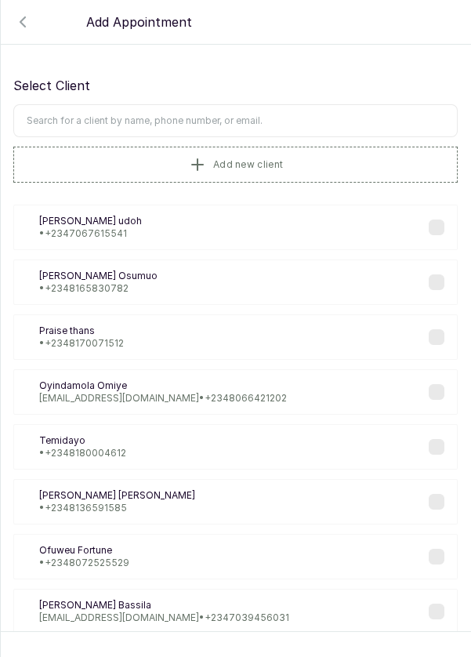
click at [326, 154] on button "Add new client" at bounding box center [235, 165] width 445 height 36
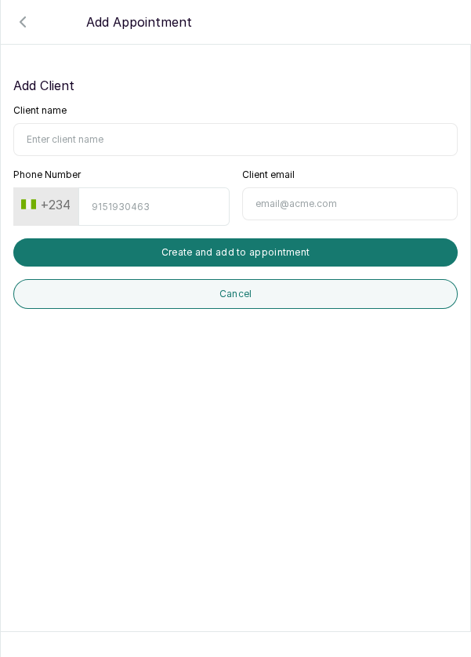
click at [155, 136] on input "Client name" at bounding box center [235, 139] width 445 height 33
type input "0"
type input "[PERSON_NAME]"
click at [137, 201] on input "Phone Number" at bounding box center [153, 206] width 151 height 38
type input "8038577584"
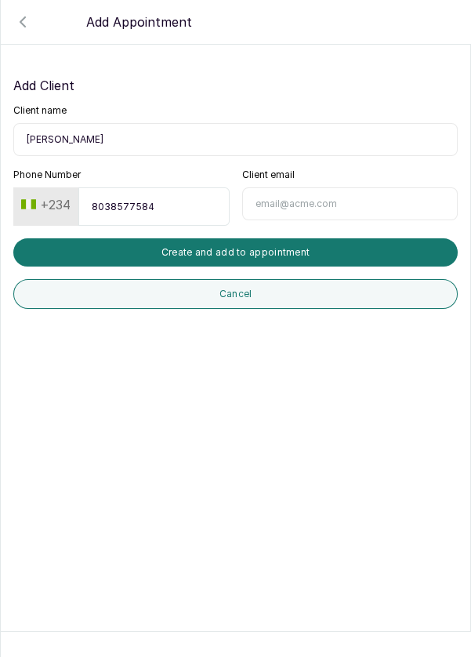
click at [282, 251] on button "Create and add to appointment" at bounding box center [235, 252] width 445 height 28
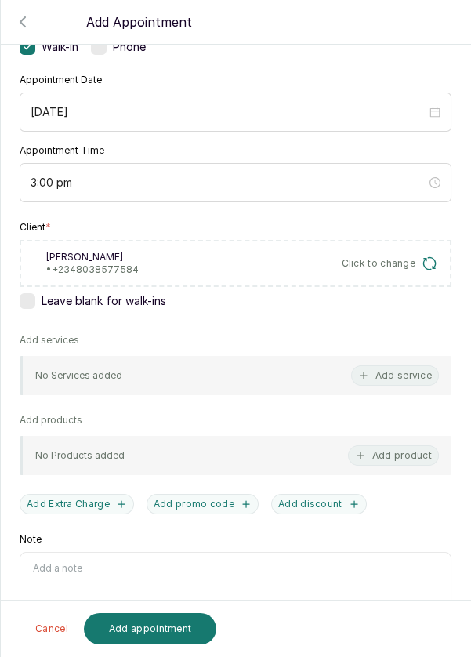
scroll to position [139, 0]
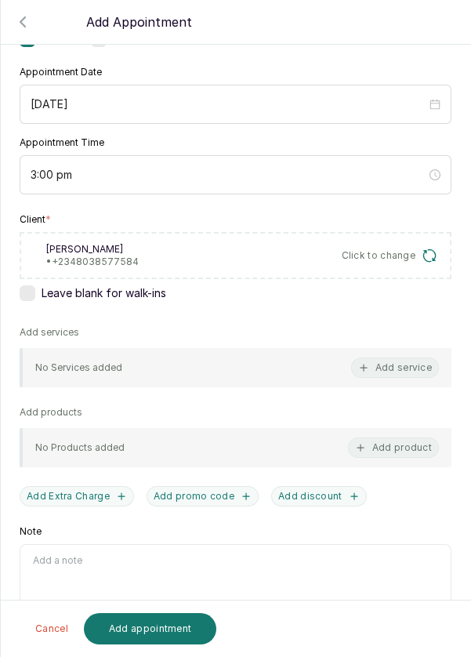
click at [406, 359] on button "Add service" at bounding box center [395, 368] width 88 height 20
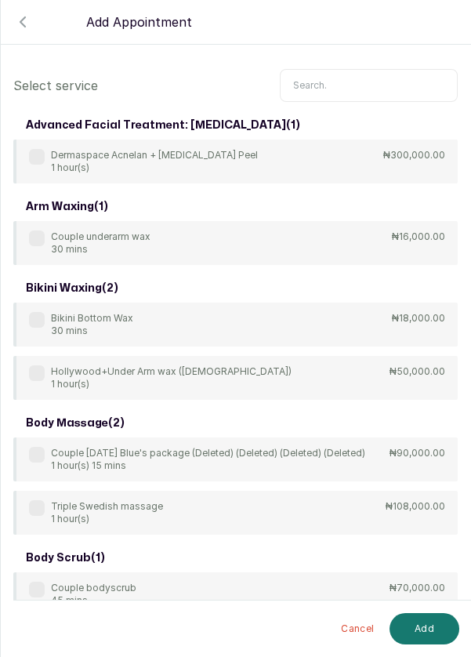
scroll to position [0, 0]
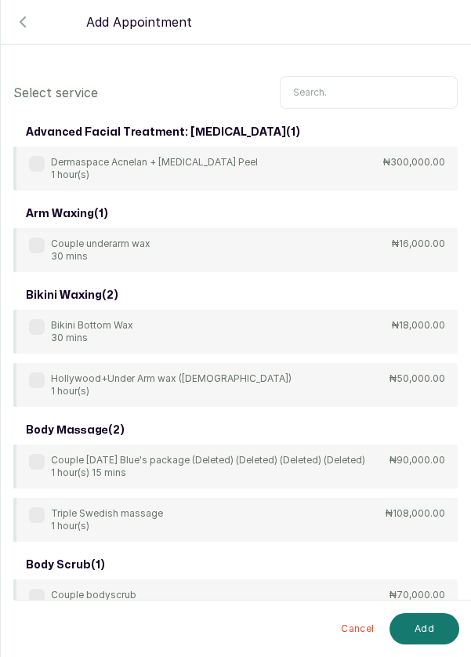
click at [369, 76] on input "text" at bounding box center [369, 92] width 178 height 33
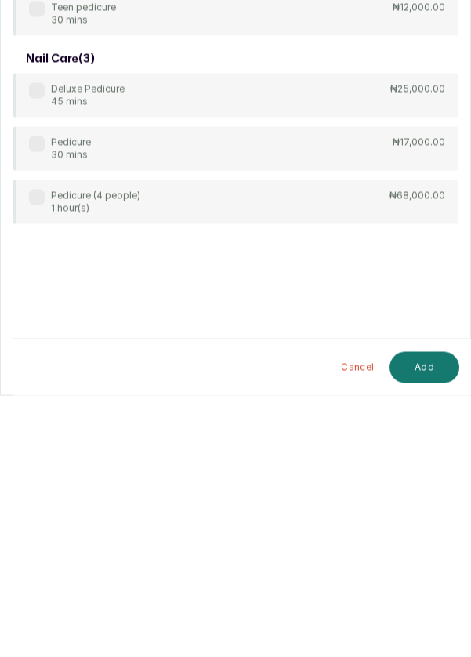
scroll to position [75, 0]
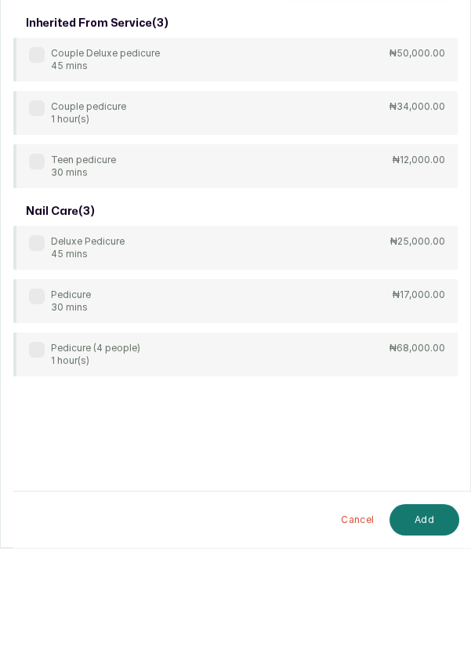
type input "Pedicure"
click at [31, 398] on label at bounding box center [37, 406] width 16 height 16
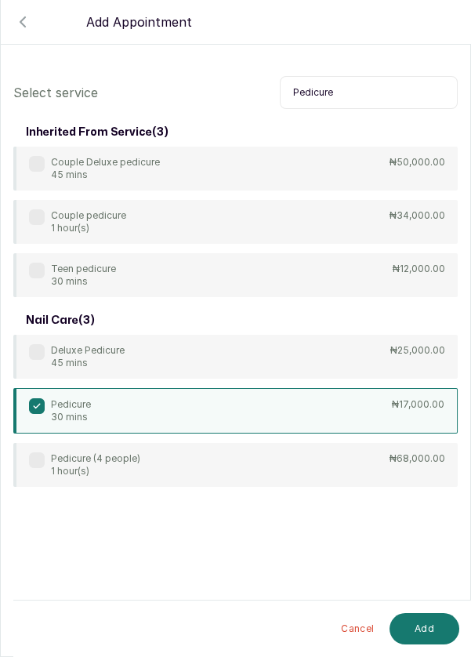
click at [429, 633] on button "Add" at bounding box center [425, 628] width 70 height 31
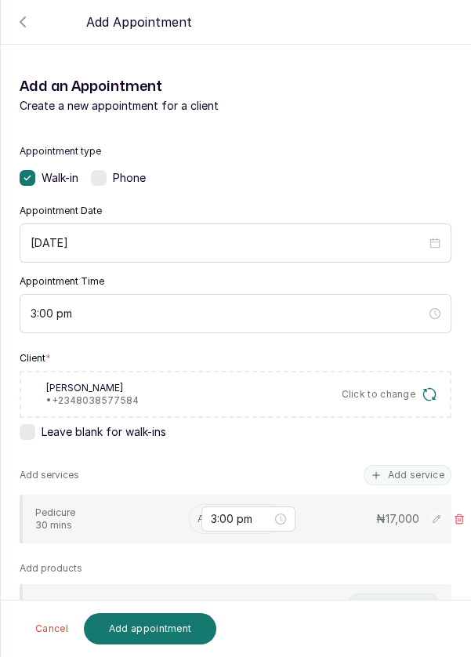
click at [198, 514] on input "text" at bounding box center [199, 519] width 2 height 11
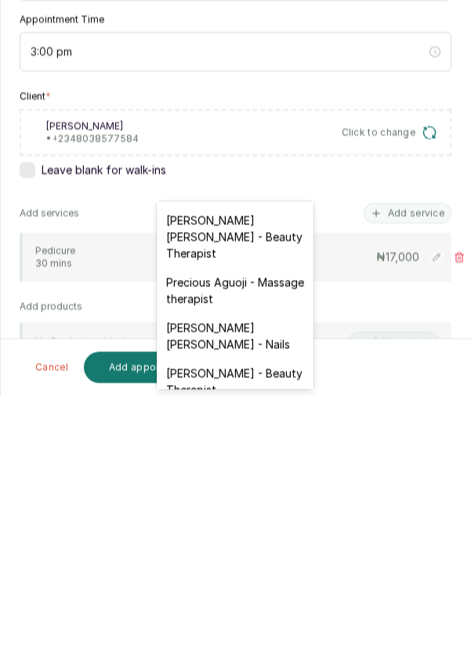
scroll to position [637, 0]
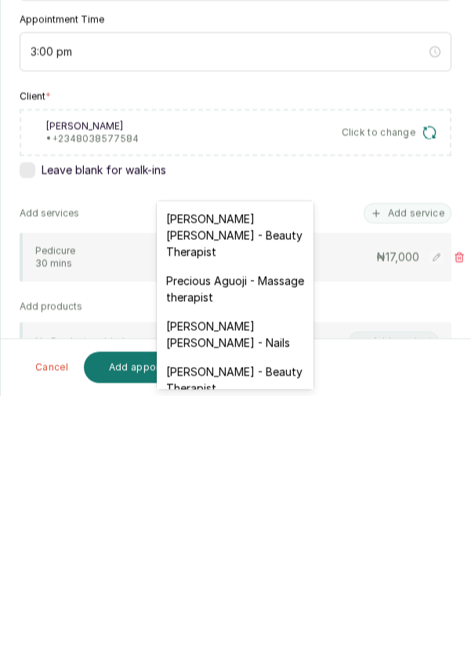
click at [251, 573] on div "Temitope Abdul Kareem - Nails" at bounding box center [235, 595] width 157 height 45
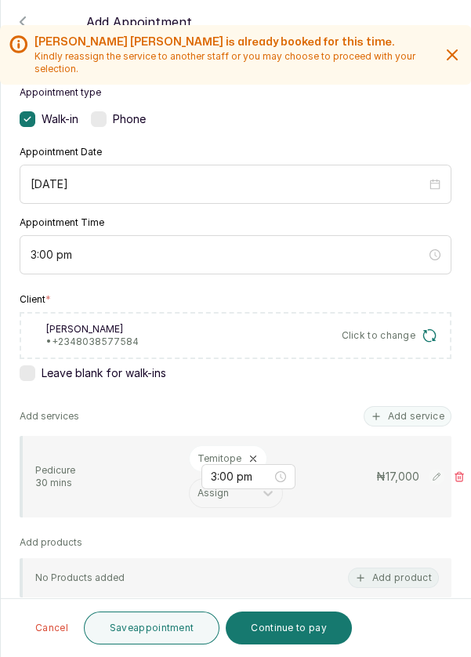
scroll to position [59, 0]
click at [431, 406] on button "Add service" at bounding box center [408, 416] width 88 height 20
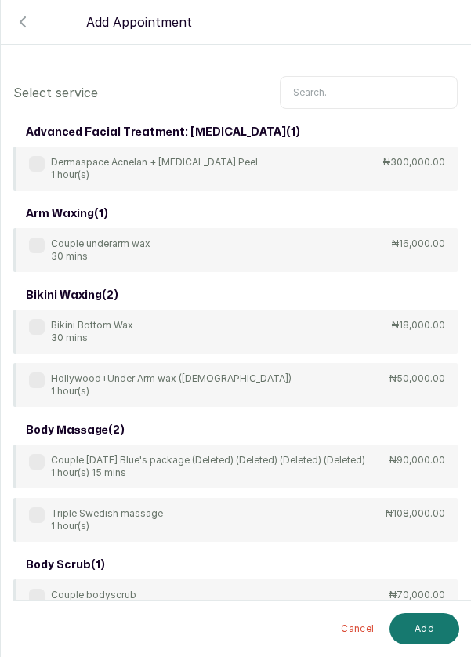
scroll to position [0, 0]
click at [355, 85] on input "text" at bounding box center [369, 92] width 178 height 33
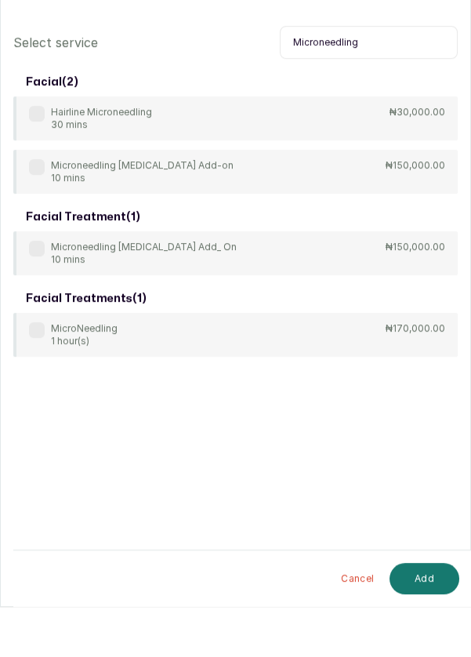
scroll to position [45, 0]
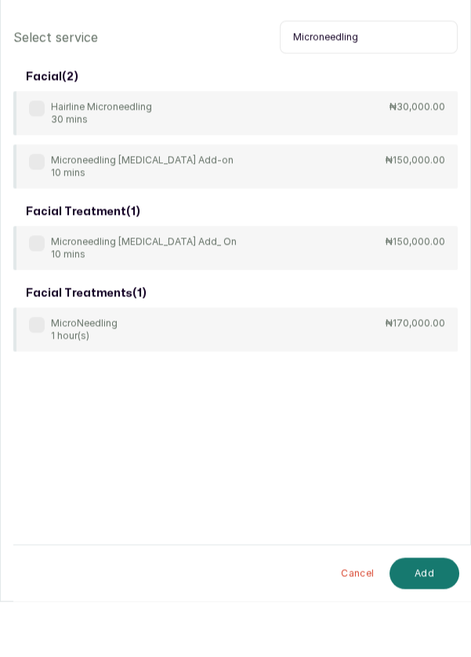
type input "Microneedling"
click at [39, 376] on label at bounding box center [37, 381] width 16 height 16
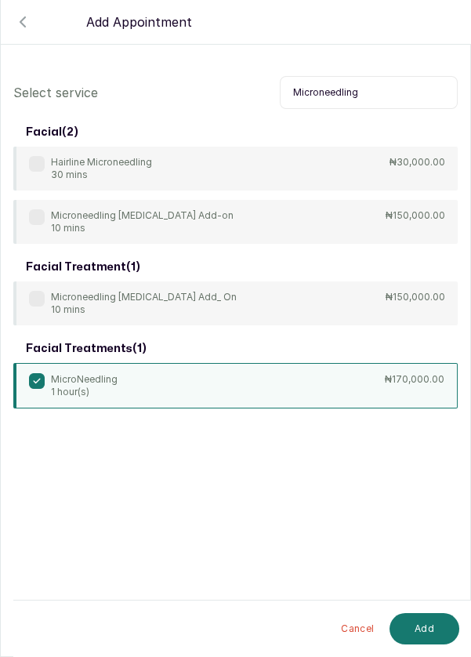
click at [431, 627] on button "Add" at bounding box center [425, 628] width 70 height 31
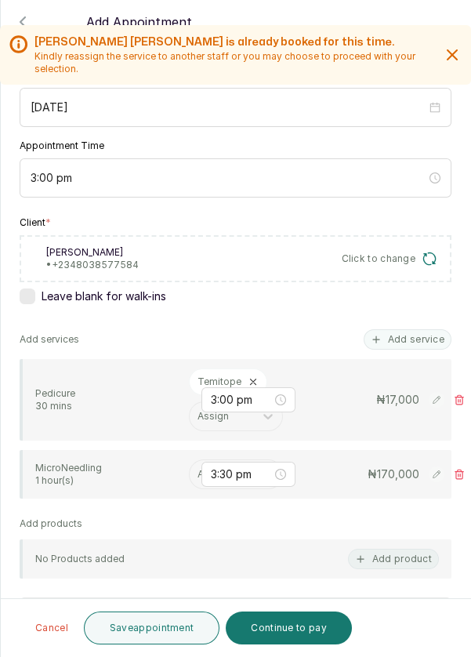
scroll to position [134, 0]
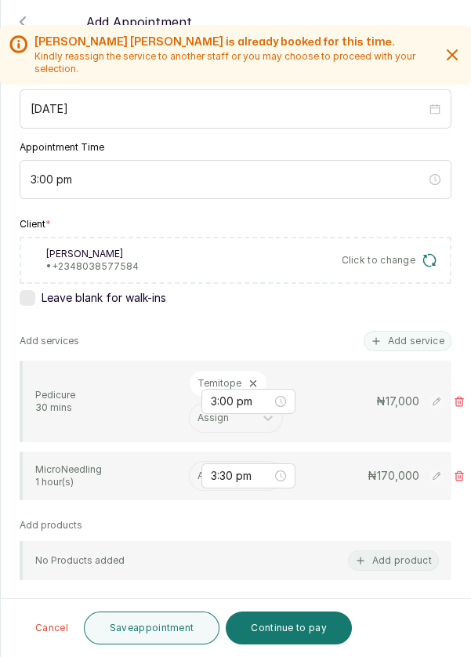
click at [198, 473] on input "text" at bounding box center [199, 476] width 2 height 11
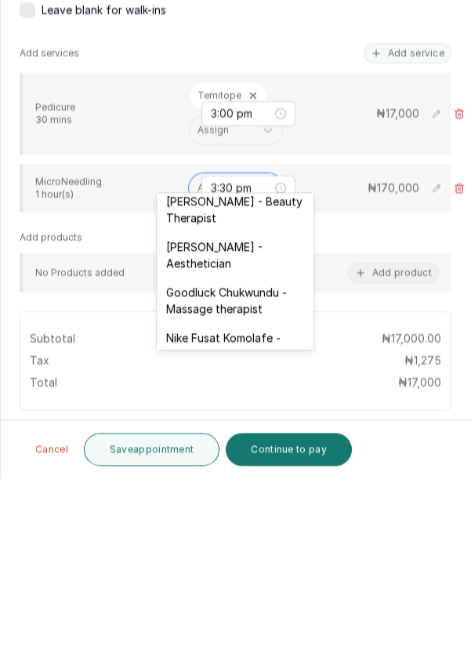
scroll to position [440, 0]
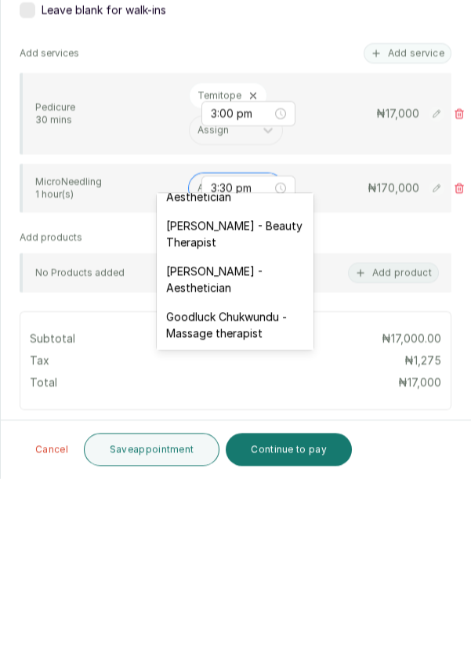
click at [248, 448] on div "Franca Ebuzome - Aesthetician" at bounding box center [235, 457] width 157 height 45
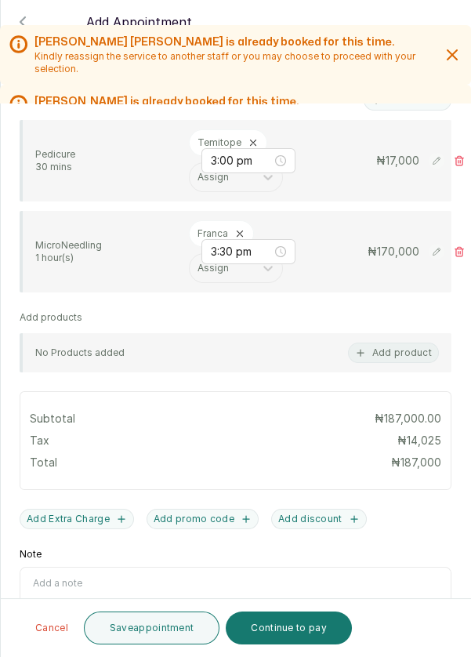
scroll to position [396, 0]
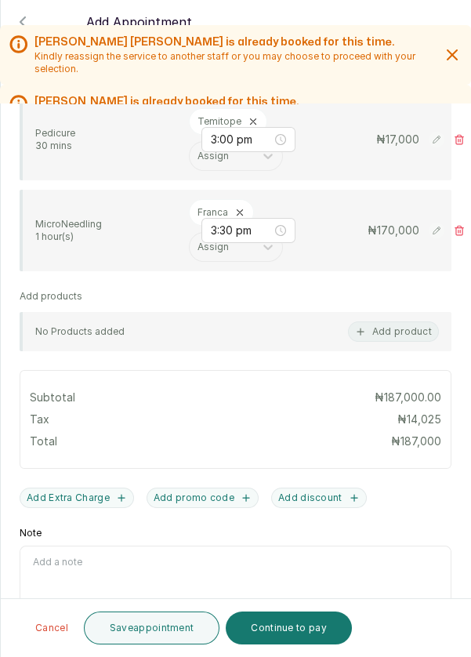
click at [77, 488] on button "Add Extra Charge" at bounding box center [77, 498] width 115 height 20
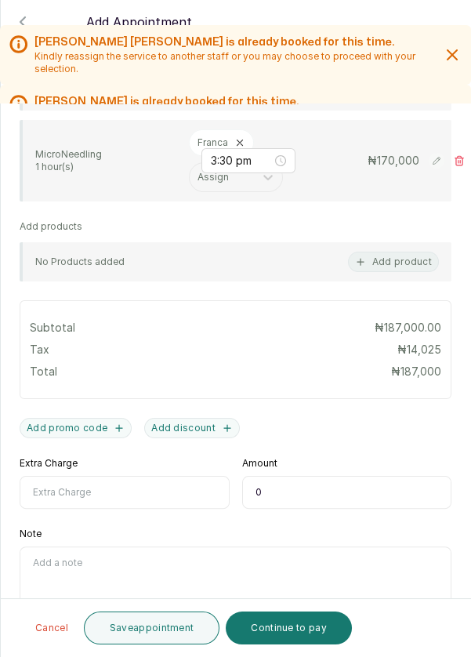
click at [100, 476] on input "Extra Charge" at bounding box center [125, 492] width 210 height 33
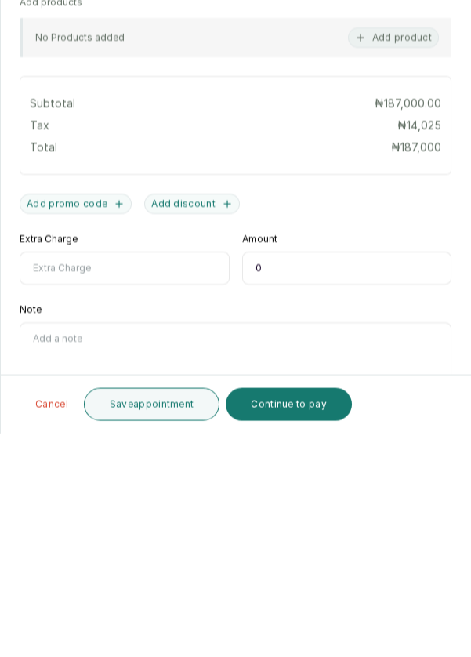
scroll to position [46, 0]
type input "Serum"
click at [294, 476] on input "0" at bounding box center [347, 492] width 210 height 33
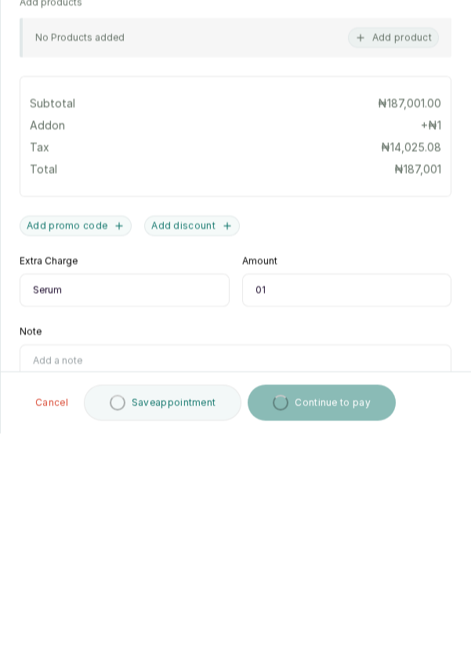
type input "0"
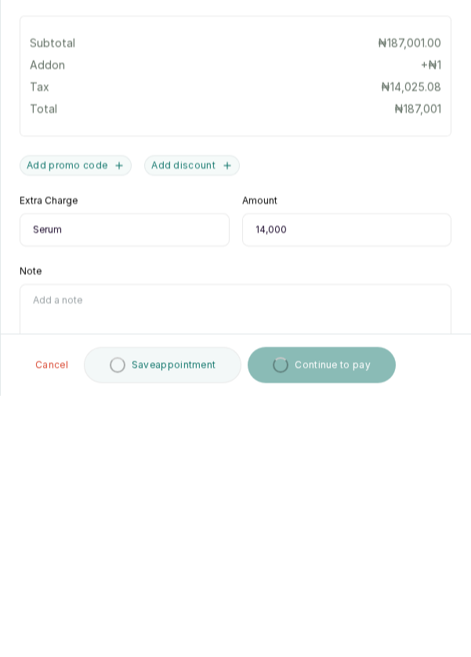
scroll to position [75, 0]
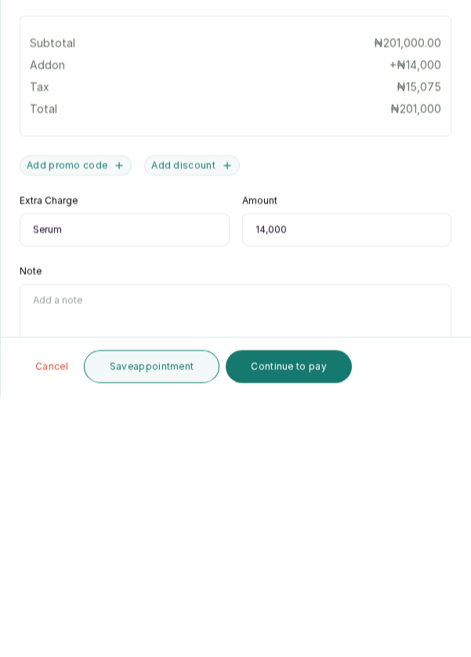
type input "14,000"
click at [185, 630] on button "Save appointment" at bounding box center [152, 628] width 136 height 33
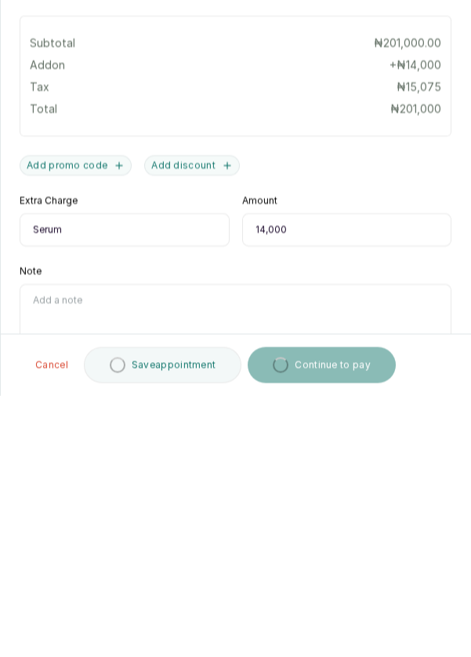
scroll to position [45, 0]
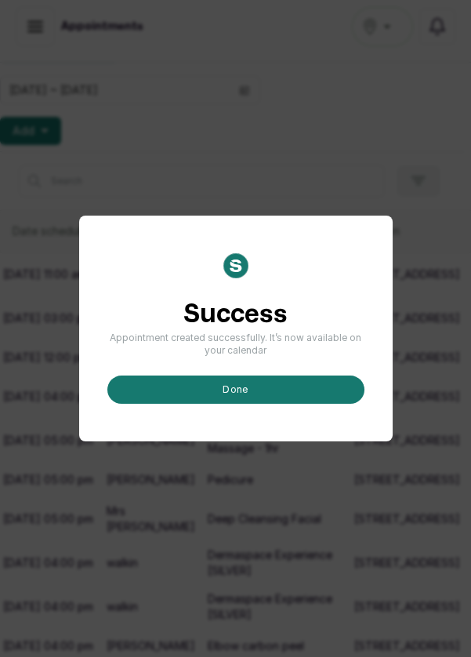
click at [265, 404] on button "done" at bounding box center [235, 390] width 257 height 28
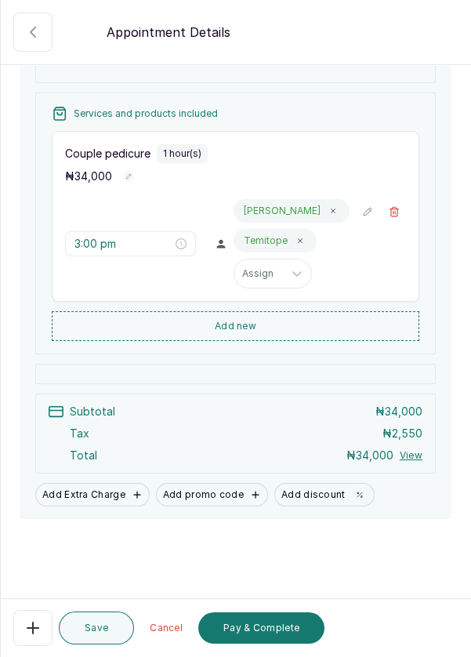
scroll to position [189, 0]
click at [265, 630] on button "Pay & Complete" at bounding box center [261, 628] width 126 height 31
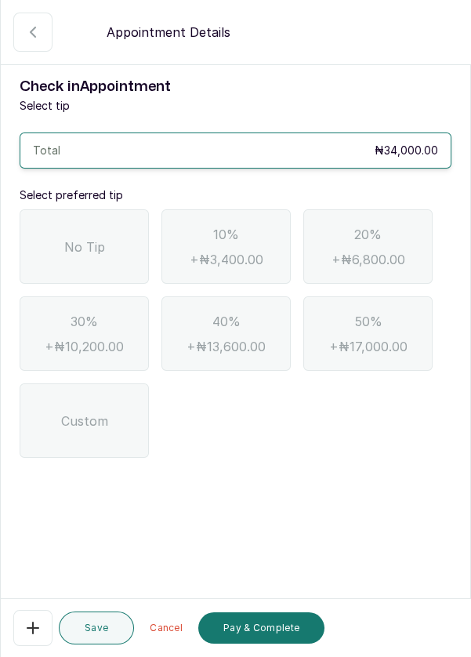
scroll to position [0, 0]
click at [71, 238] on span "No Tip" at bounding box center [84, 247] width 41 height 19
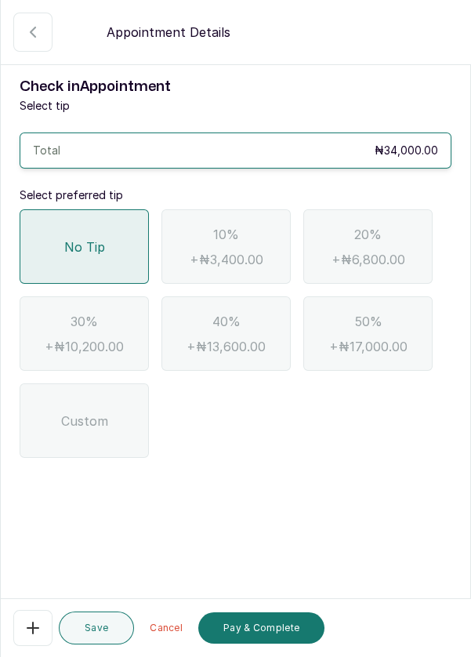
click at [279, 627] on button "Pay & Complete" at bounding box center [261, 628] width 126 height 31
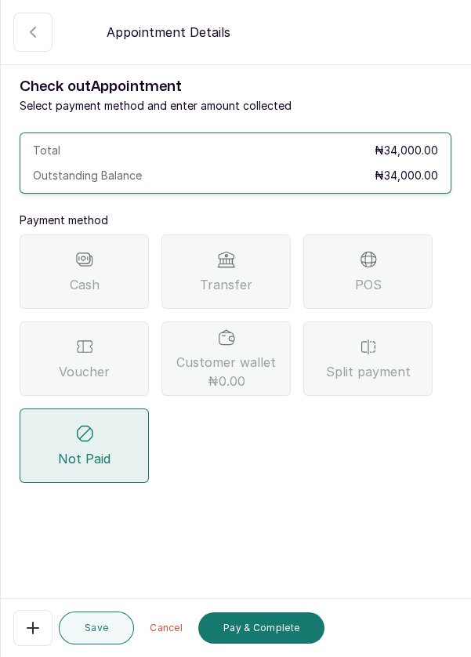
click at [379, 267] on div "POS" at bounding box center [368, 272] width 129 height 75
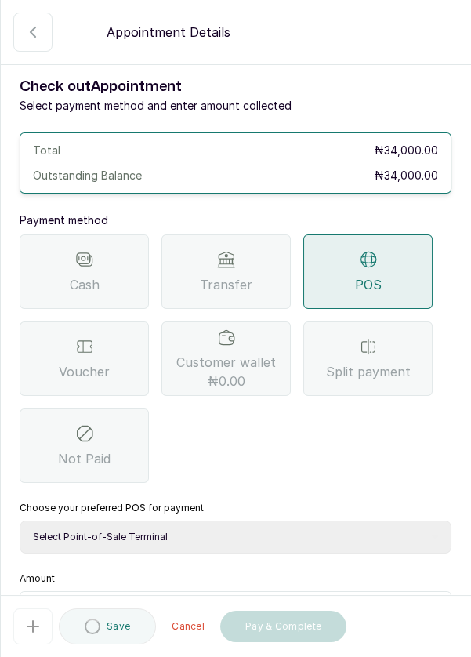
click at [222, 543] on select "Select Point-of-Sale Terminal Pos- Flutterwave Zenith Bank POS - Paga Paga POS …" at bounding box center [236, 537] width 432 height 33
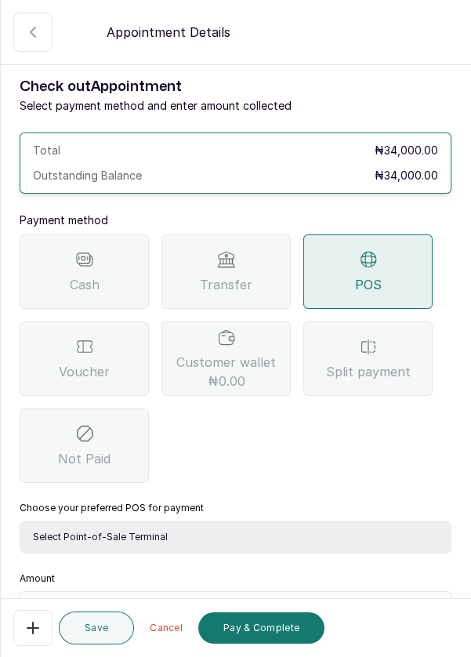
select select "ea021b39-a6bc-4e4d-b5d1-02cb72451b32"
click at [20, 521] on select "Select Point-of-Sale Terminal Pos- Flutterwave Zenith Bank POS - Paga Paga POS …" at bounding box center [236, 537] width 432 height 33
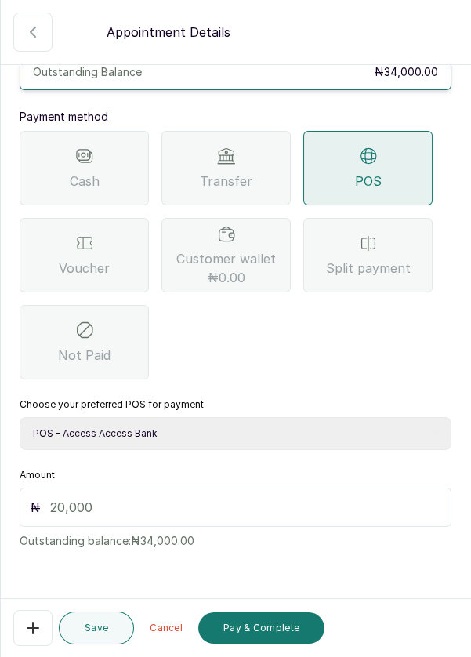
scroll to position [101, 0]
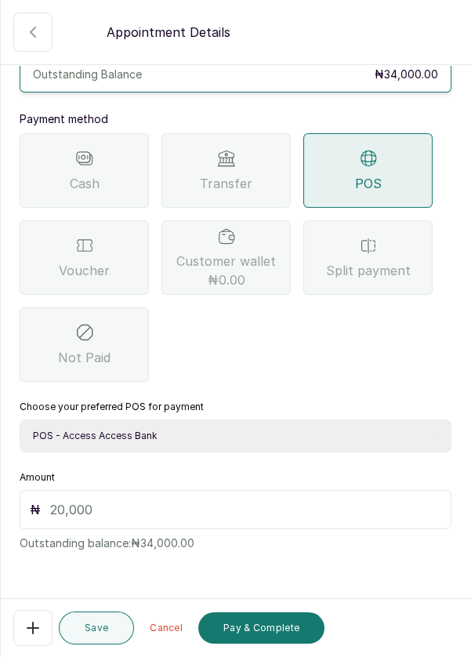
click at [96, 501] on input "text" at bounding box center [245, 509] width 391 height 19
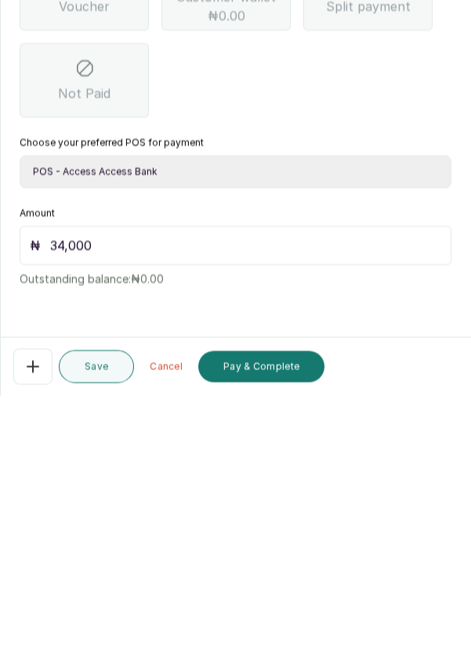
scroll to position [75, 0]
type input "34,000"
click at [272, 627] on button "Pay & Complete" at bounding box center [261, 628] width 126 height 31
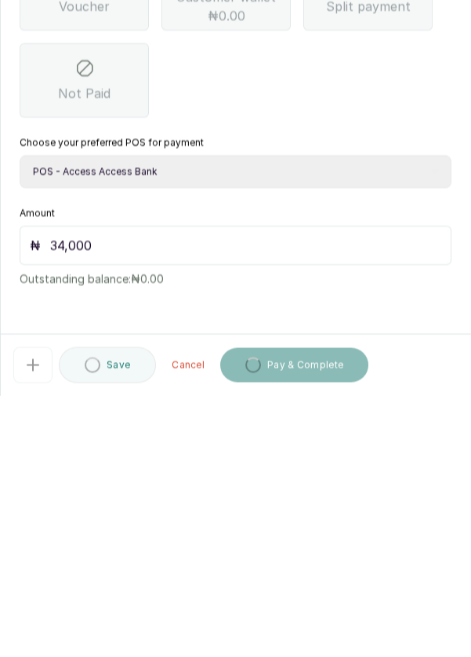
scroll to position [45, 0]
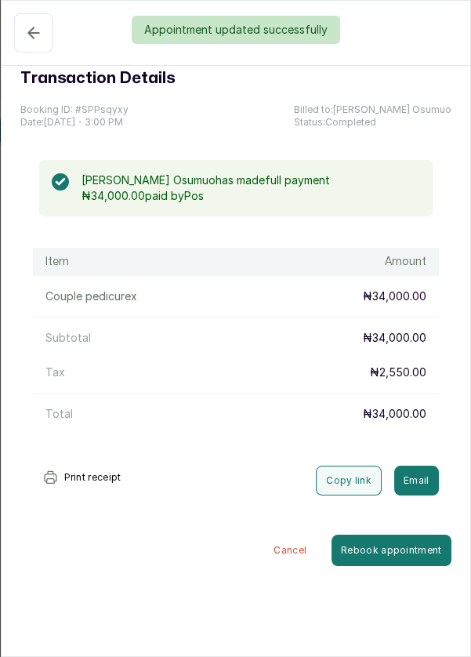
click at [26, 31] on div "Appointment updated successfully" at bounding box center [235, 30] width 471 height 28
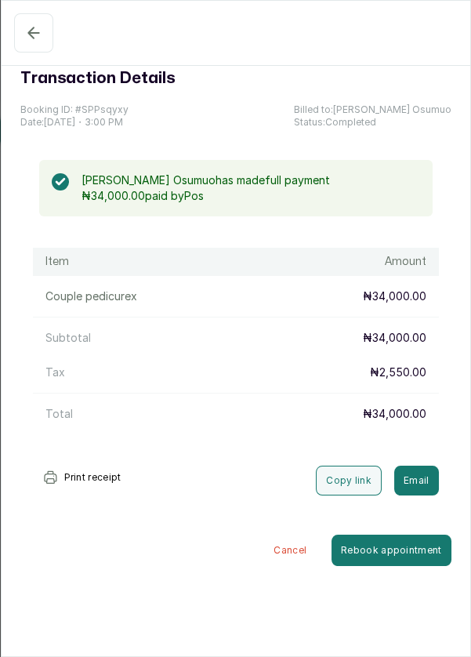
click at [31, 27] on icon "button" at bounding box center [33, 33] width 19 height 19
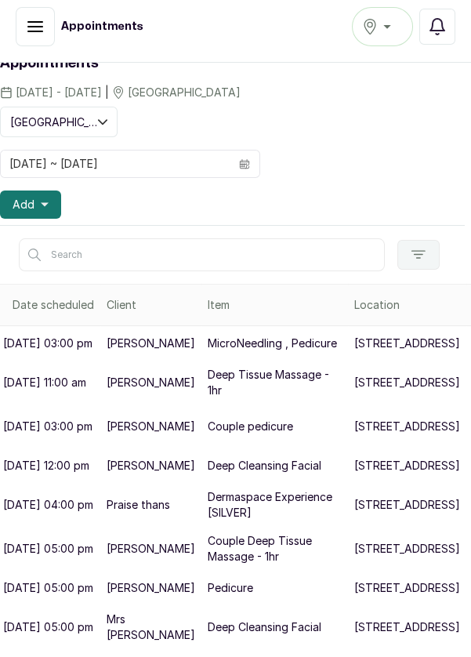
scroll to position [50, 6]
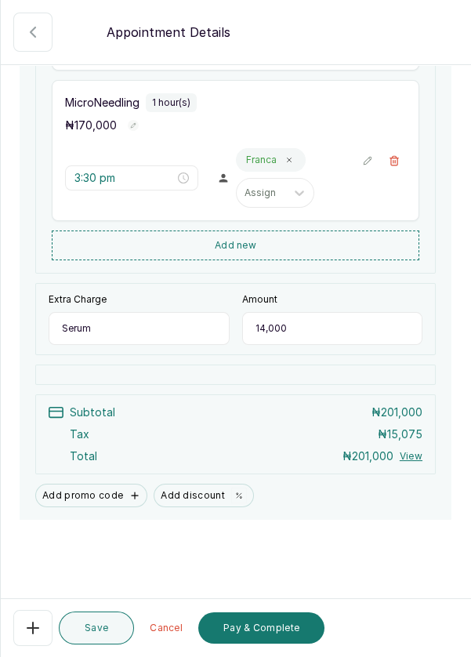
scroll to position [8, 0]
click at [275, 644] on button "Pay & Complete" at bounding box center [261, 628] width 126 height 31
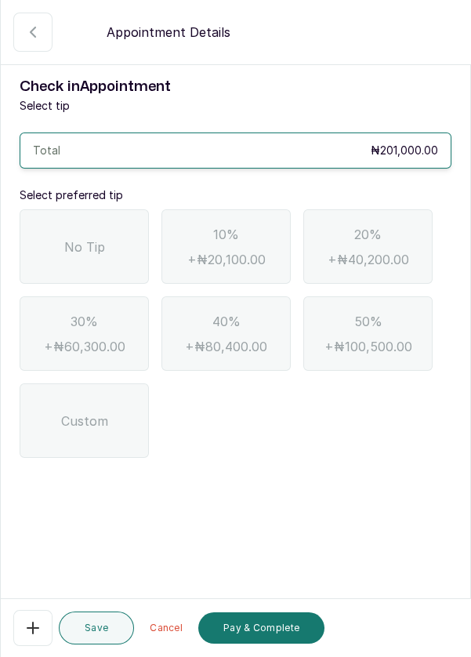
scroll to position [0, 0]
click at [72, 260] on div "No Tip" at bounding box center [84, 246] width 129 height 75
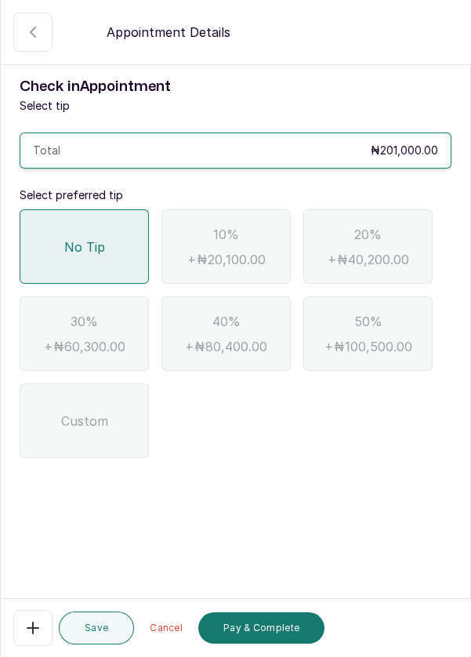
click at [289, 644] on button "Pay & Complete" at bounding box center [261, 628] width 126 height 31
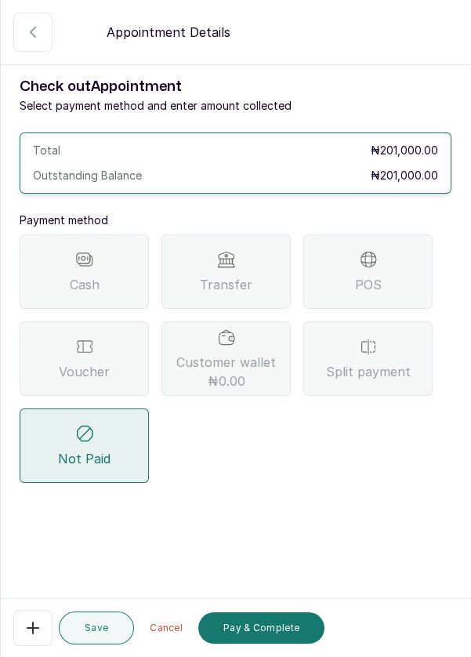
click at [243, 263] on div "Transfer" at bounding box center [226, 272] width 129 height 75
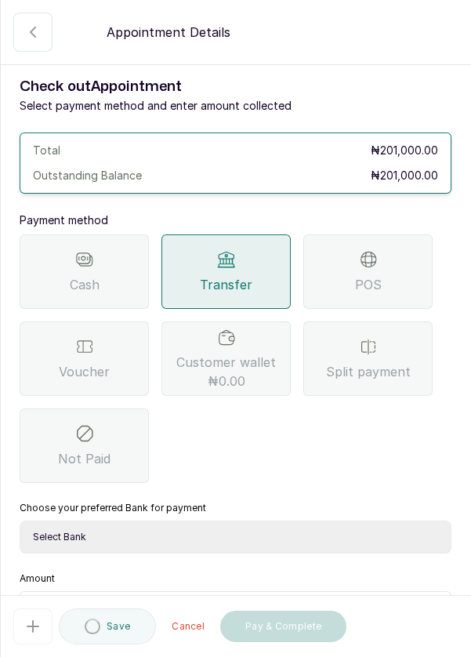
click at [267, 531] on select "Select Bank DERMASPACE ESTHETIC & WELLNESS CENT Sterling Bank DERMASPACEEST/DER…" at bounding box center [236, 537] width 432 height 33
select select "818ea5c0-5b47-4751-8f35-6fc14409c533"
click at [20, 521] on select "Select Bank DERMASPACE ESTHETIC & WELLNESS CENT Sterling Bank DERMASPACEEST/DER…" at bounding box center [236, 537] width 432 height 33
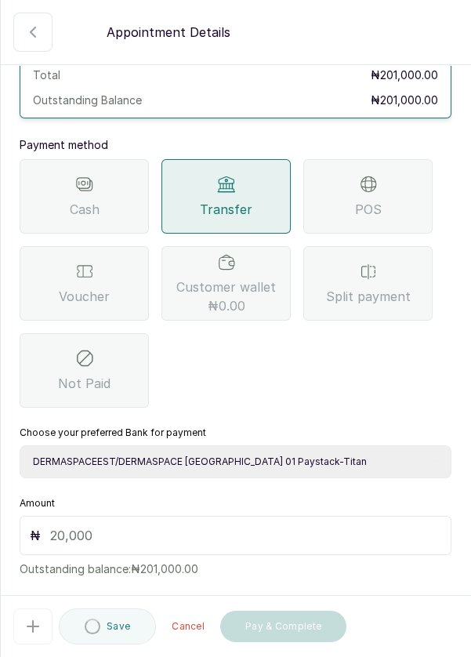
scroll to position [104, 0]
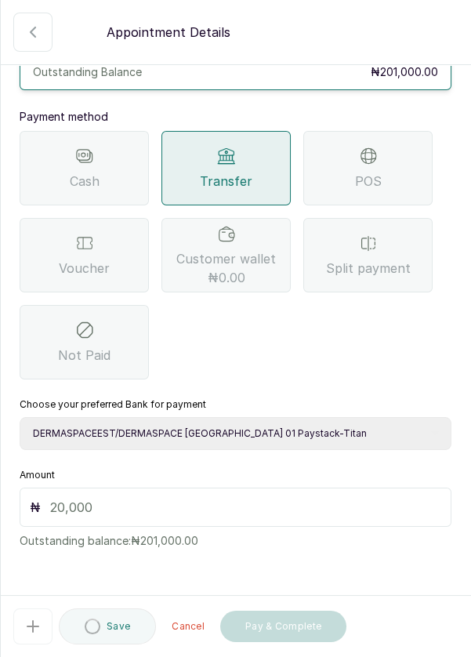
click at [102, 504] on input "text" at bounding box center [245, 507] width 391 height 19
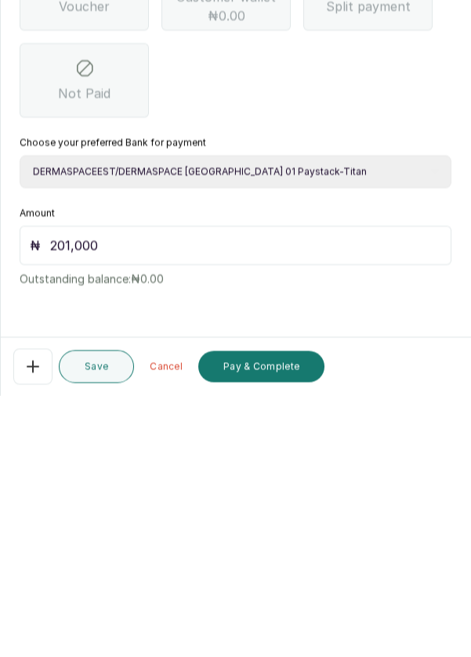
scroll to position [75, 0]
type input "201,000"
click at [286, 630] on button "Pay & Complete" at bounding box center [261, 628] width 126 height 31
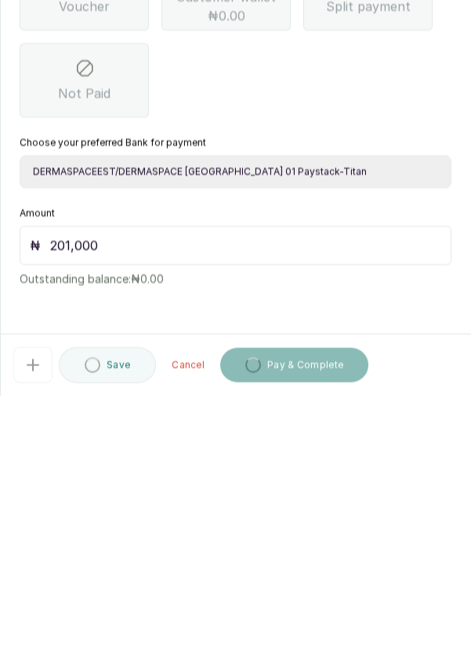
scroll to position [8, 0]
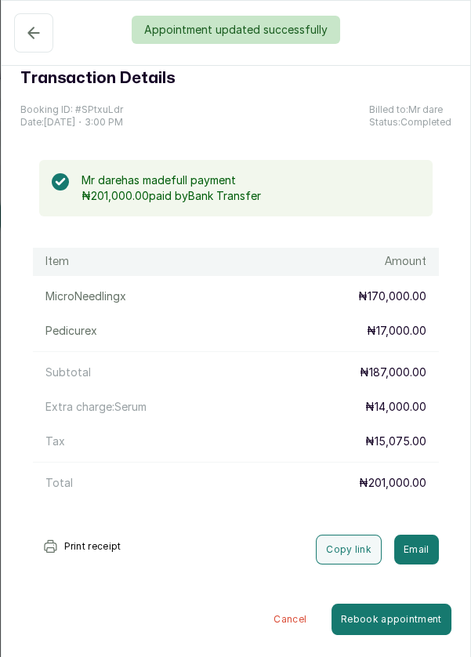
click at [28, 45] on button "Confirmed" at bounding box center [33, 32] width 39 height 39
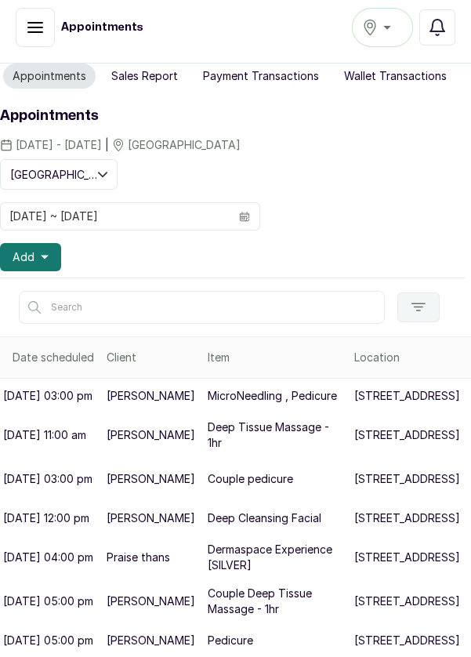
scroll to position [9, 6]
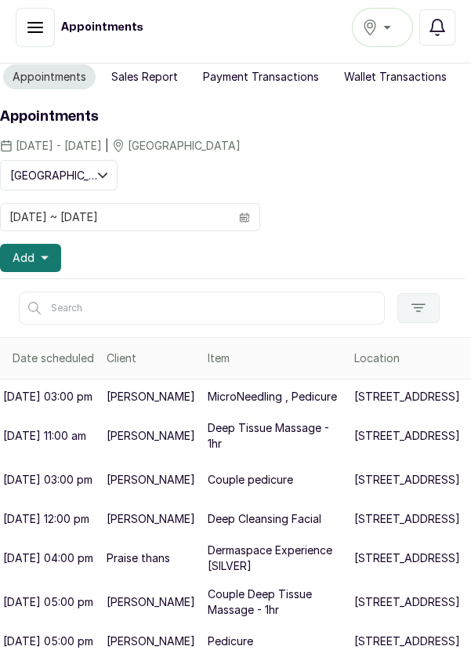
click at [56, 256] on button "Add" at bounding box center [30, 258] width 61 height 28
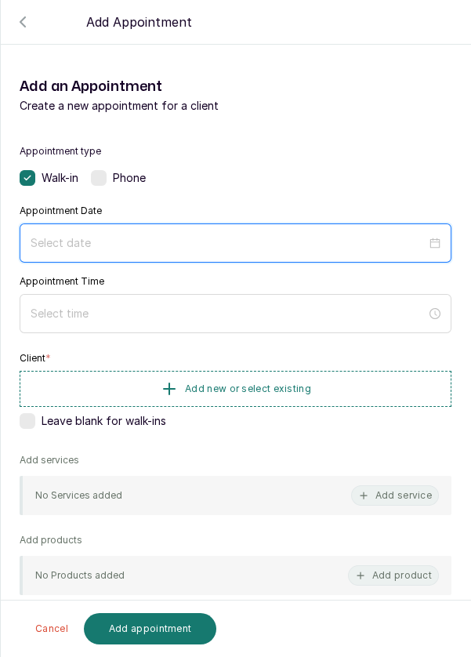
click at [213, 236] on input at bounding box center [229, 243] width 396 height 17
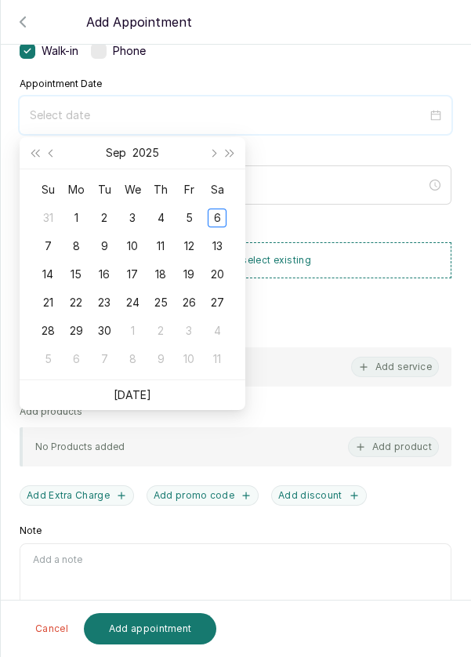
scroll to position [8, 0]
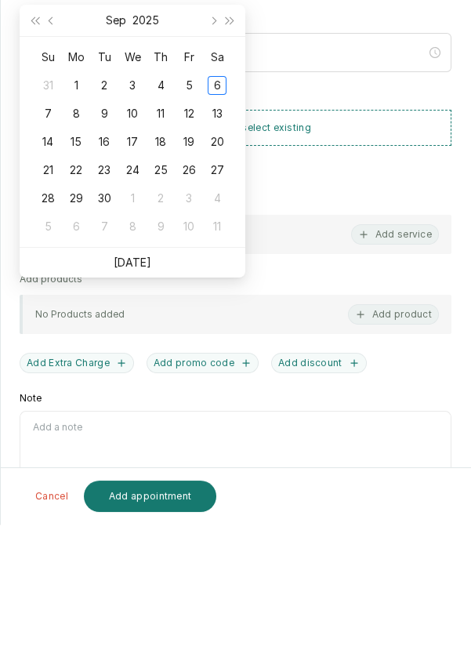
click at [144, 395] on link "Today" at bounding box center [133, 394] width 38 height 13
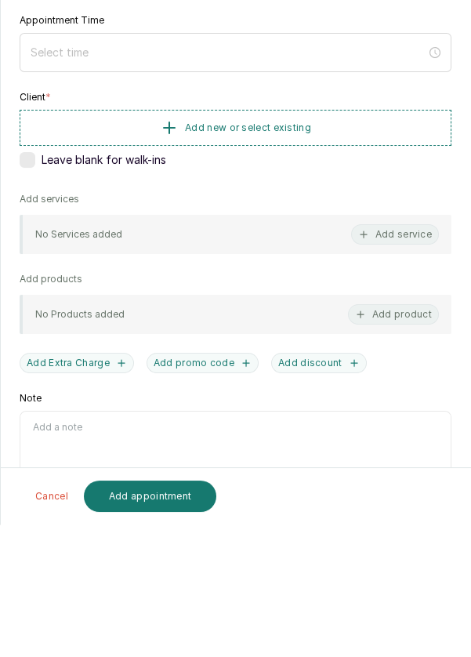
type input "[DATE]"
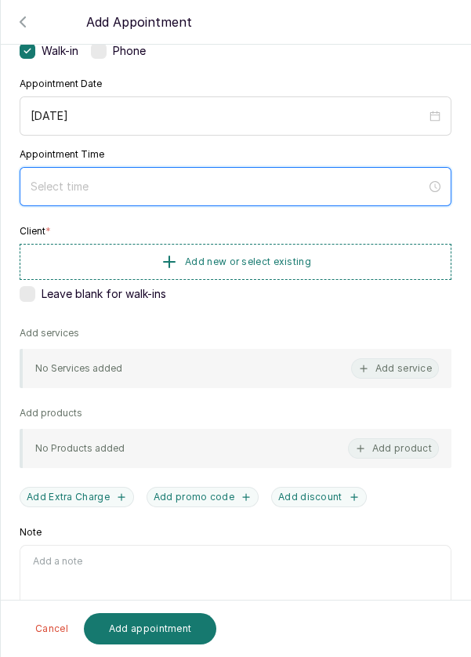
click at [189, 180] on input at bounding box center [229, 186] width 396 height 17
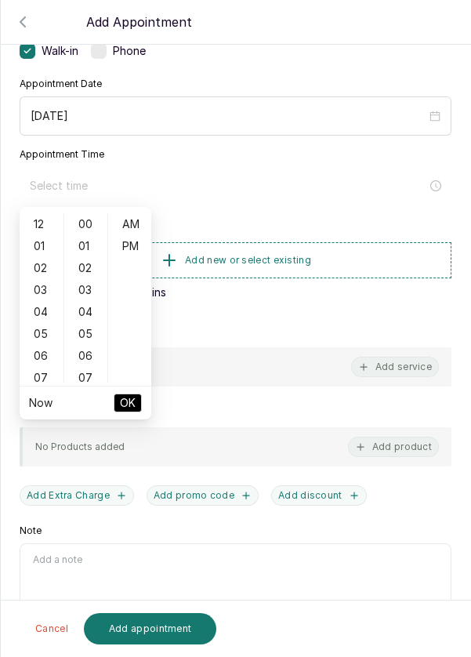
click at [45, 291] on div "03" at bounding box center [42, 290] width 38 height 22
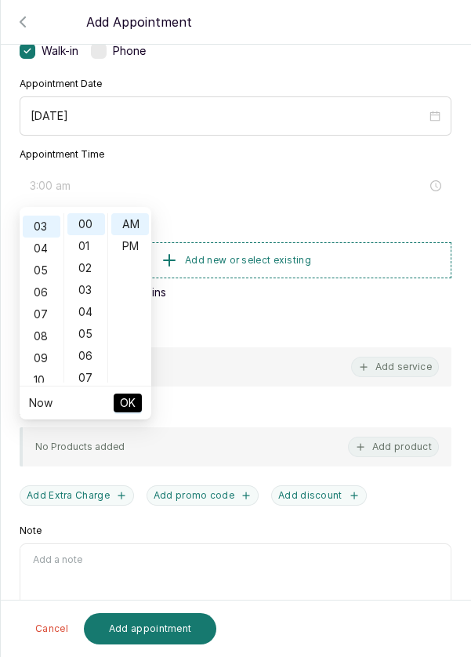
scroll to position [66, 0]
click at [93, 338] on div "05" at bounding box center [86, 334] width 38 height 22
click at [89, 335] on div "10" at bounding box center [86, 335] width 38 height 22
click at [93, 340] on div "15" at bounding box center [86, 334] width 38 height 22
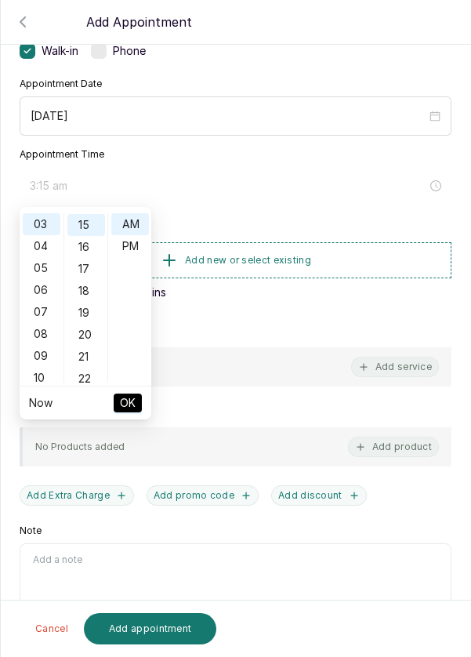
click at [96, 340] on div "20" at bounding box center [86, 335] width 38 height 22
click at [82, 340] on div "25" at bounding box center [86, 334] width 38 height 22
click at [87, 338] on div "30" at bounding box center [86, 334] width 38 height 22
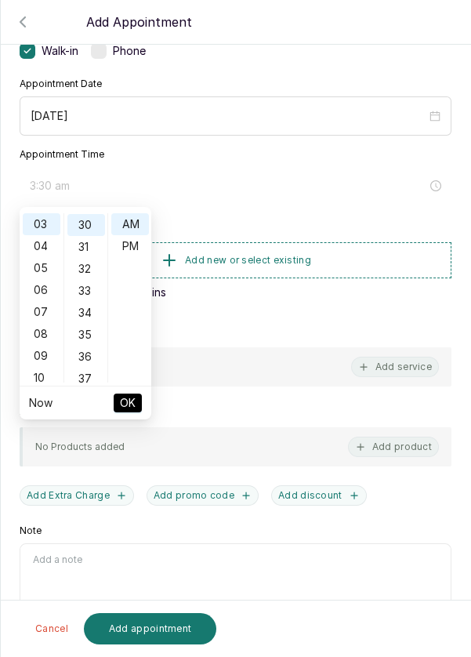
click at [137, 249] on div "PM" at bounding box center [130, 246] width 38 height 22
type input "3:30 pm"
click at [128, 411] on span "OK" at bounding box center [128, 403] width 16 height 30
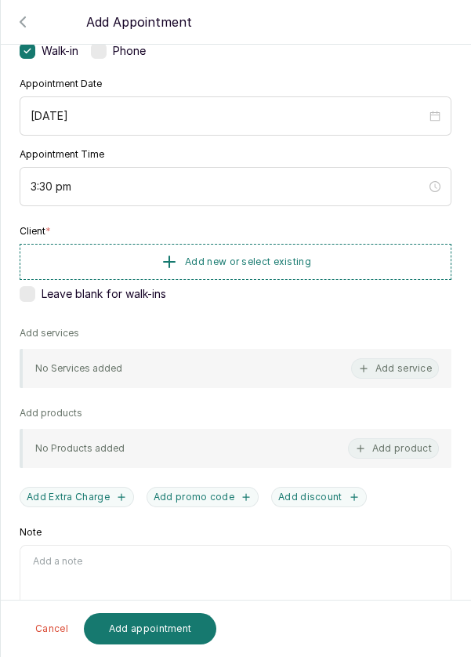
click at [349, 255] on button "Add new or select existing" at bounding box center [236, 262] width 432 height 36
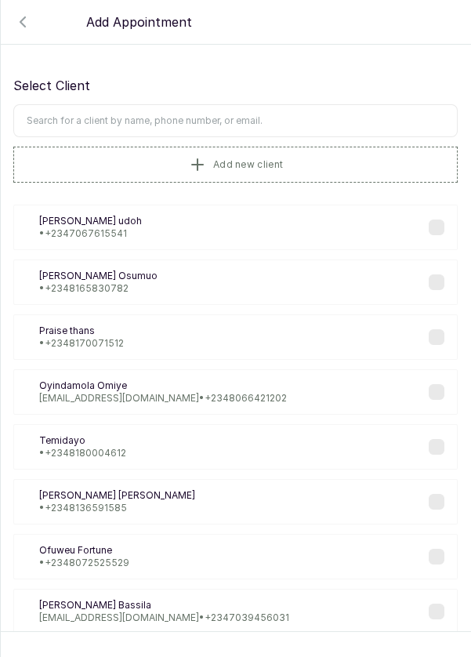
scroll to position [1, 0]
click at [286, 115] on input "text" at bounding box center [235, 120] width 445 height 33
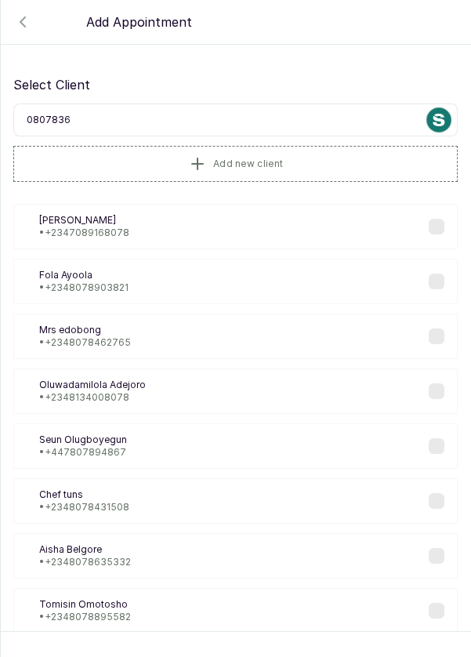
scroll to position [0, 0]
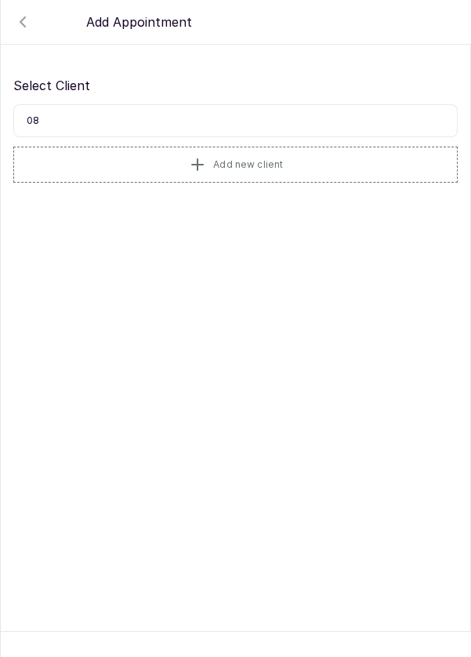
type input "0"
click at [302, 164] on button "Add new client" at bounding box center [235, 165] width 445 height 36
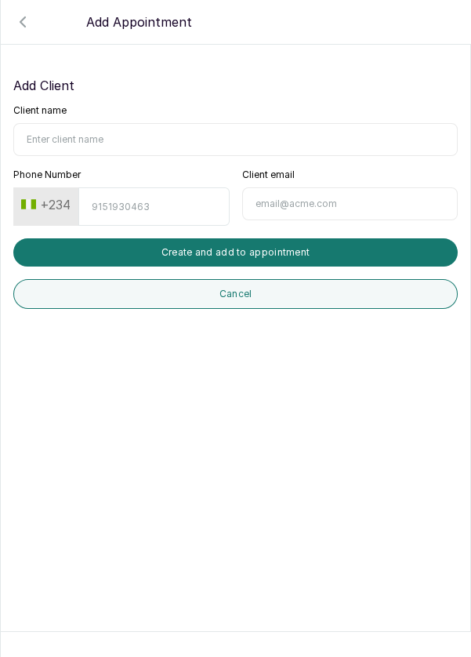
click at [144, 136] on input "Client name" at bounding box center [235, 139] width 445 height 33
type input "[PERSON_NAME]"
click at [168, 201] on input "Phone Number" at bounding box center [153, 206] width 151 height 38
type input "8078367750"
click at [355, 249] on button "Create and add to appointment" at bounding box center [235, 252] width 445 height 28
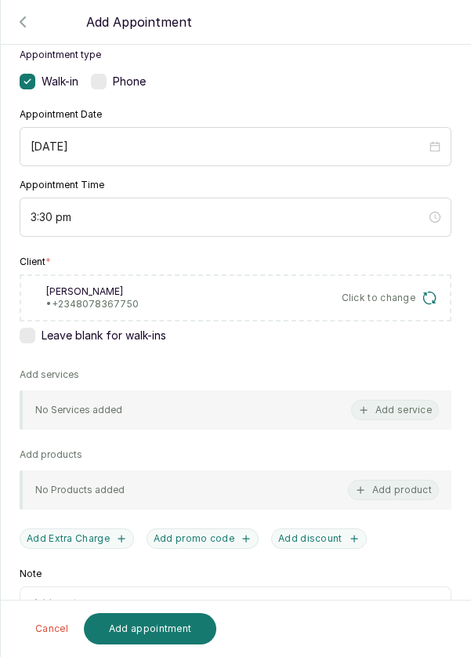
scroll to position [139, 0]
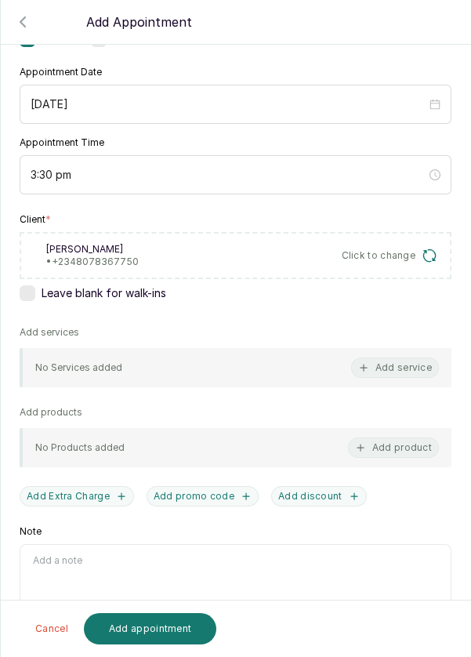
click at [419, 370] on button "Add service" at bounding box center [395, 368] width 88 height 20
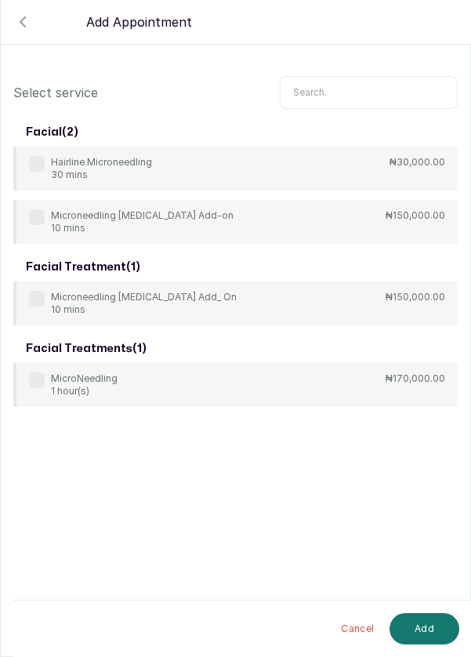
scroll to position [0, 0]
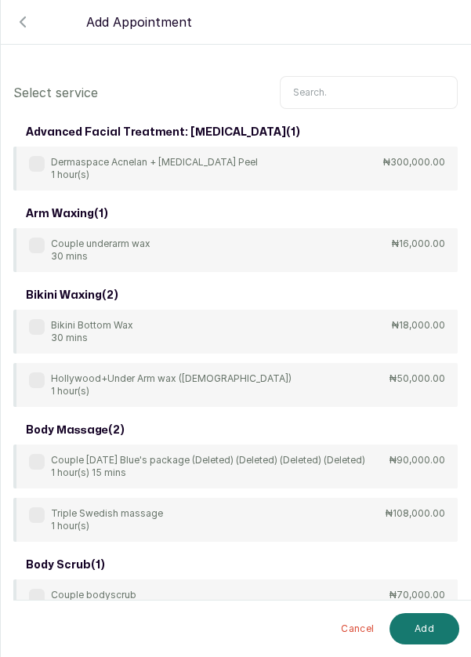
click at [351, 89] on input "text" at bounding box center [369, 92] width 178 height 33
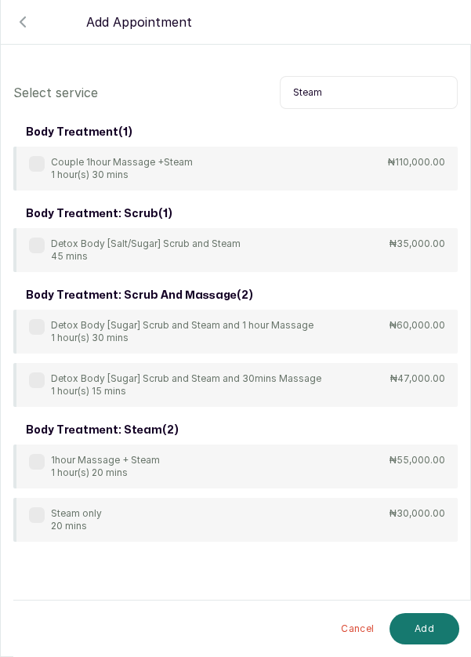
scroll to position [8, 0]
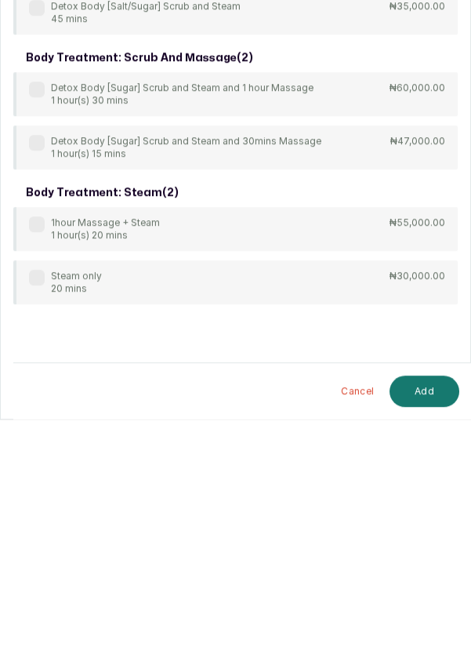
type input "Steam"
click at [41, 508] on label at bounding box center [37, 515] width 16 height 16
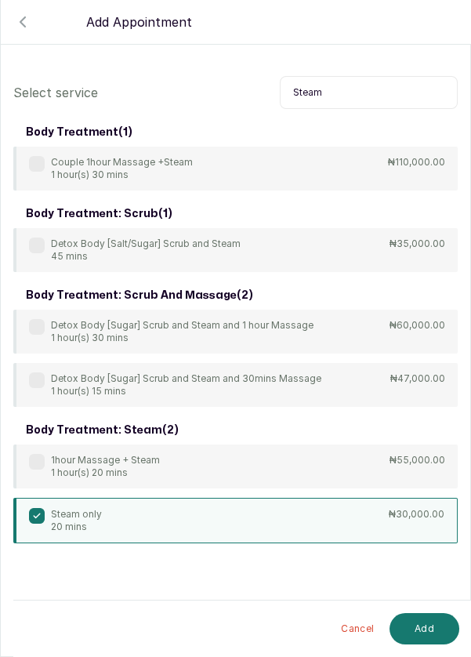
click at [419, 635] on button "Add" at bounding box center [425, 628] width 70 height 31
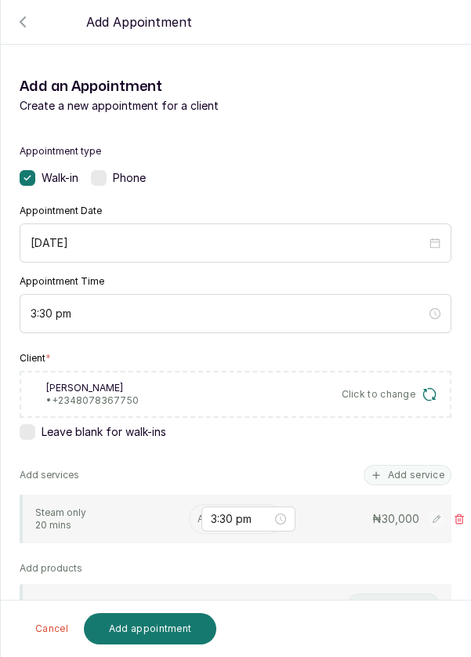
click at [198, 516] on input "text" at bounding box center [199, 519] width 2 height 11
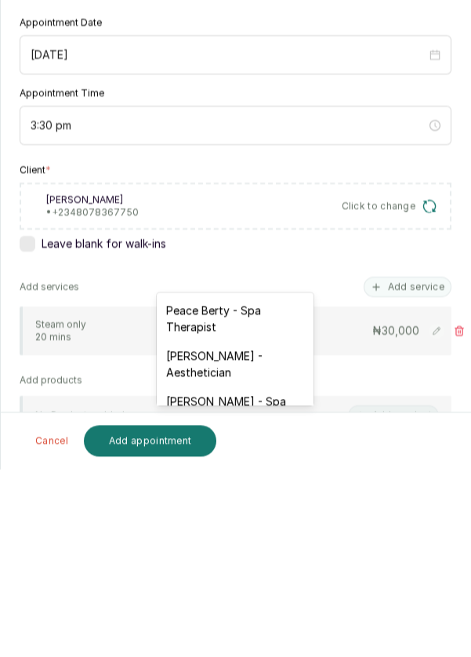
scroll to position [56, 0]
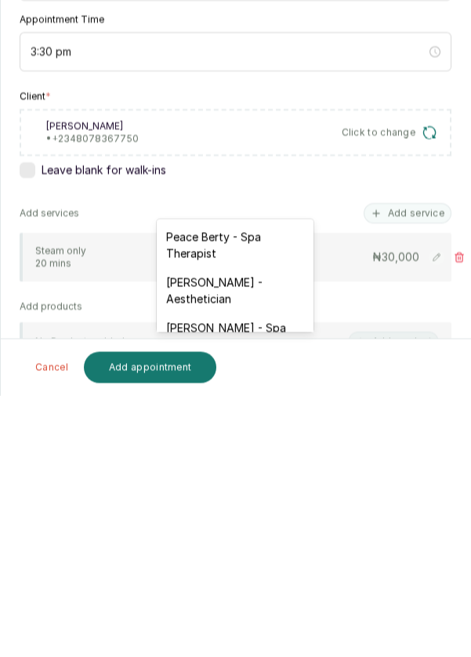
click at [236, 503] on div "Peace Berty - Spa Therapist" at bounding box center [235, 506] width 157 height 45
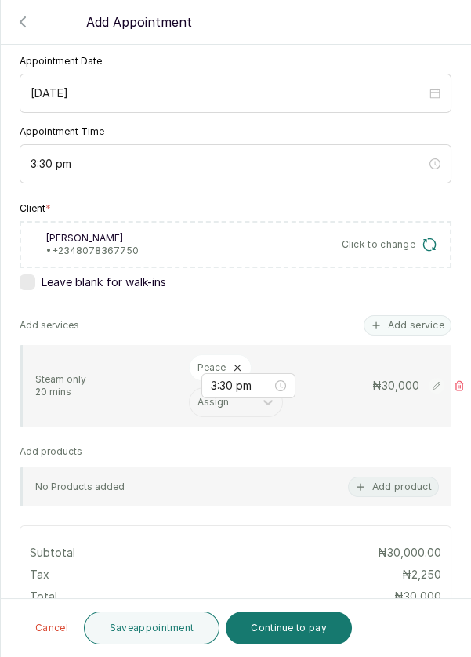
scroll to position [156, 0]
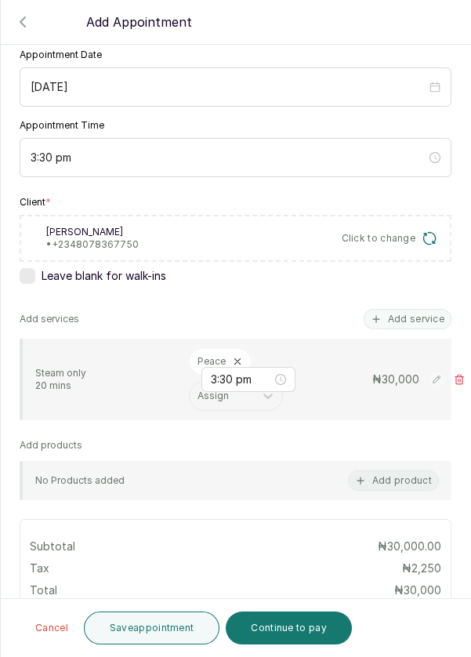
click at [302, 635] on button "Continue to pay" at bounding box center [289, 628] width 126 height 33
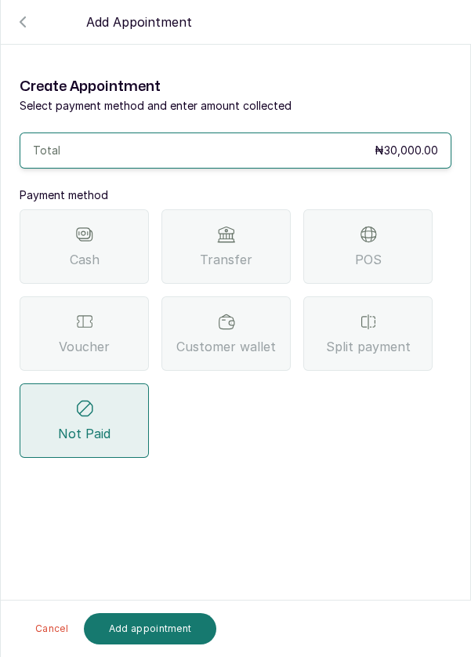
scroll to position [75, 0]
click at [249, 209] on div "Transfer" at bounding box center [226, 246] width 129 height 75
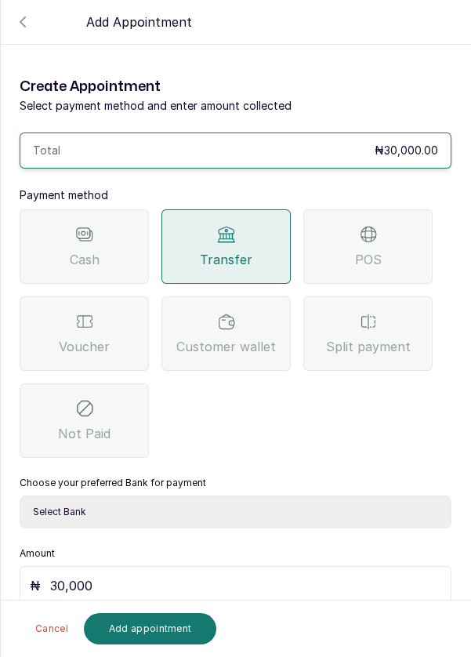
click at [229, 496] on select "Select Bank DERMASPACE ESTHETIC & WELLNESS CENT Sterling Bank DERMASPACEEST/DER…" at bounding box center [236, 512] width 432 height 33
select select "818ea5c0-5b47-4751-8f35-6fc14409c533"
click at [20, 496] on select "Select Bank DERMASPACE ESTHETIC & WELLNESS CENT Sterling Bank DERMASPACEEST/DER…" at bounding box center [236, 512] width 432 height 33
click at [170, 577] on input "30,000" at bounding box center [245, 586] width 391 height 19
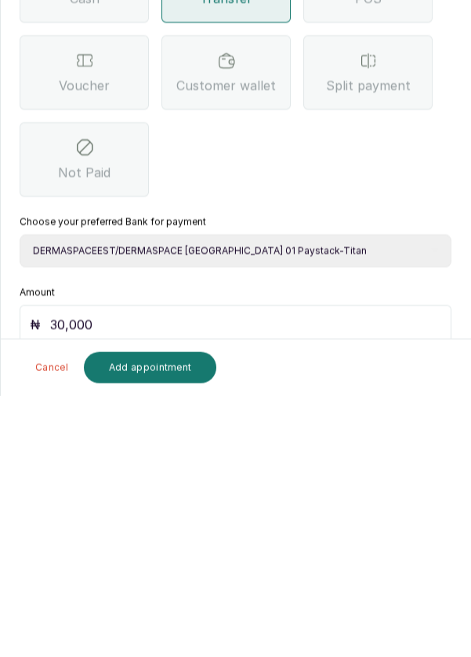
scroll to position [8, 0]
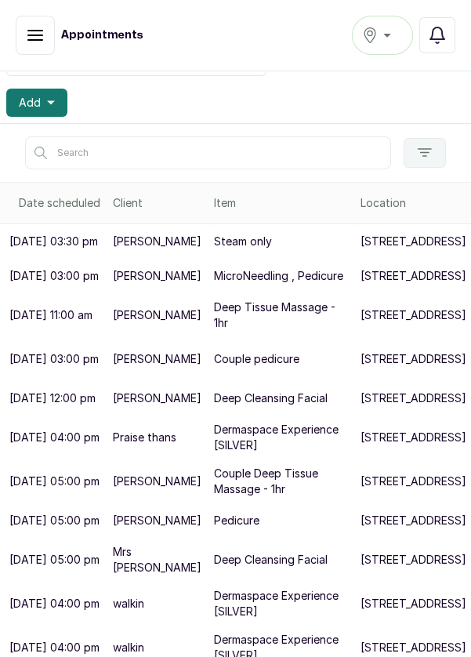
scroll to position [176, 0]
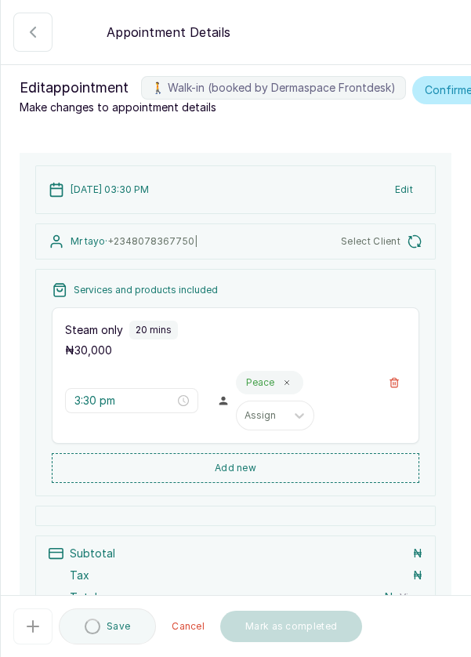
scroll to position [143, 0]
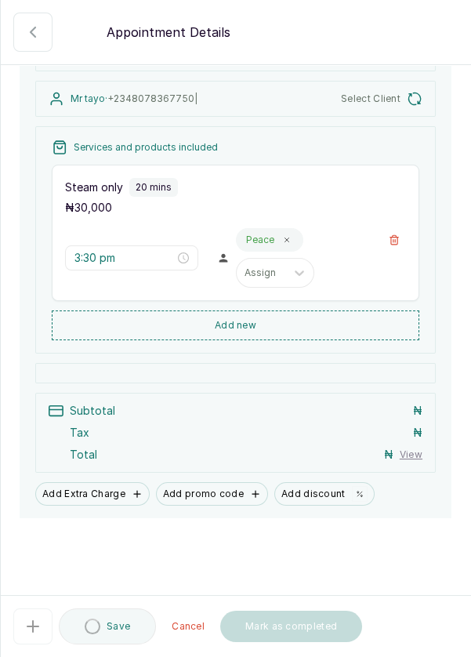
click at [35, 36] on icon "button" at bounding box center [33, 32] width 19 height 19
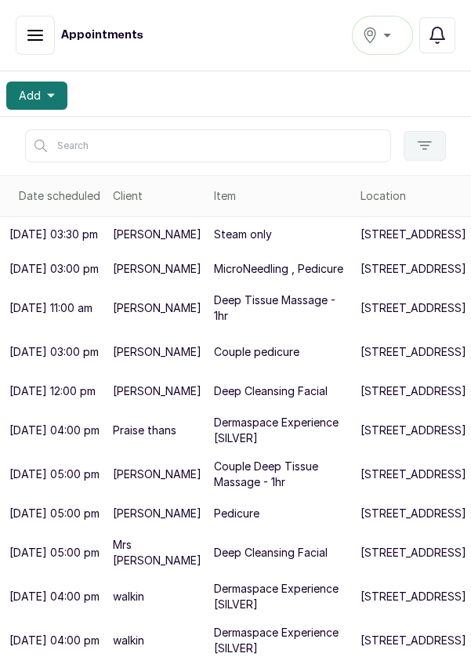
scroll to position [169, 0]
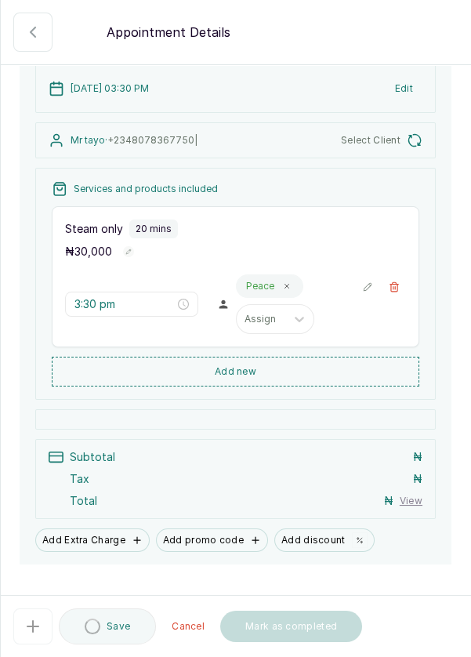
scroll to position [113, 0]
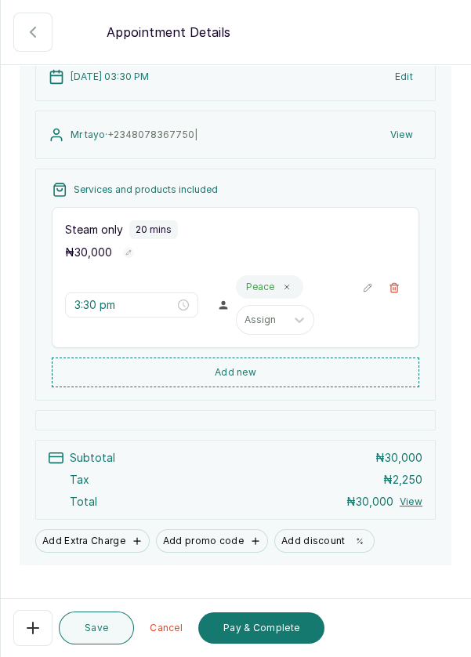
click at [267, 642] on button "Pay & Complete" at bounding box center [261, 628] width 126 height 31
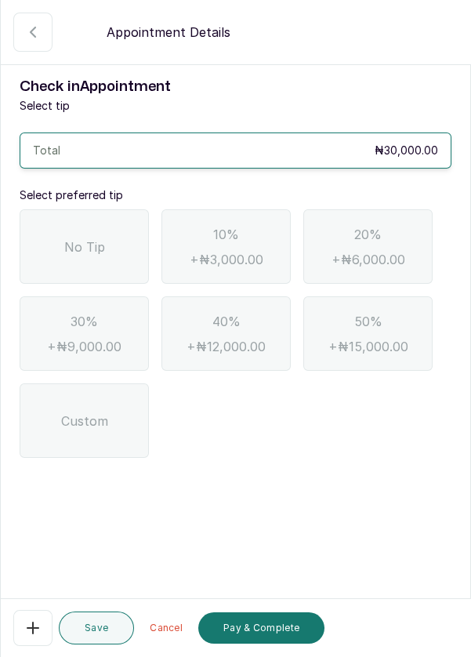
scroll to position [0, 0]
click at [94, 252] on span "No Tip" at bounding box center [84, 247] width 41 height 19
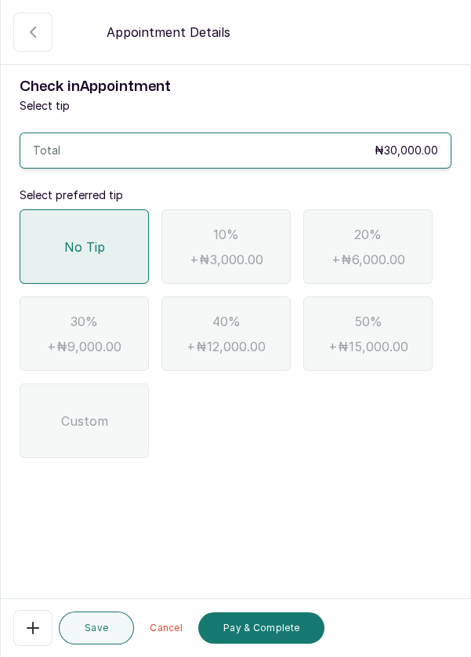
click at [245, 642] on button "Pay & Complete" at bounding box center [261, 628] width 126 height 31
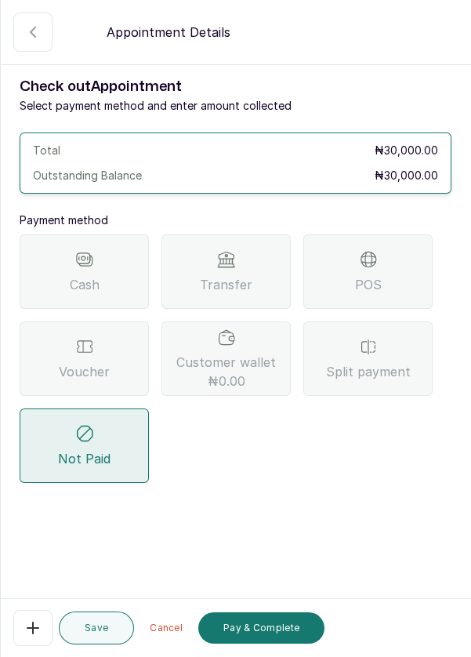
click at [231, 286] on span "Transfer" at bounding box center [226, 284] width 53 height 19
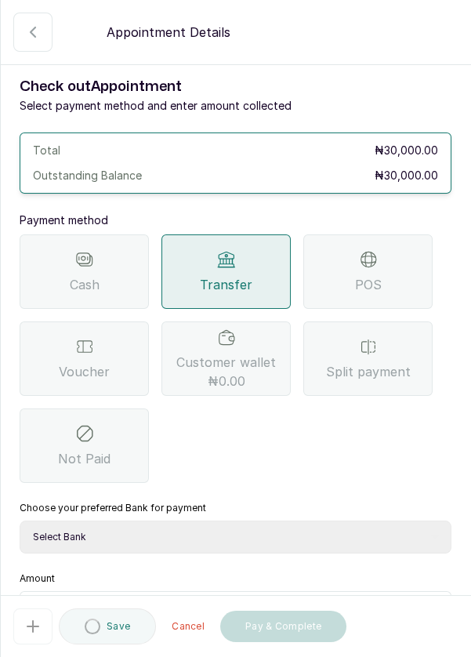
click at [241, 535] on select "Select Bank DERMASPACE ESTHETIC & WELLNESS CENT Sterling Bank DERMASPACEEST/DER…" at bounding box center [236, 537] width 432 height 33
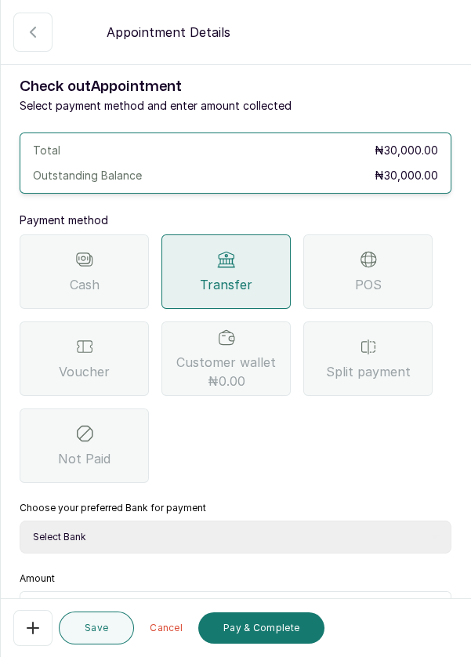
select select "818ea5c0-5b47-4751-8f35-6fc14409c533"
click at [20, 521] on select "Select Bank DERMASPACE ESTHETIC & WELLNESS CENT Sterling Bank DERMASPACEEST/DER…" at bounding box center [236, 537] width 432 height 33
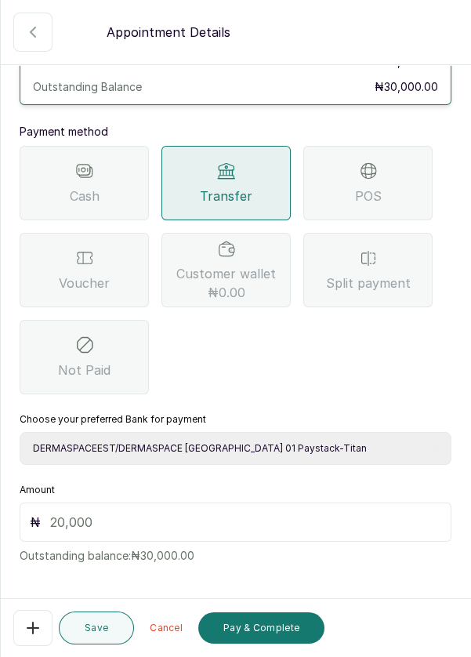
scroll to position [104, 0]
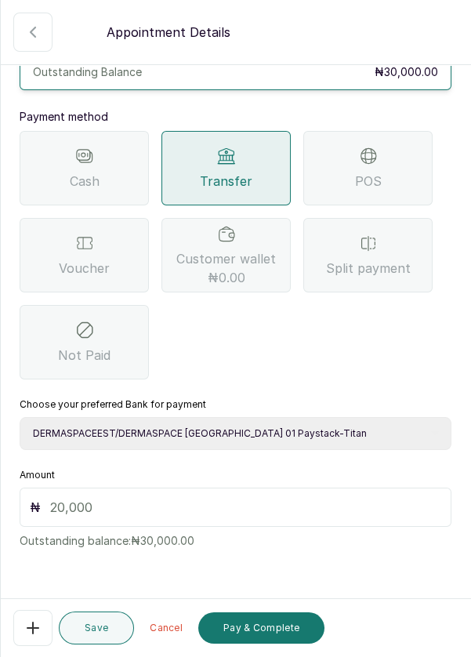
click at [88, 498] on input "text" at bounding box center [245, 507] width 391 height 19
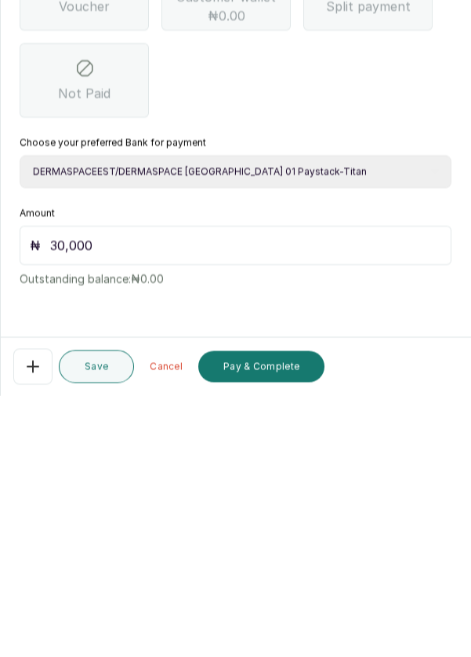
scroll to position [75, 0]
type input "30,000"
click at [260, 626] on button "Pay & Complete" at bounding box center [261, 628] width 126 height 31
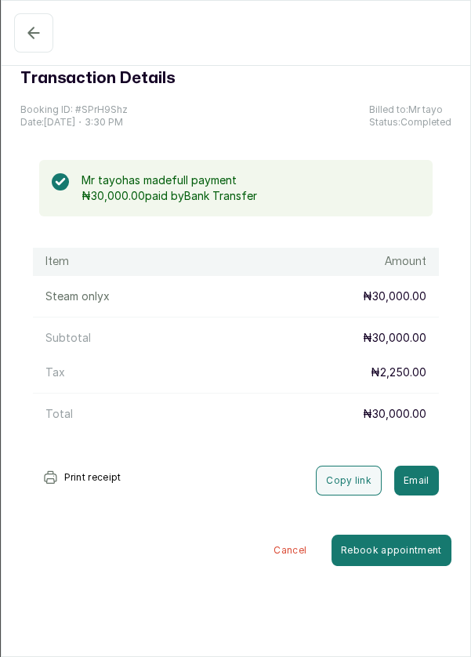
click at [27, 30] on icon "button" at bounding box center [33, 33] width 19 height 19
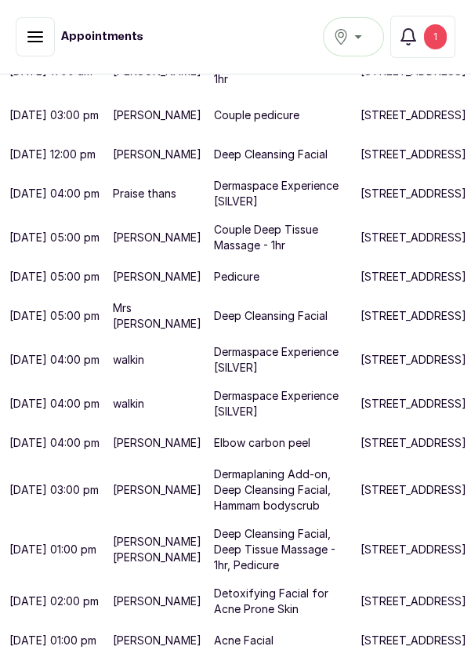
scroll to position [420, 0]
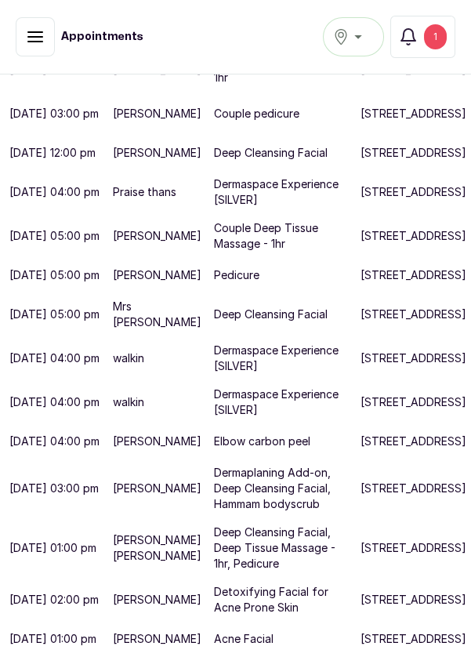
click at [416, 47] on button "Notifications 1" at bounding box center [423, 37] width 65 height 42
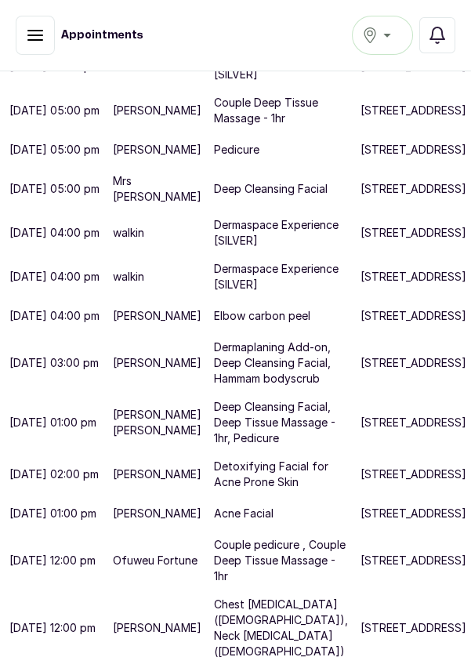
scroll to position [571, 0]
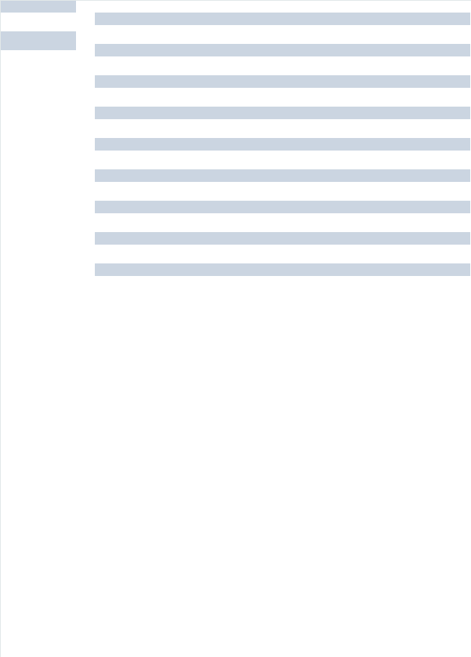
scroll to position [0, 0]
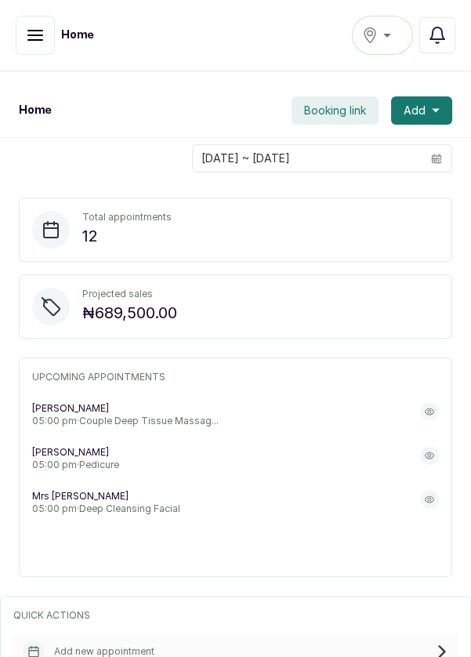
click at [34, 49] on button "button" at bounding box center [35, 35] width 39 height 39
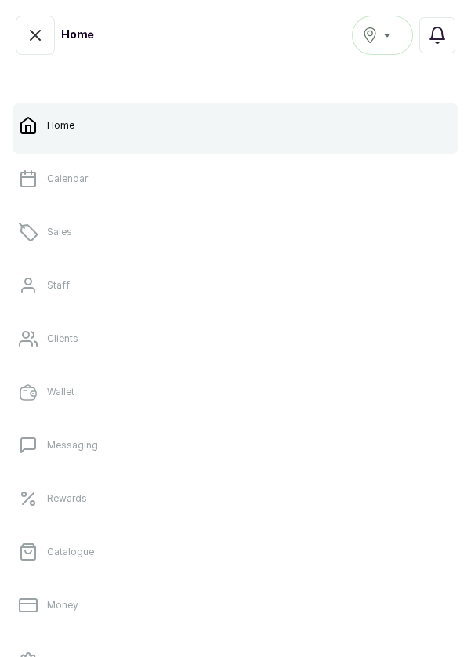
click at [217, 229] on link "Sales" at bounding box center [236, 232] width 446 height 44
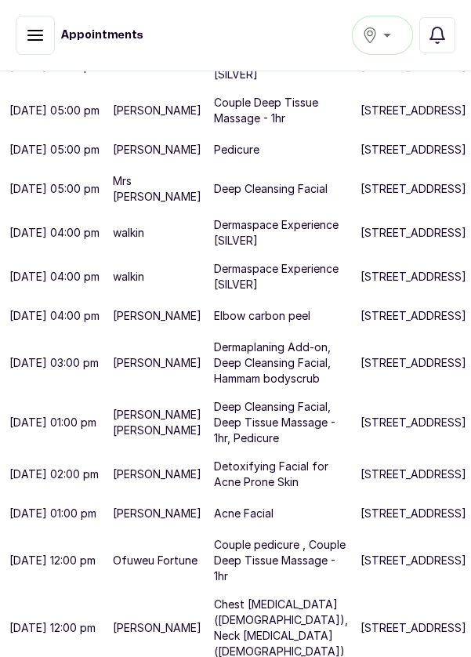
scroll to position [626, 0]
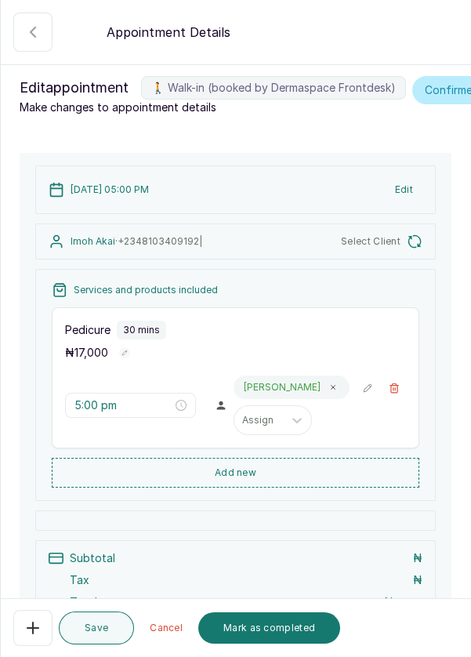
click at [32, 38] on icon "button" at bounding box center [33, 32] width 19 height 19
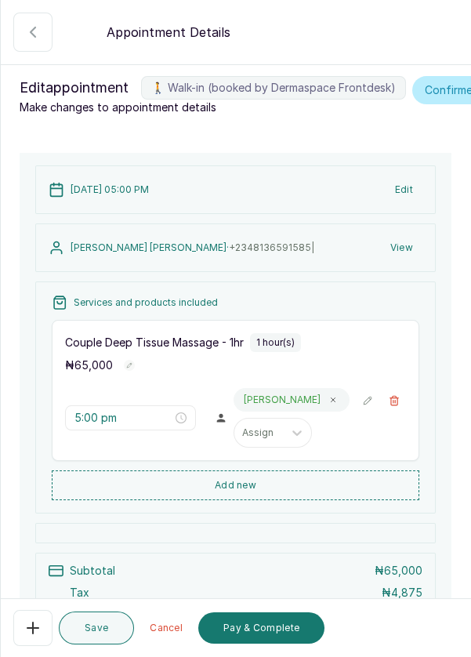
click at [26, 627] on icon "button" at bounding box center [33, 628] width 19 height 19
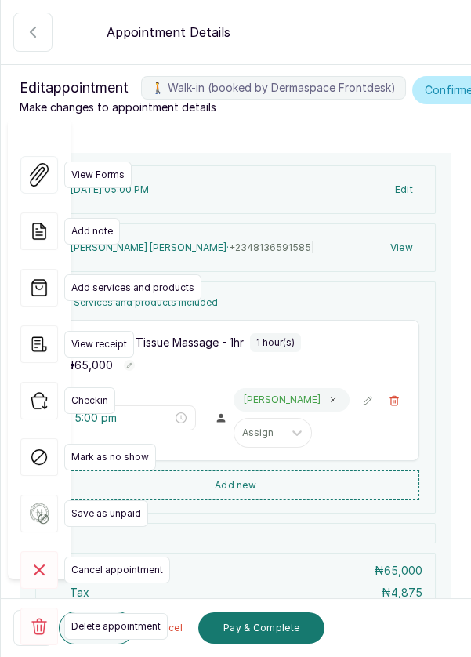
click at [38, 382] on icon "button" at bounding box center [39, 401] width 38 height 38
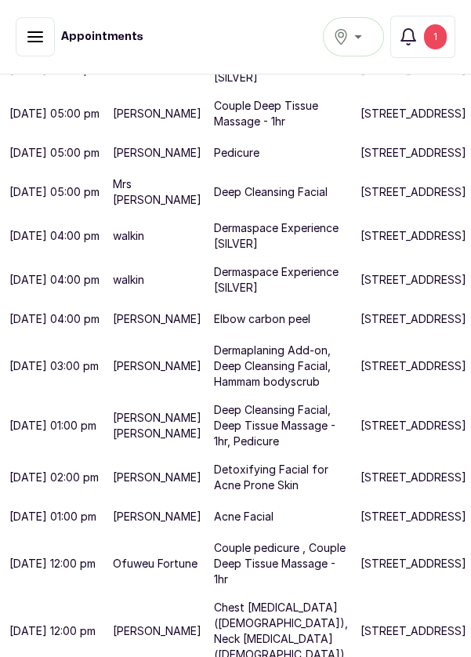
click at [424, 24] on button "Notifications 1" at bounding box center [423, 37] width 65 height 42
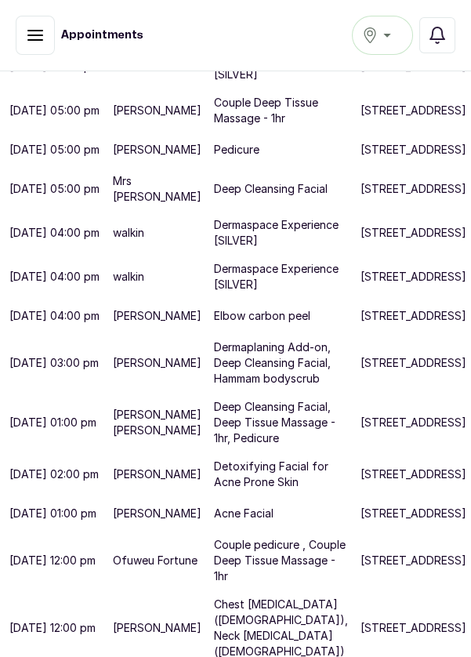
scroll to position [1028, 0]
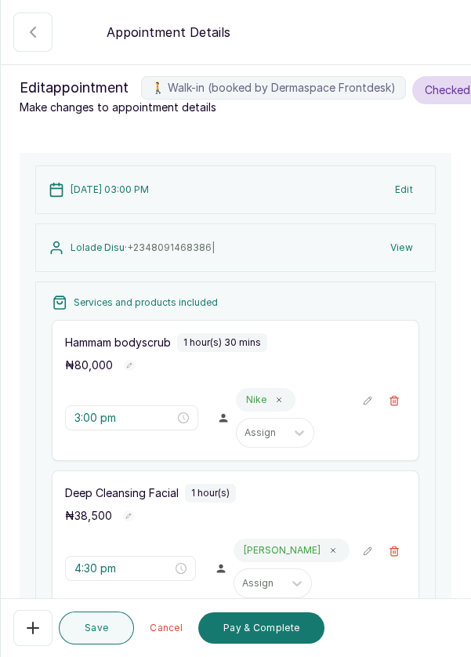
scroll to position [459, 0]
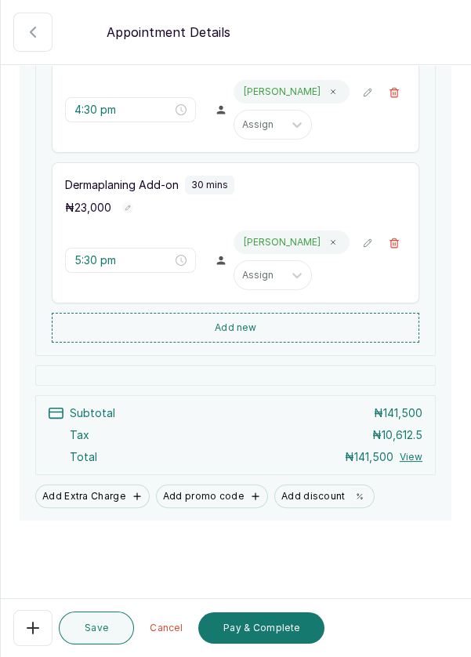
click at [265, 630] on button "Pay & Complete" at bounding box center [261, 628] width 126 height 31
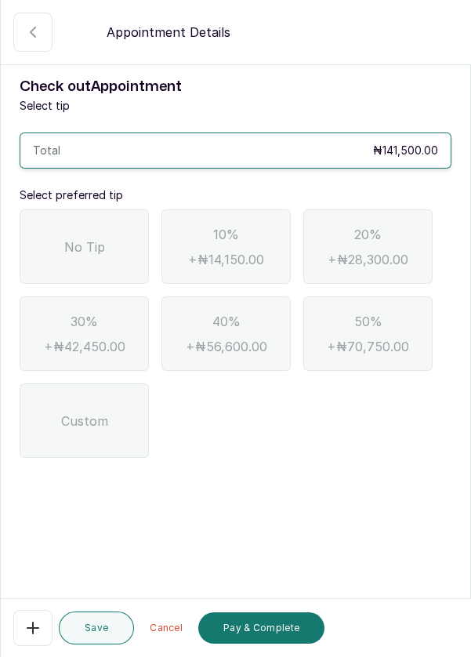
scroll to position [0, 0]
click at [85, 251] on span "No Tip" at bounding box center [84, 247] width 41 height 19
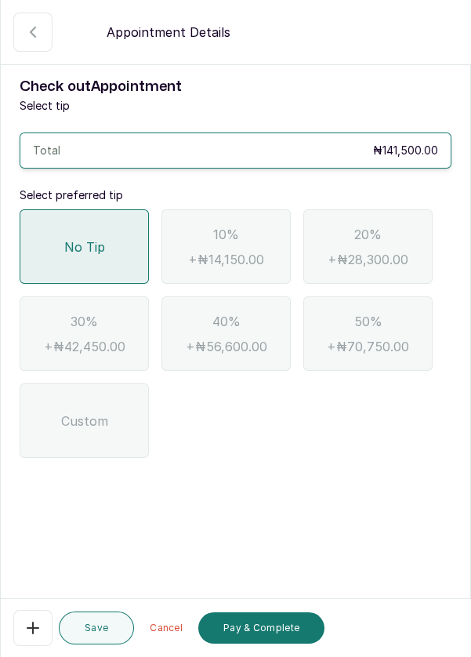
click at [278, 627] on button "Pay & Complete" at bounding box center [261, 628] width 126 height 31
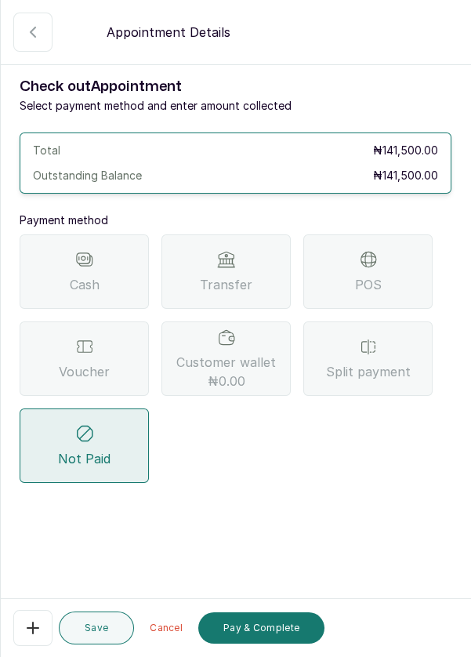
click at [409, 254] on div "POS" at bounding box center [368, 272] width 129 height 75
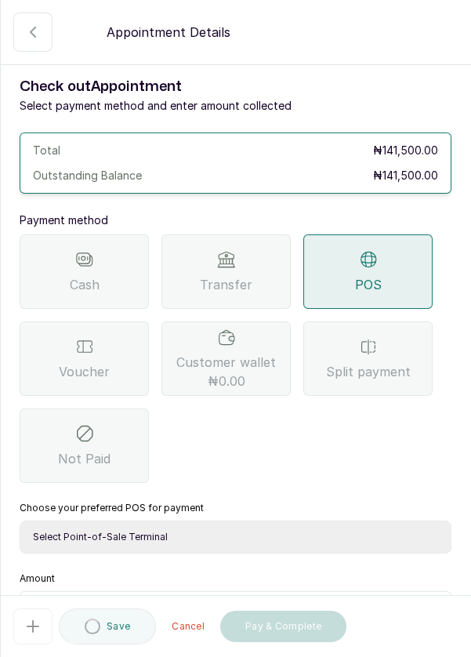
click at [336, 532] on select "Select Point-of-Sale Terminal Pos- Flutterwave Zenith Bank POS - Paga Paga POS …" at bounding box center [236, 537] width 432 height 33
select select "ea021b39-a6bc-4e4d-b5d1-02cb72451b32"
click at [20, 521] on select "Select Point-of-Sale Terminal Pos- Flutterwave Zenith Bank POS - Paga Paga POS …" at bounding box center [236, 537] width 432 height 33
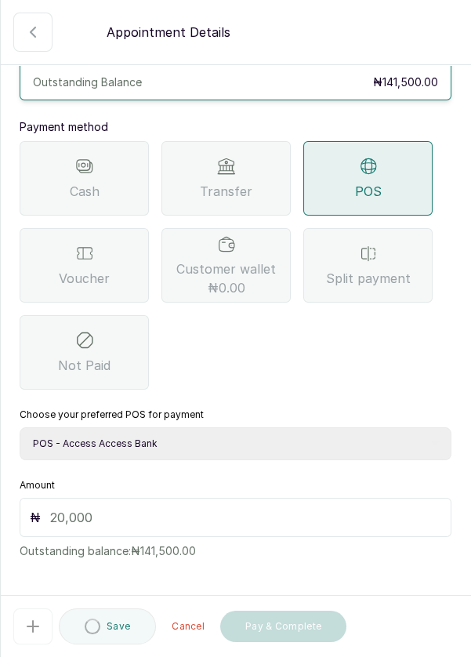
scroll to position [104, 0]
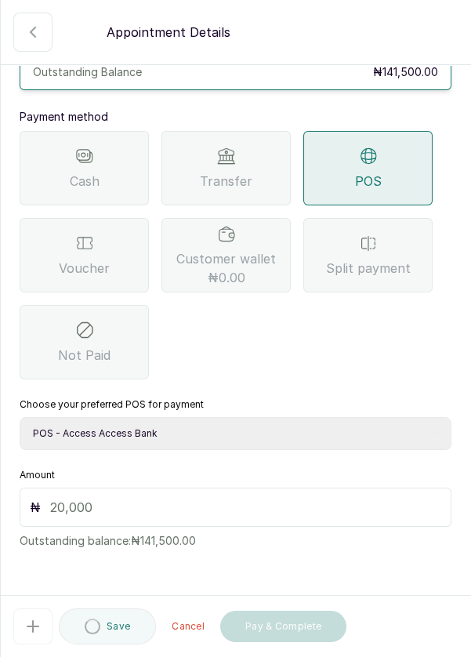
click at [253, 499] on input "text" at bounding box center [245, 507] width 391 height 19
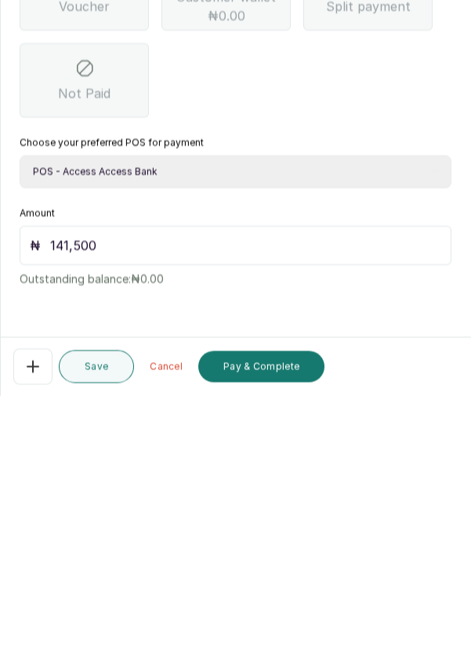
scroll to position [75, 0]
type input "141,500"
click at [289, 630] on button "Pay & Complete" at bounding box center [261, 628] width 126 height 31
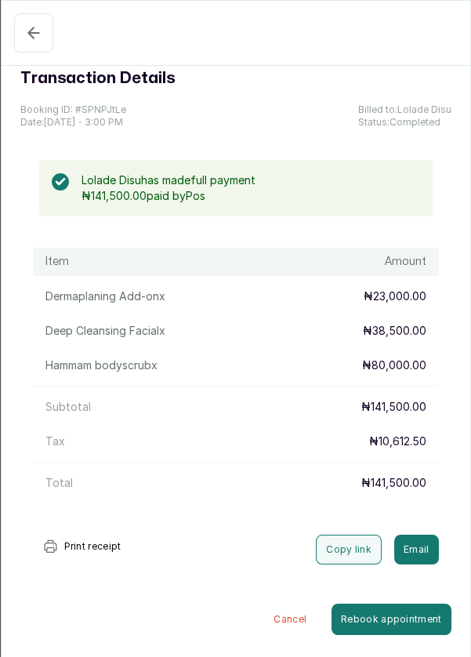
click at [25, 41] on icon "button" at bounding box center [33, 33] width 19 height 19
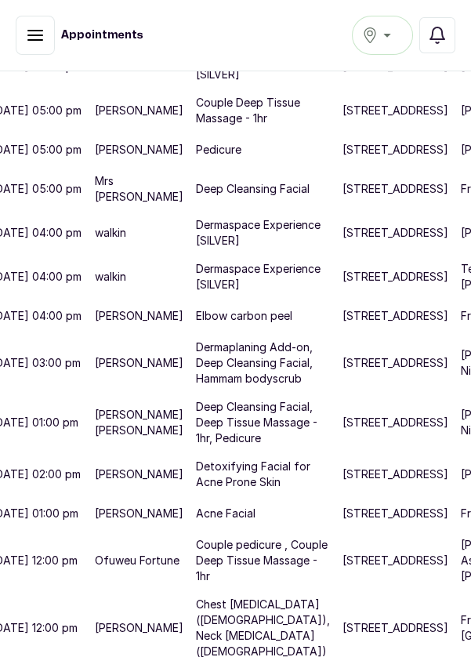
scroll to position [587, 94]
